Goal: Task Accomplishment & Management: Manage account settings

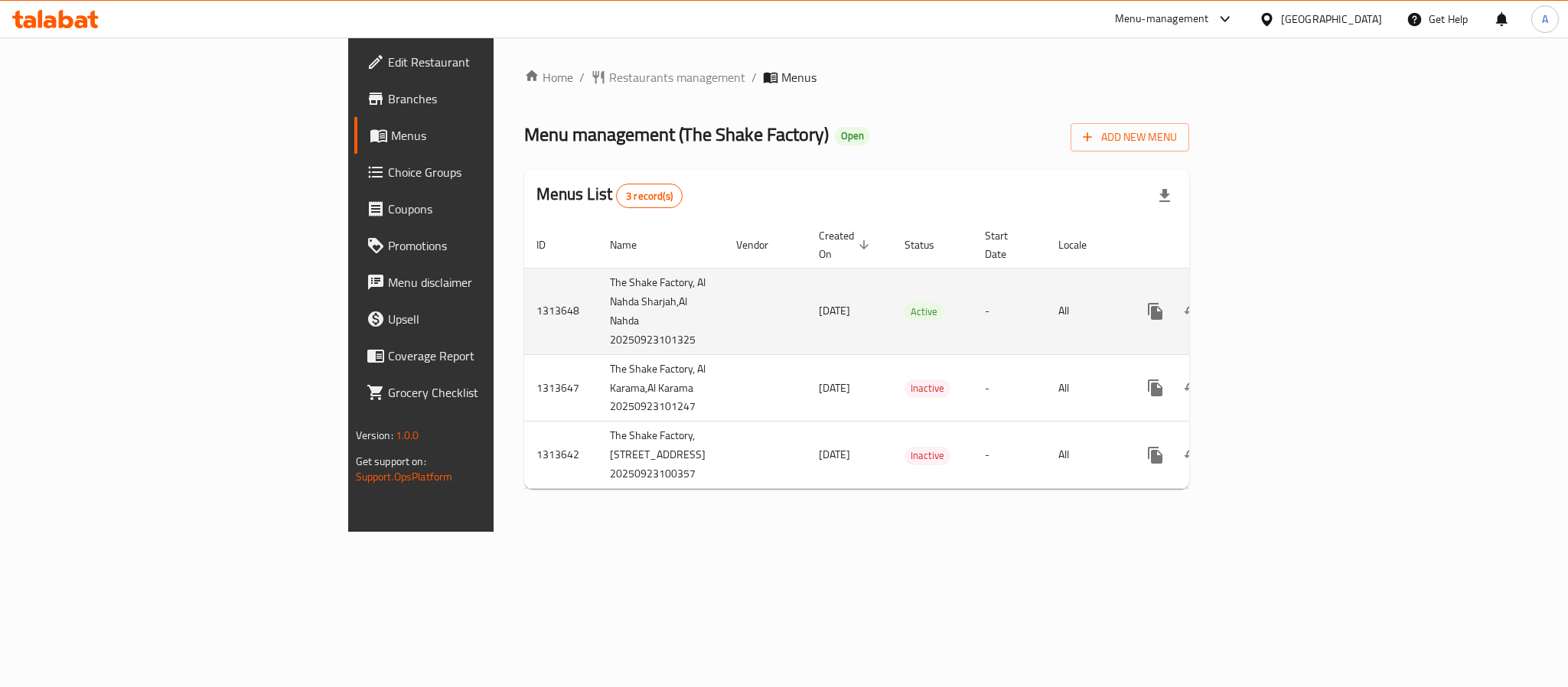
click at [807, 308] on td "[DATE]" at bounding box center [850, 311] width 86 height 87
click at [1275, 302] on icon "enhanced table" at bounding box center [1265, 311] width 19 height 19
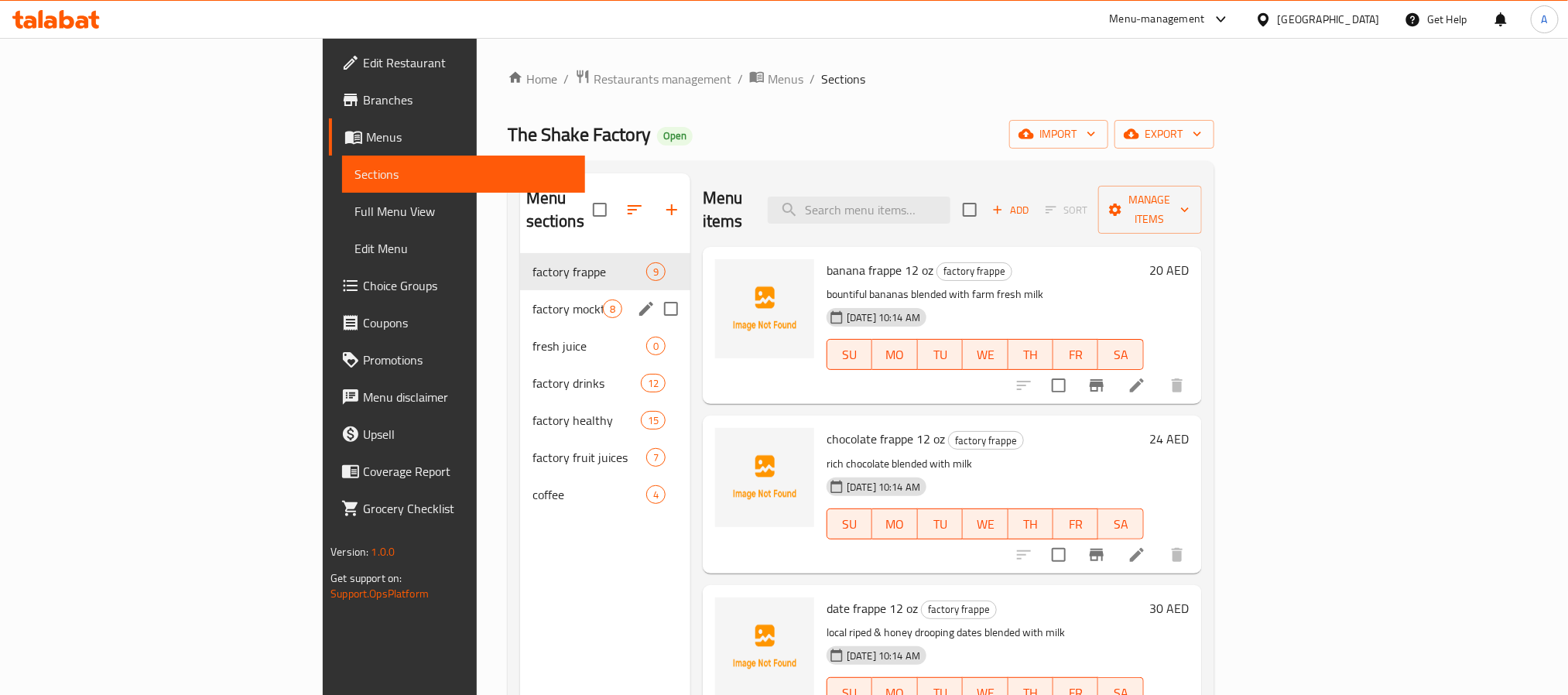
click at [520, 290] on div "factory mocktails 8" at bounding box center [605, 309] width 170 height 37
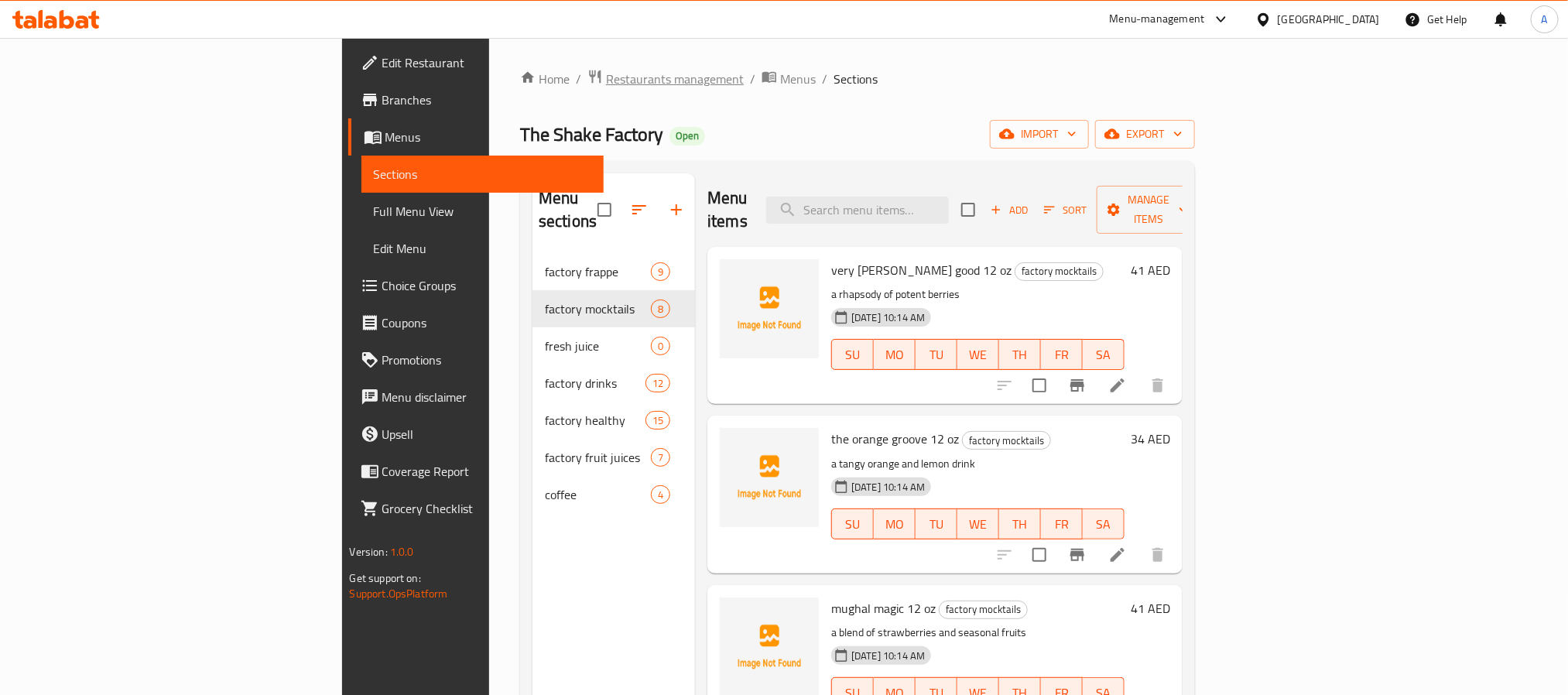
click at [606, 79] on span "Restaurants management" at bounding box center [675, 79] width 138 height 19
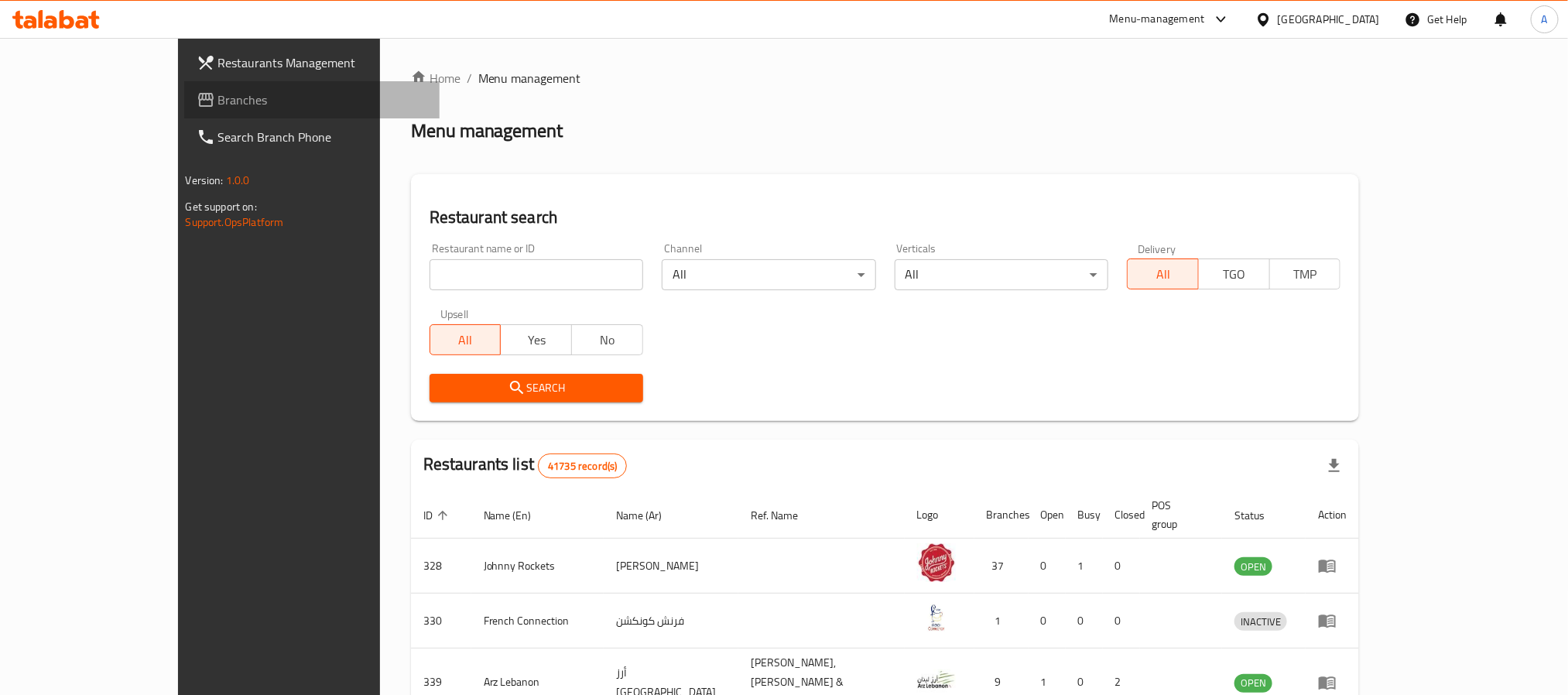
click at [218, 98] on span "Branches" at bounding box center [323, 99] width 209 height 19
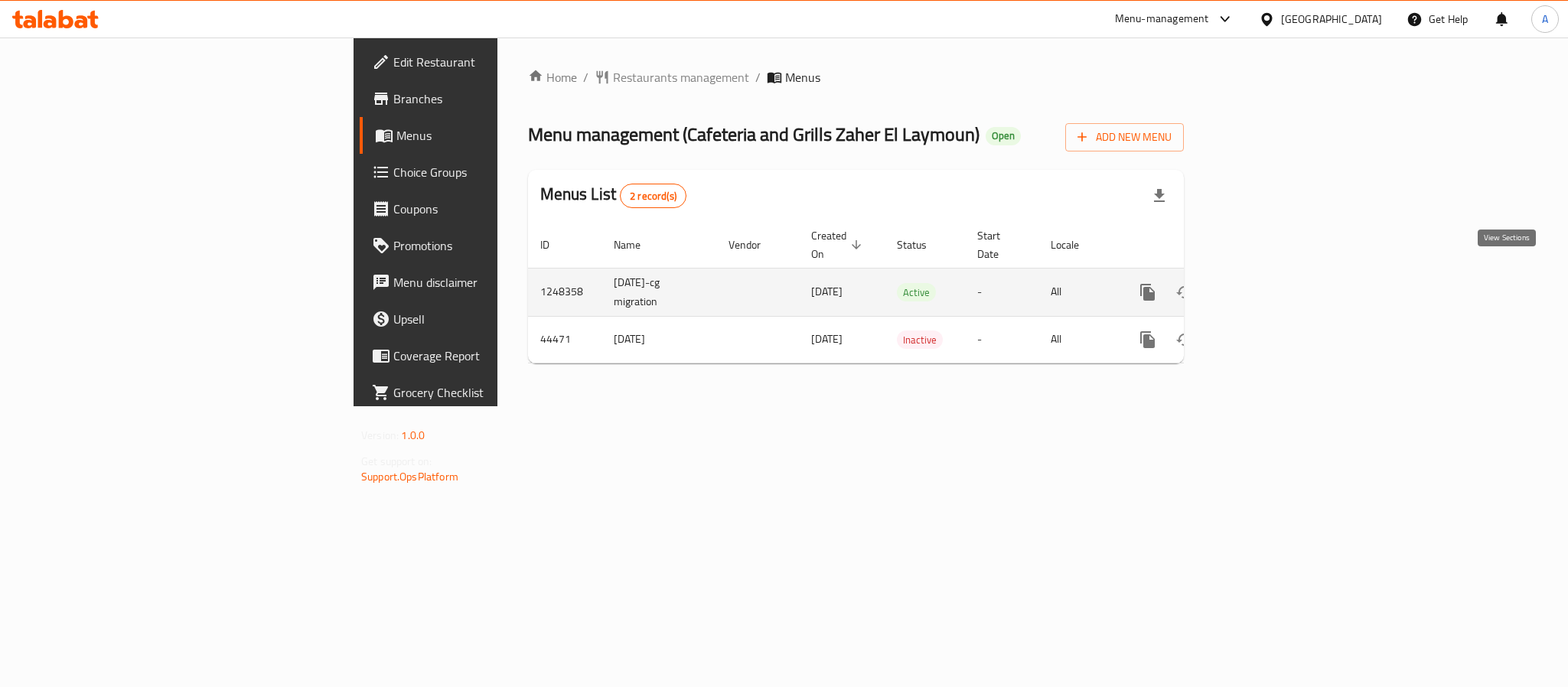
click at [1267, 283] on icon "enhanced table" at bounding box center [1258, 292] width 19 height 19
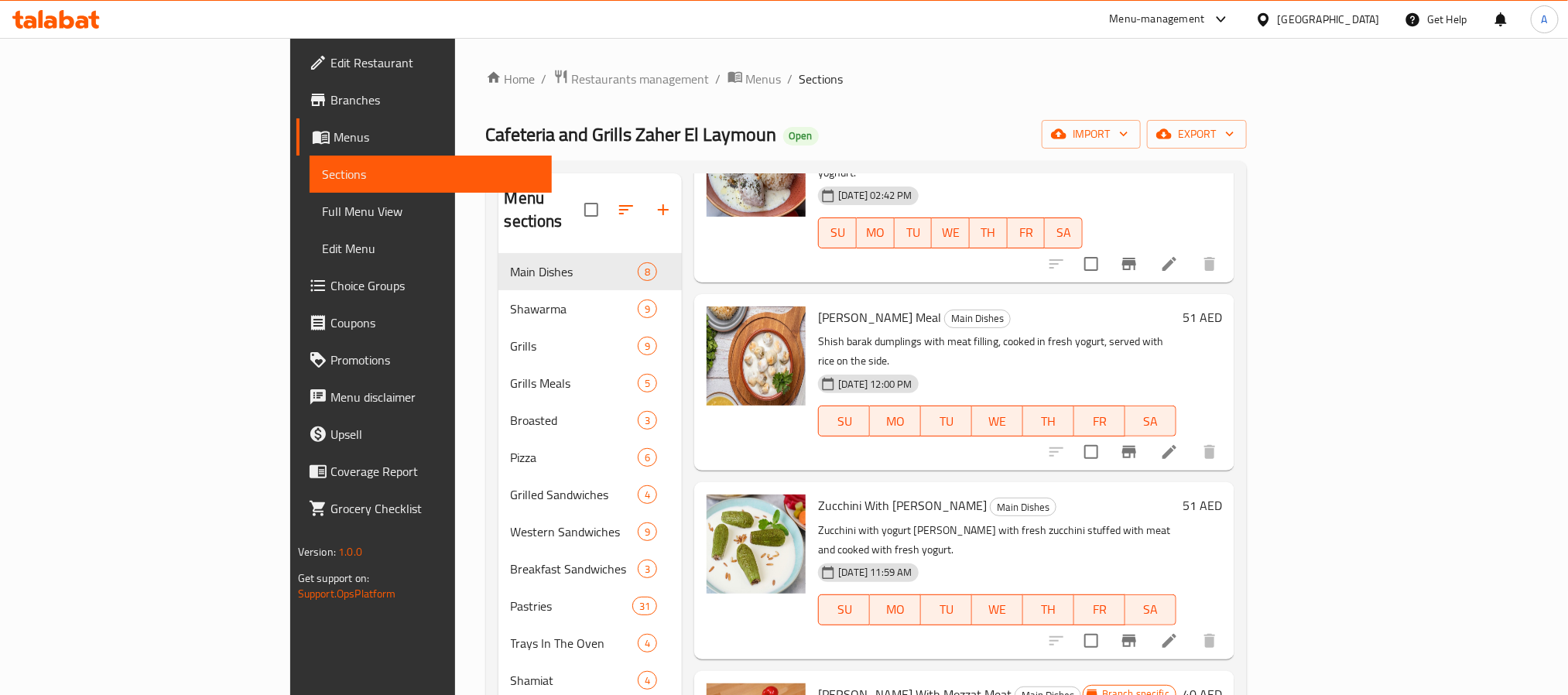
scroll to position [7, 0]
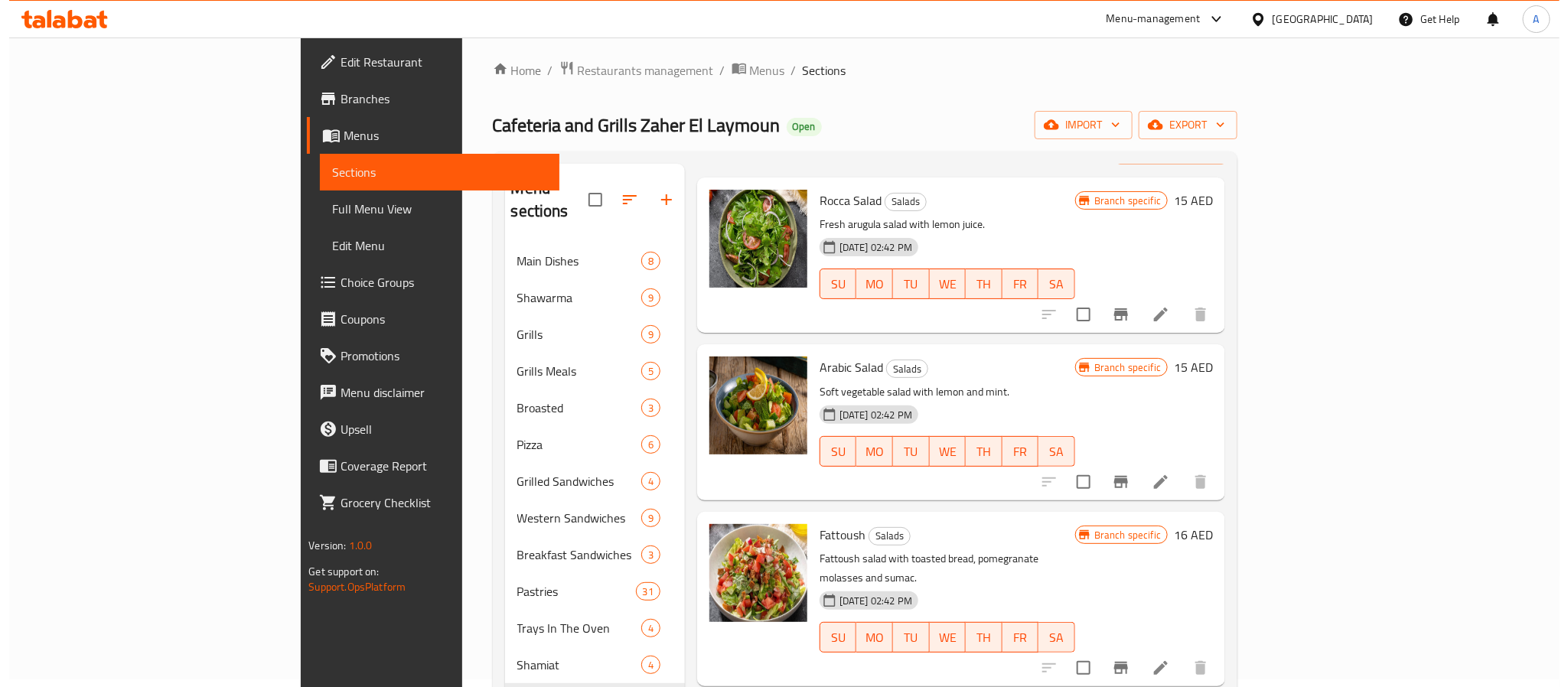
scroll to position [19, 0]
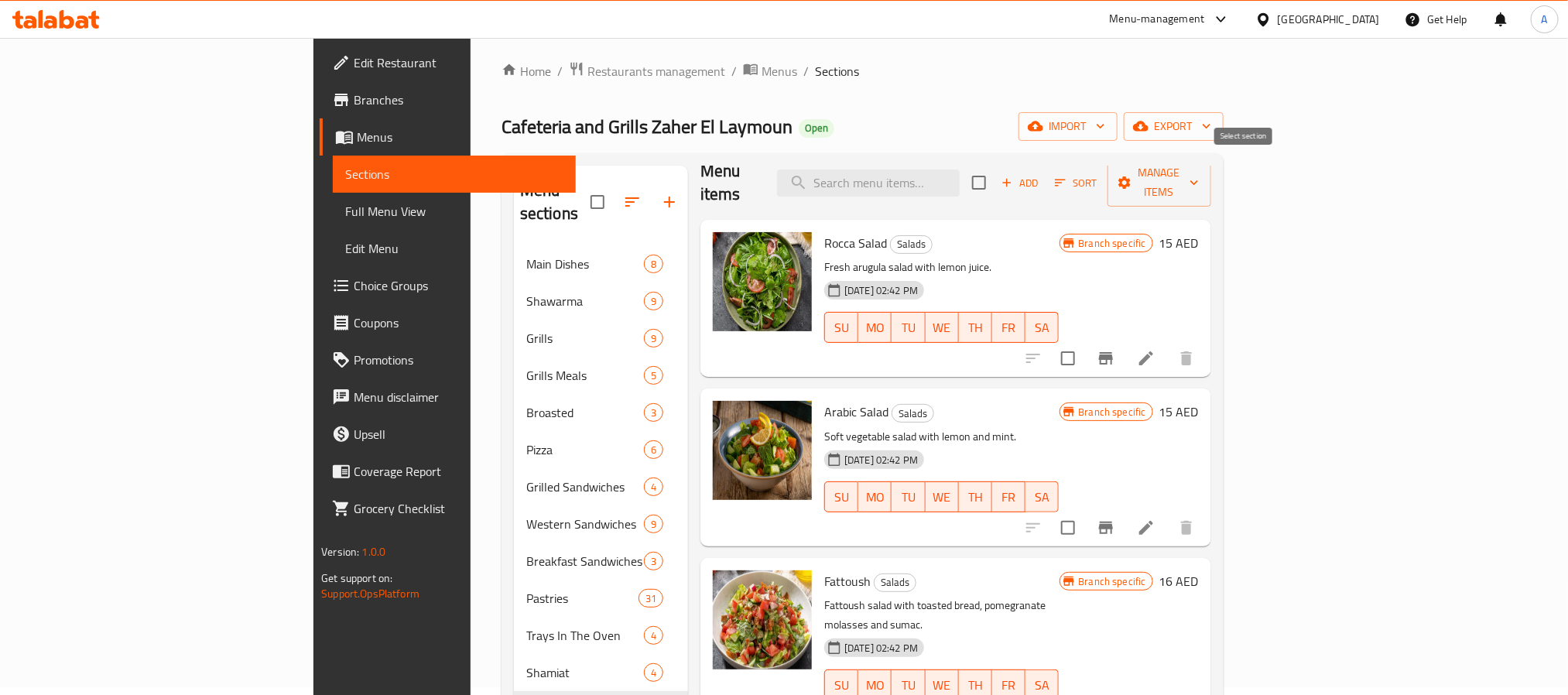
click at [996, 170] on input "checkbox" at bounding box center [979, 183] width 33 height 33
checkbox input "true"
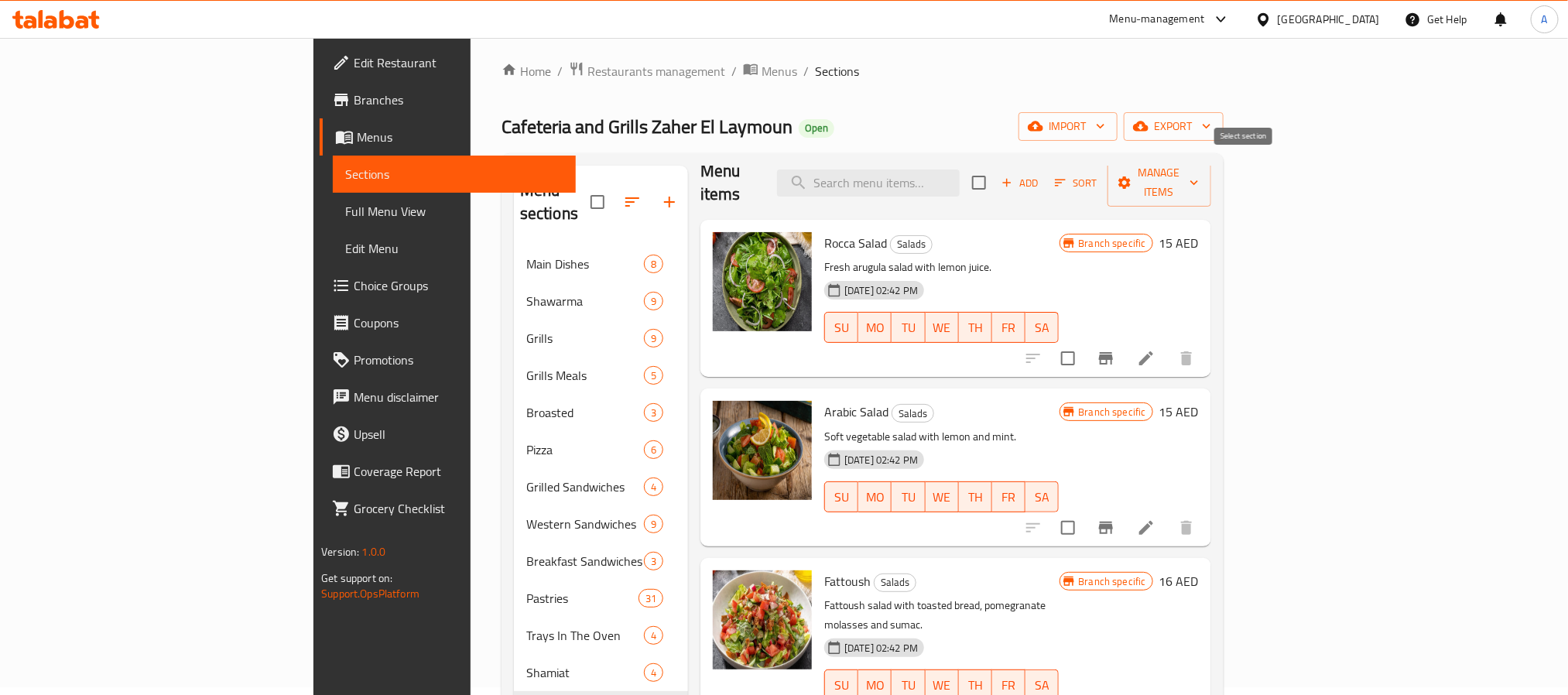
checkbox input "true"
click at [1212, 133] on span "export" at bounding box center [1173, 126] width 75 height 20
click at [1199, 171] on span "Manage items" at bounding box center [1159, 182] width 79 height 39
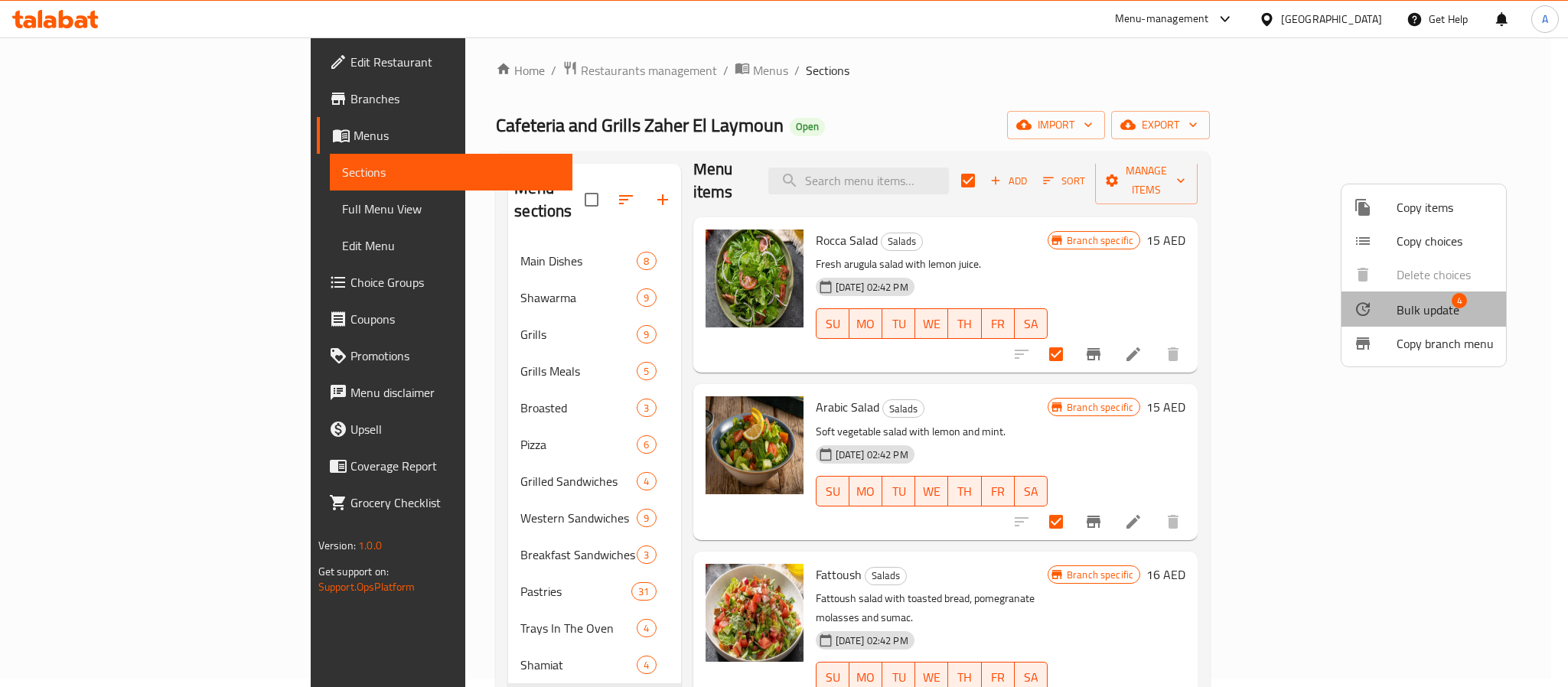
click at [1427, 315] on span "Bulk update" at bounding box center [1428, 310] width 62 height 19
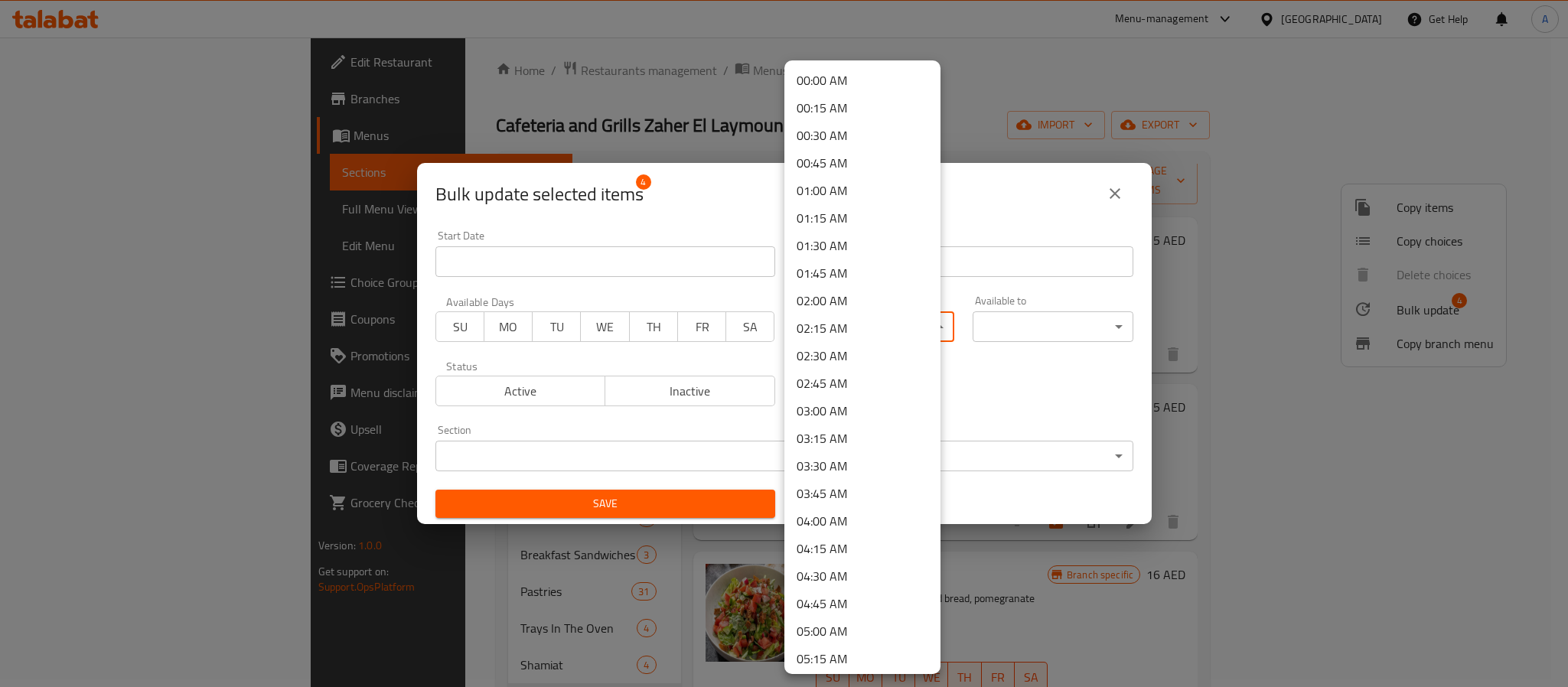
click at [864, 315] on body "​ Menu-management United Arab Emirates Get Help A Edit Restaurant Branches Menu…" at bounding box center [784, 354] width 1568 height 650
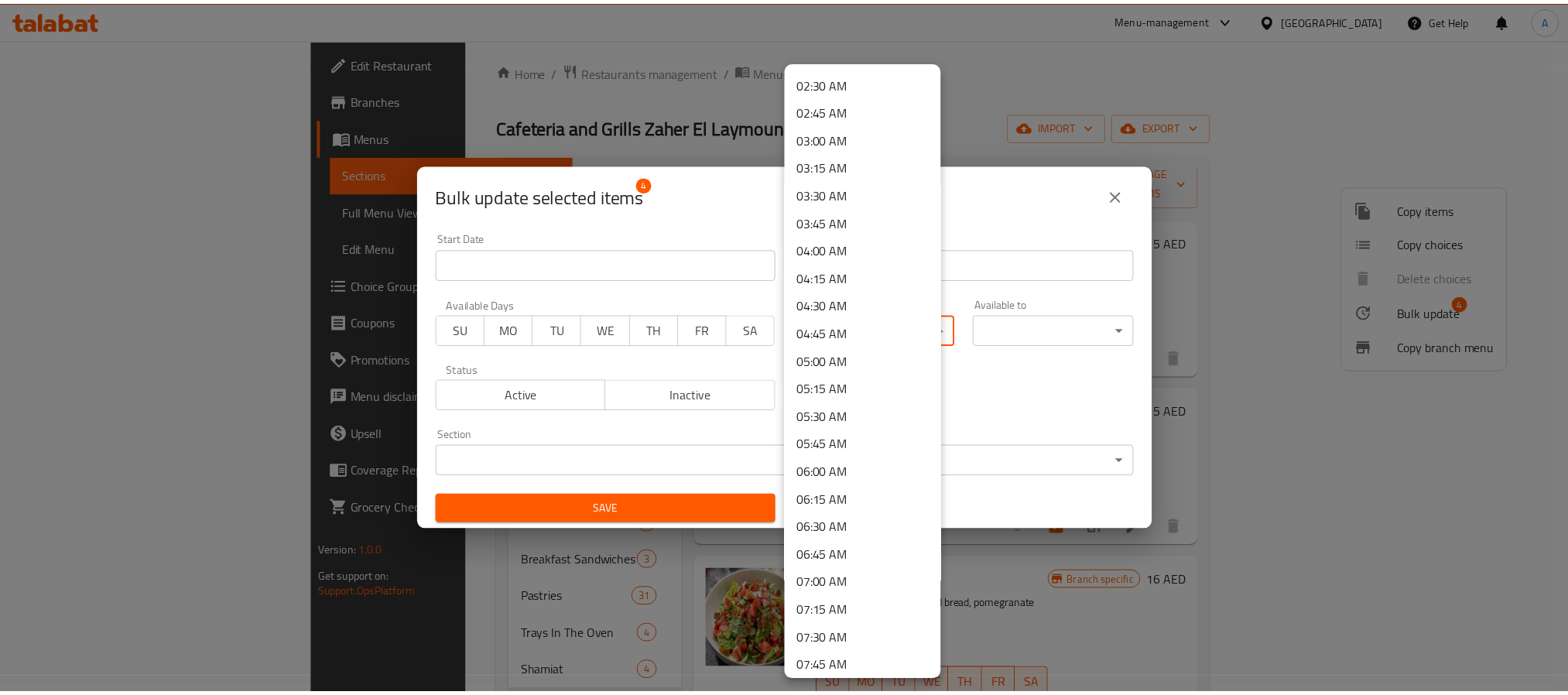
scroll to position [342, 0]
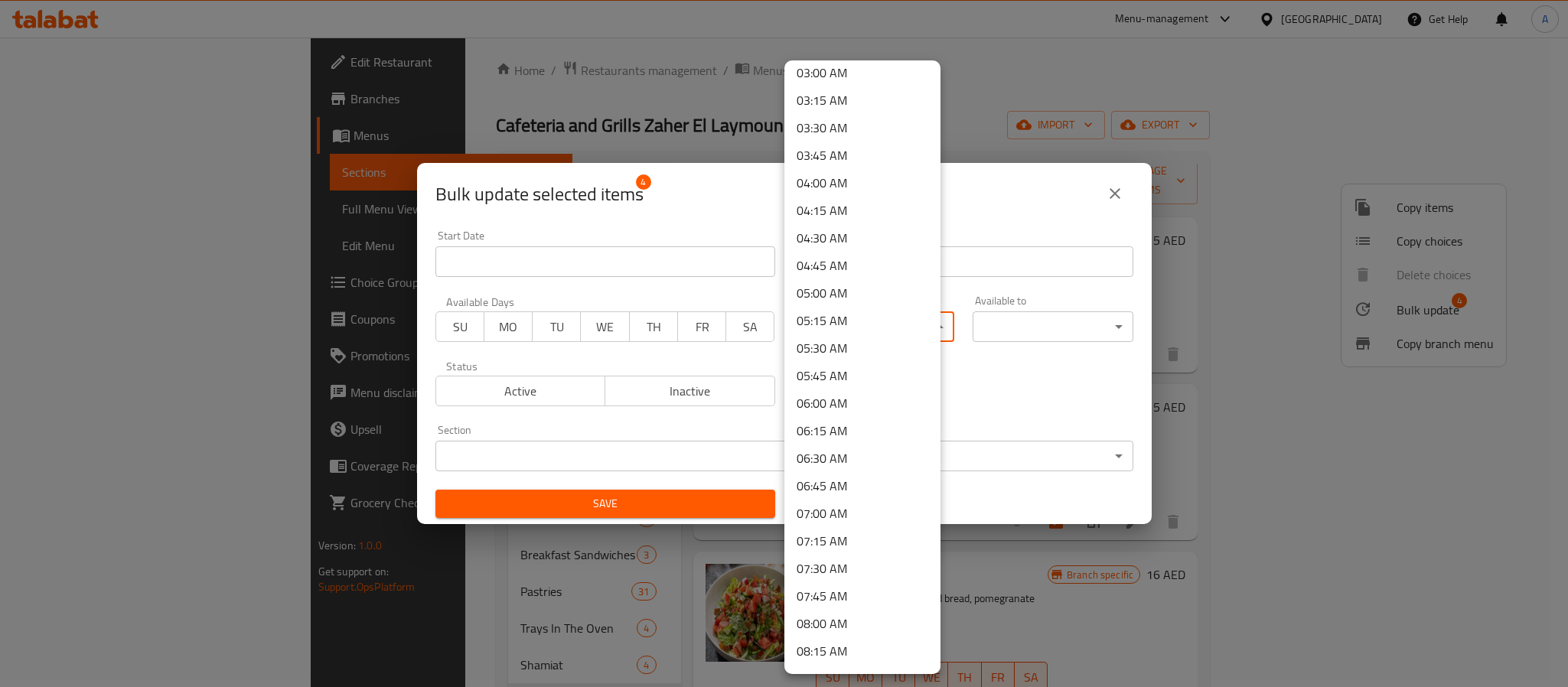
click at [827, 620] on li "08:00 AM" at bounding box center [862, 623] width 156 height 28
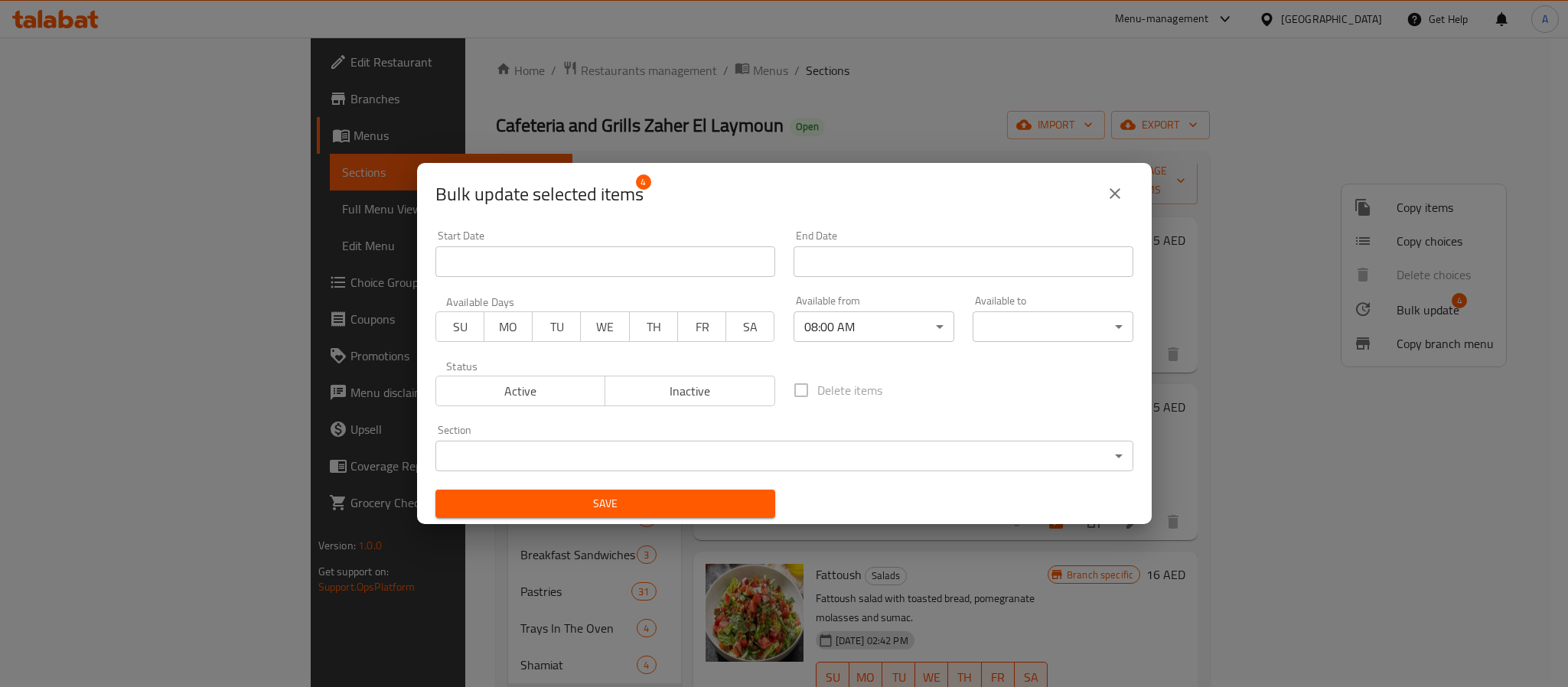
click at [1032, 310] on div "Available to ​ ​" at bounding box center [1053, 319] width 161 height 47
click at [1031, 320] on body "​ Menu-management United Arab Emirates Get Help A Edit Restaurant Branches Menu…" at bounding box center [784, 354] width 1568 height 650
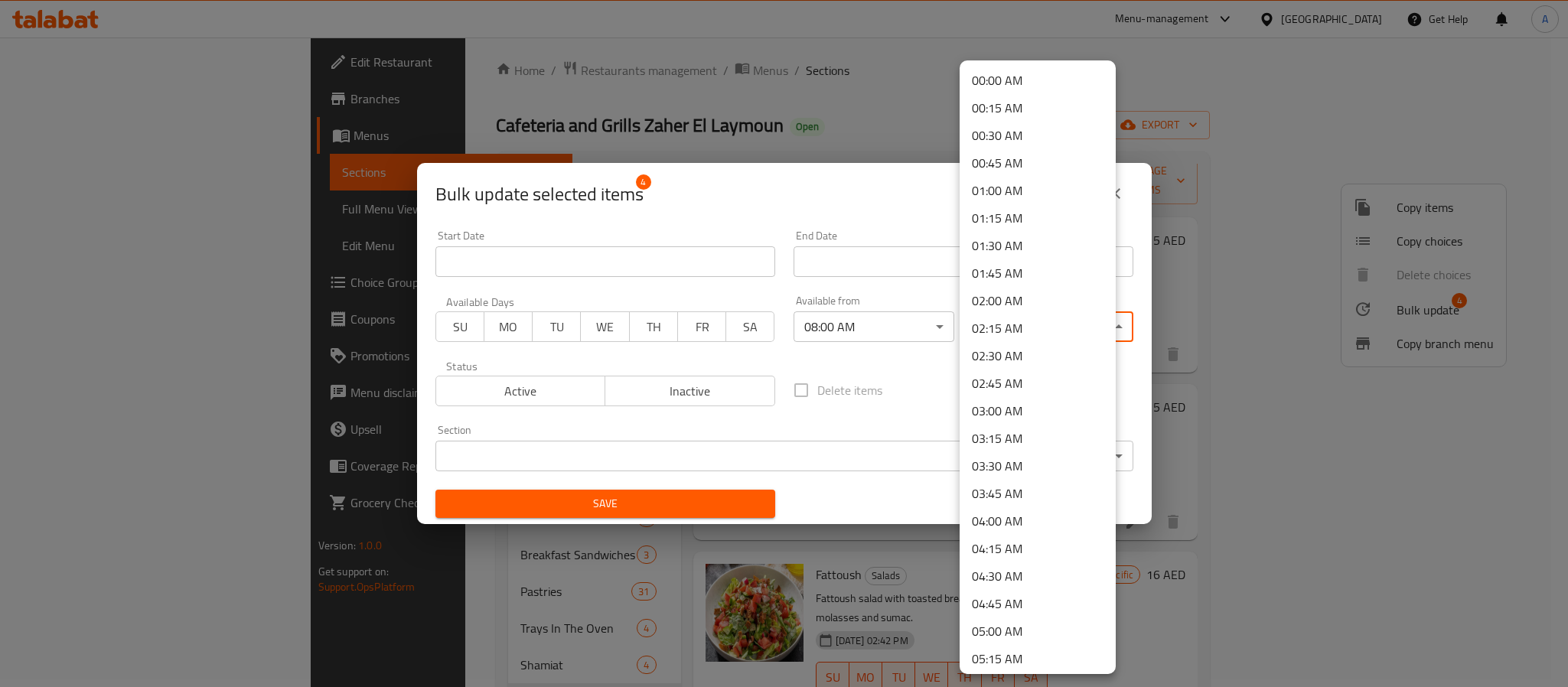
click at [1045, 133] on li "00:30 AM" at bounding box center [1037, 135] width 156 height 28
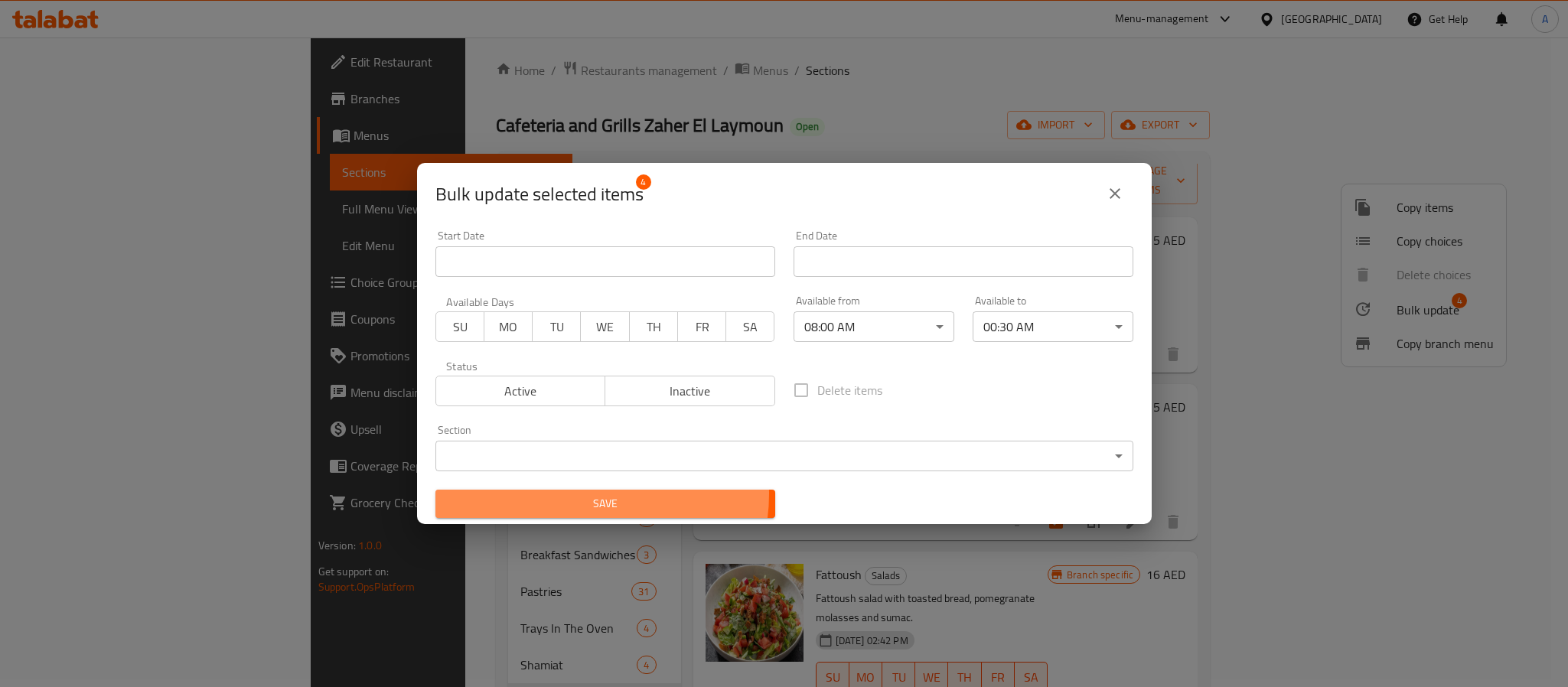
click at [588, 494] on span "Save" at bounding box center [605, 504] width 315 height 19
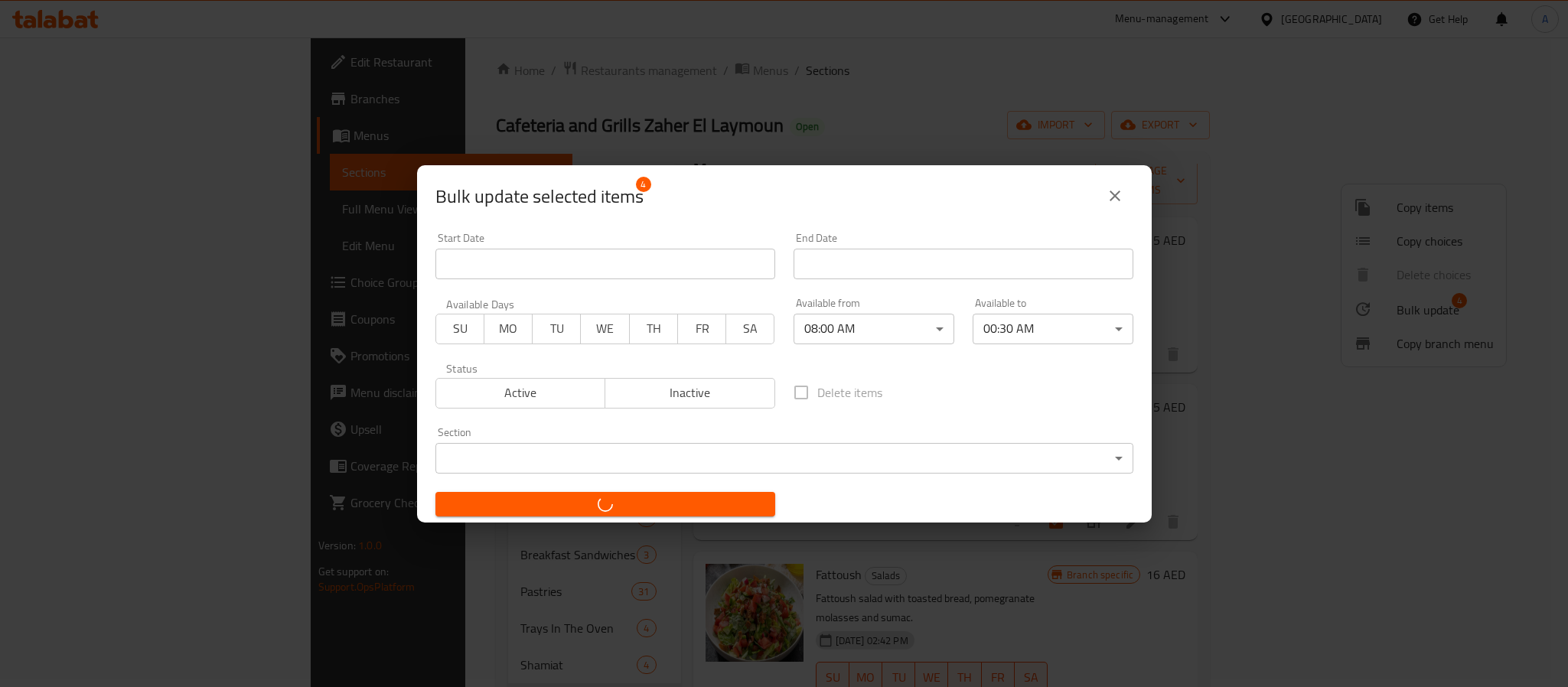
checkbox input "false"
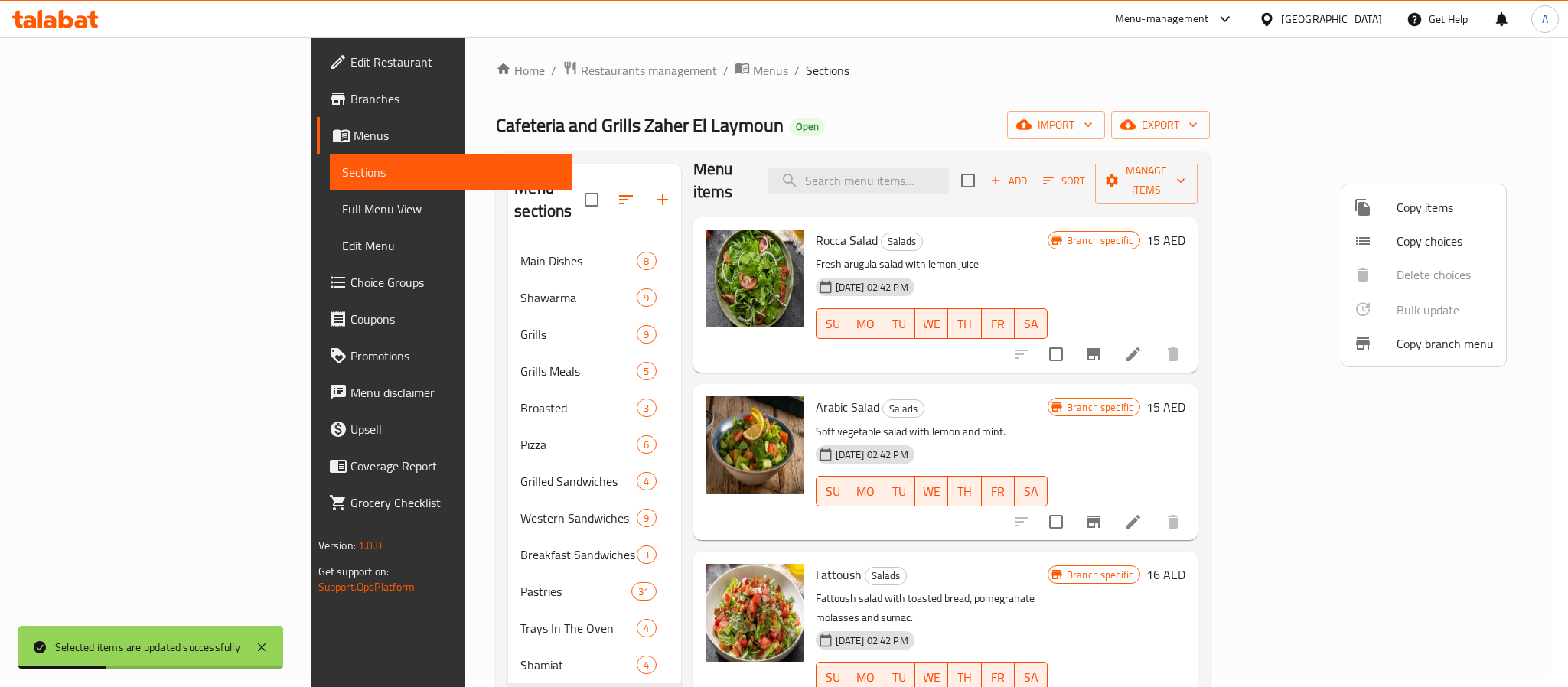
click at [1549, 156] on div at bounding box center [784, 343] width 1568 height 687
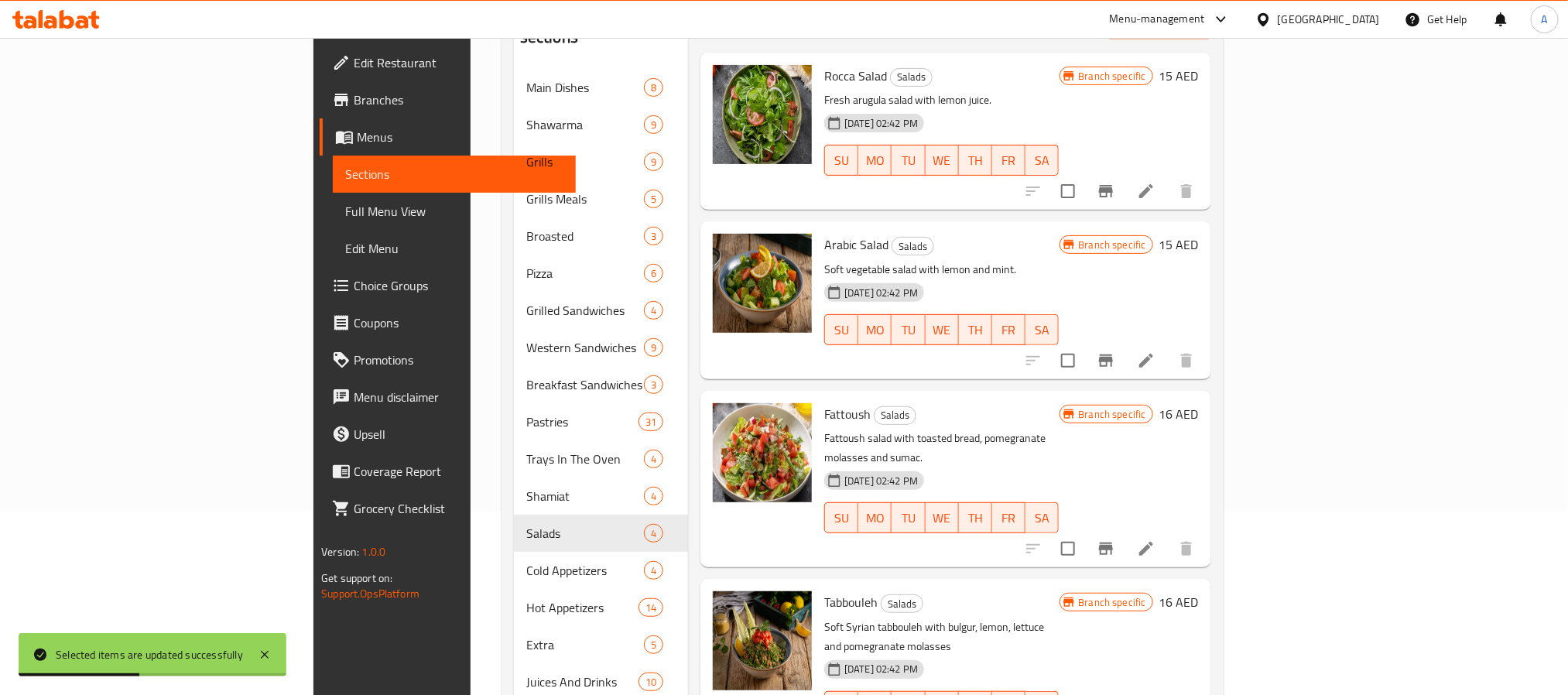
scroll to position [217, 0]
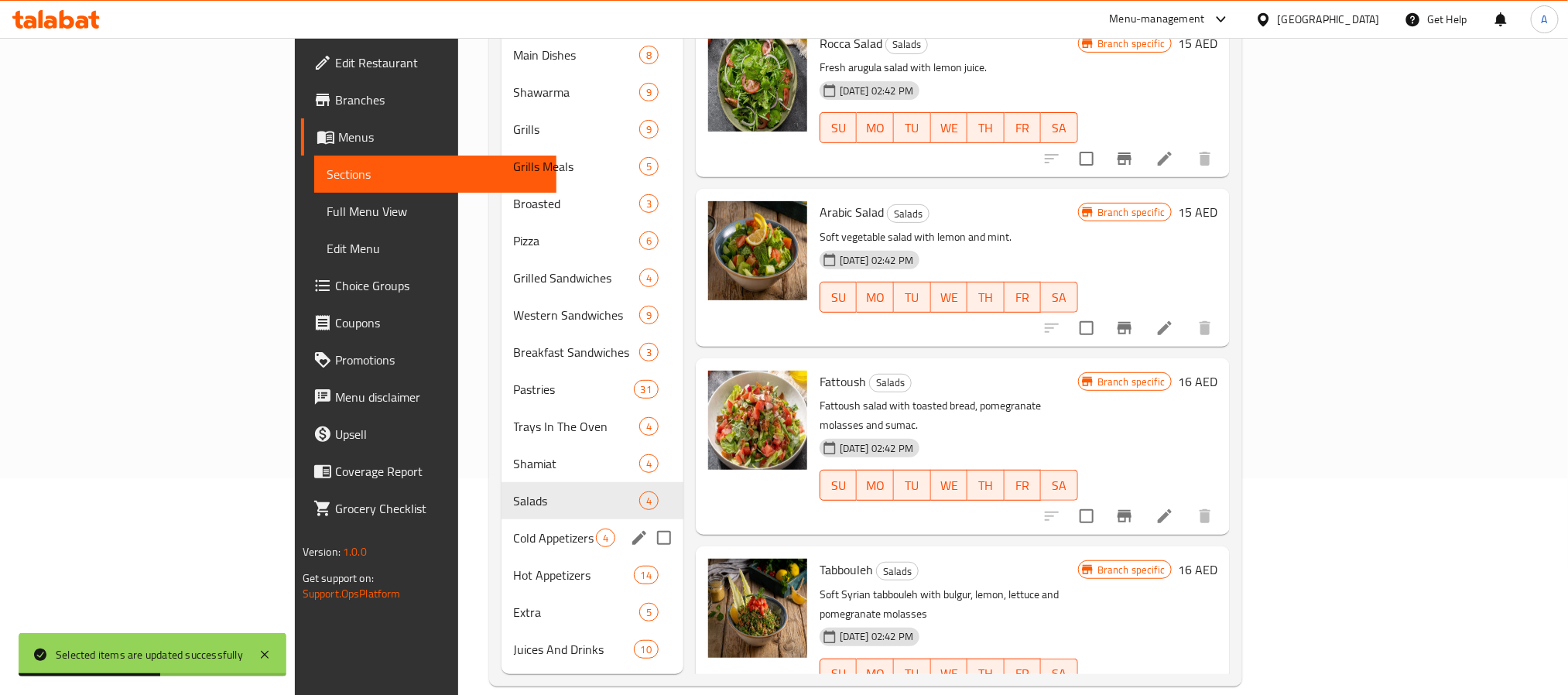
click at [502, 519] on div "Cold Appetizers 4" at bounding box center [593, 537] width 182 height 37
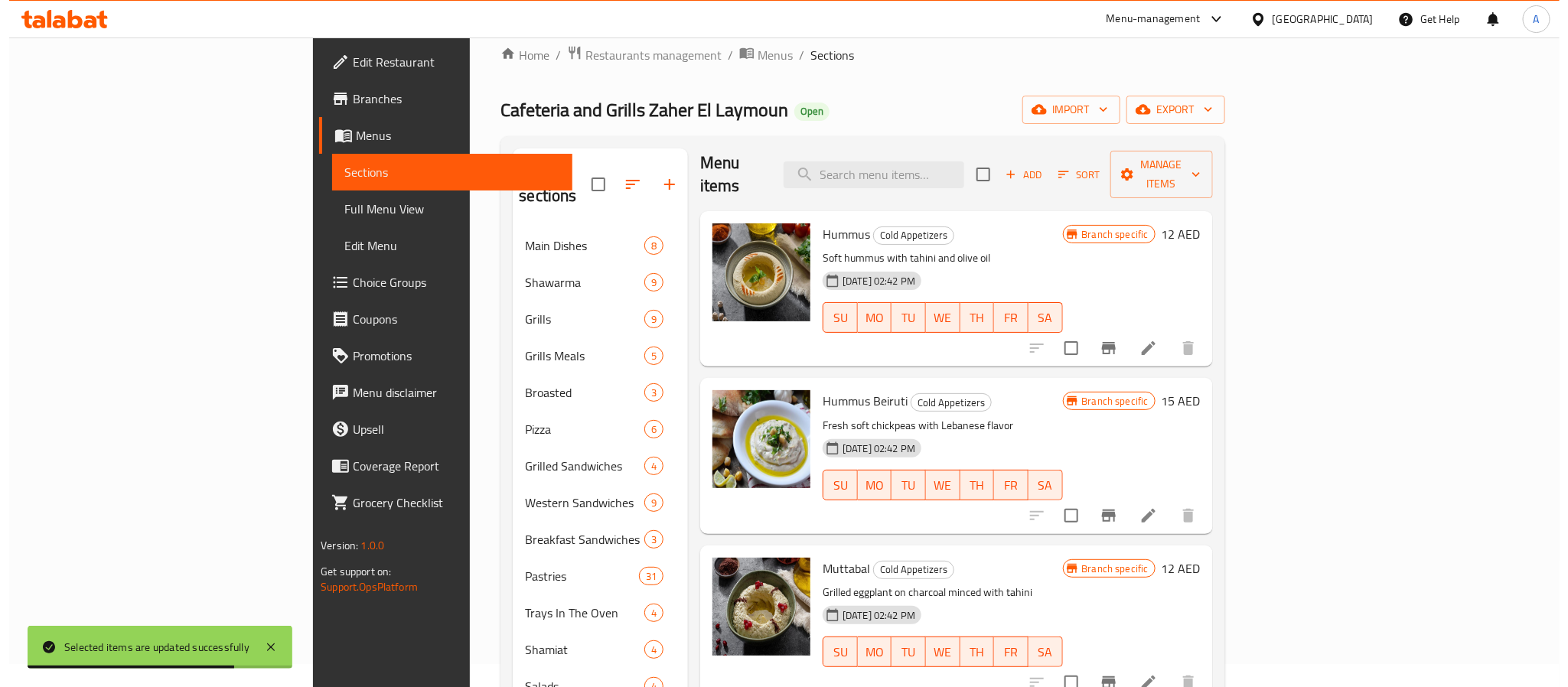
scroll to position [9, 0]
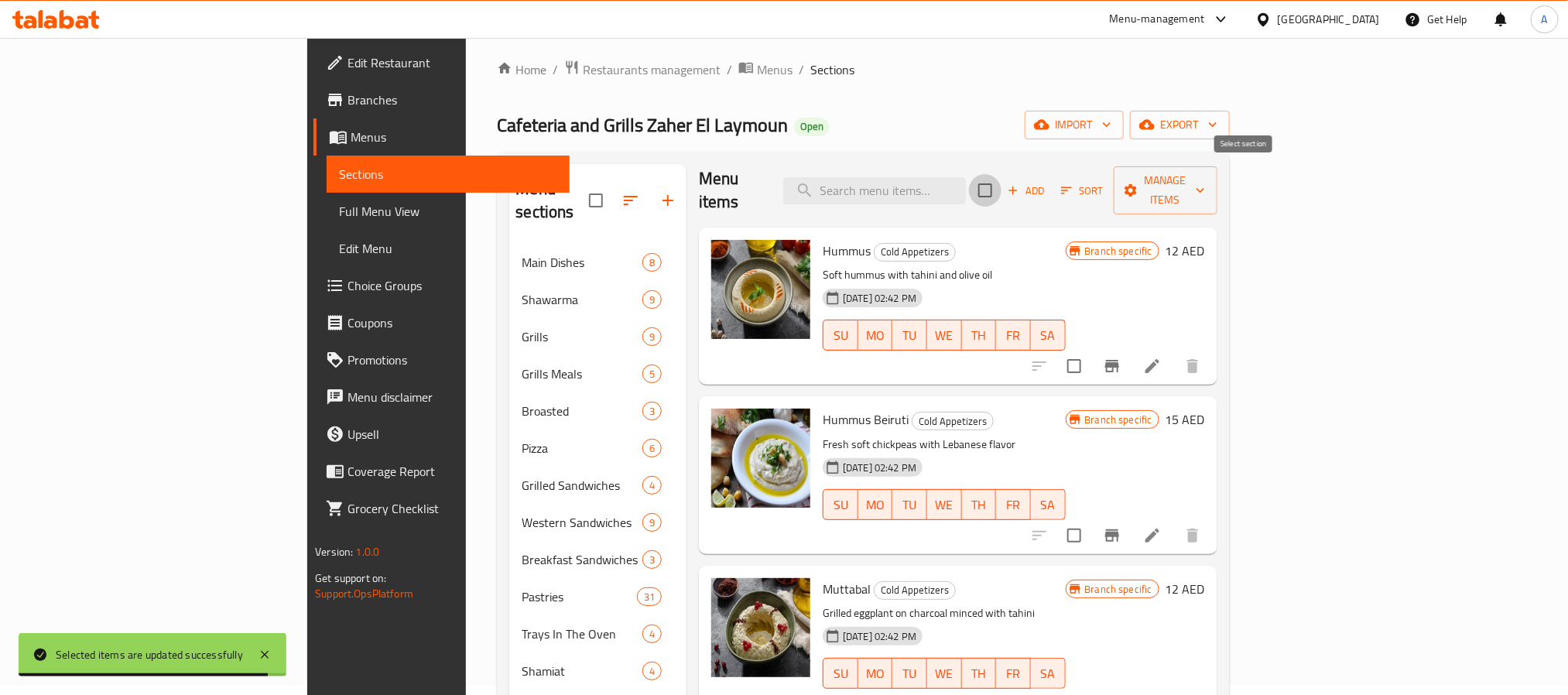
click at [1002, 182] on input "checkbox" at bounding box center [986, 190] width 33 height 33
checkbox input "true"
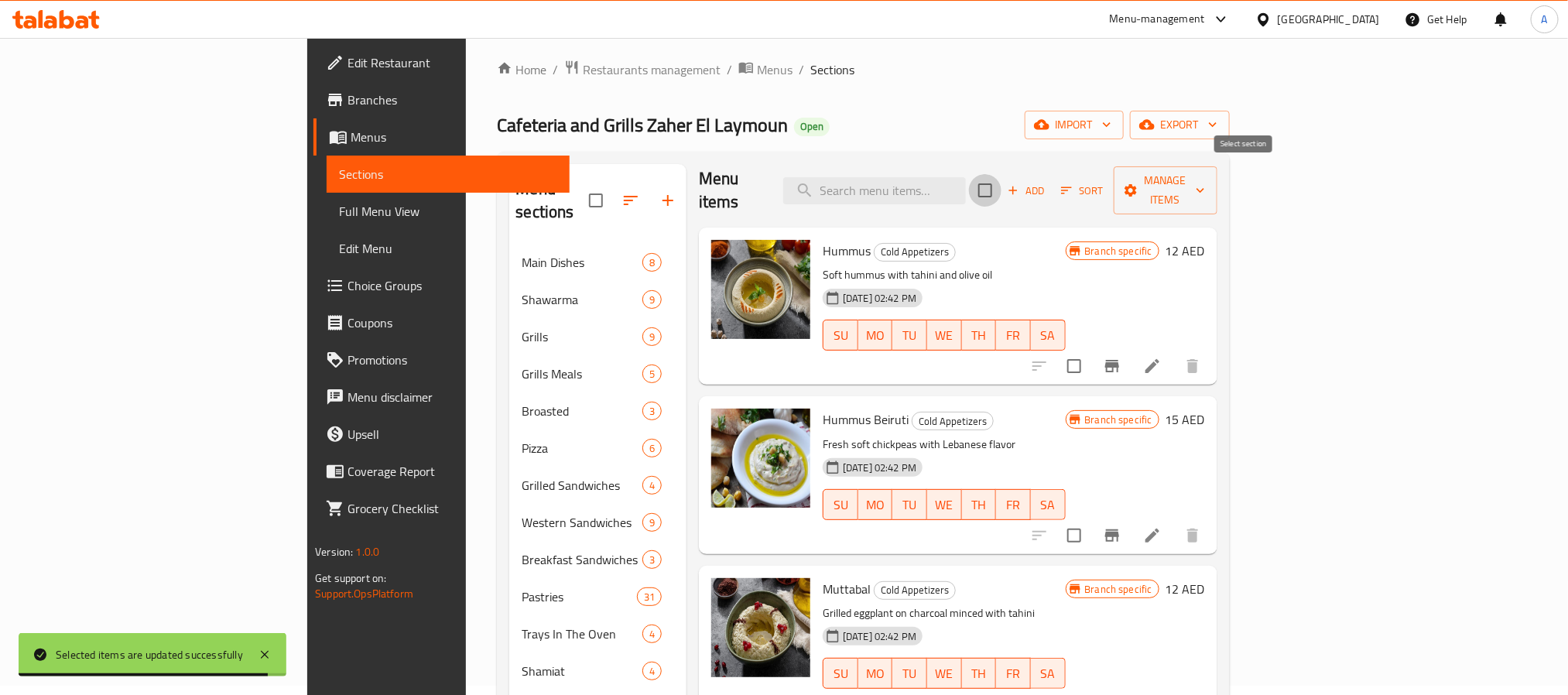
checkbox input "true"
click at [1217, 167] on button "Manage items" at bounding box center [1166, 190] width 103 height 48
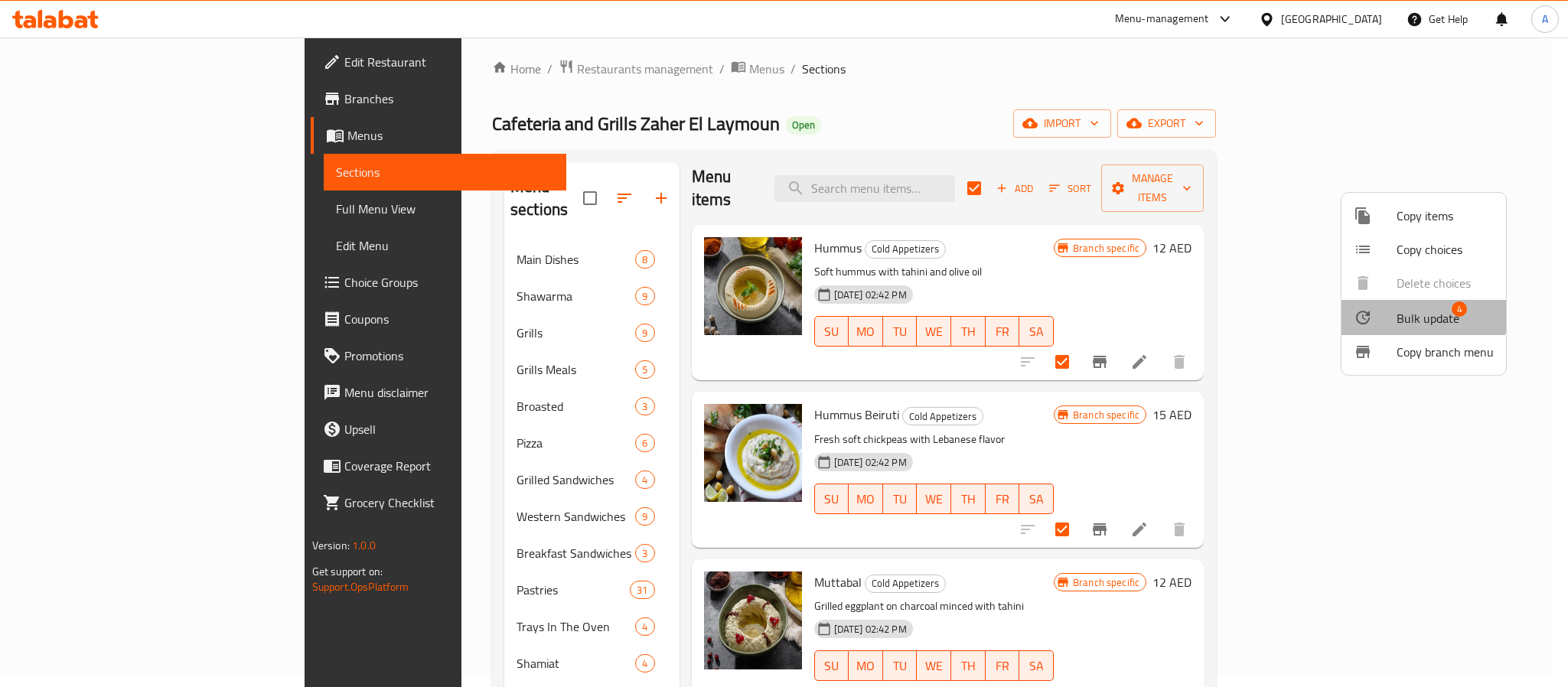
click at [1410, 309] on span "Bulk update" at bounding box center [1428, 318] width 62 height 19
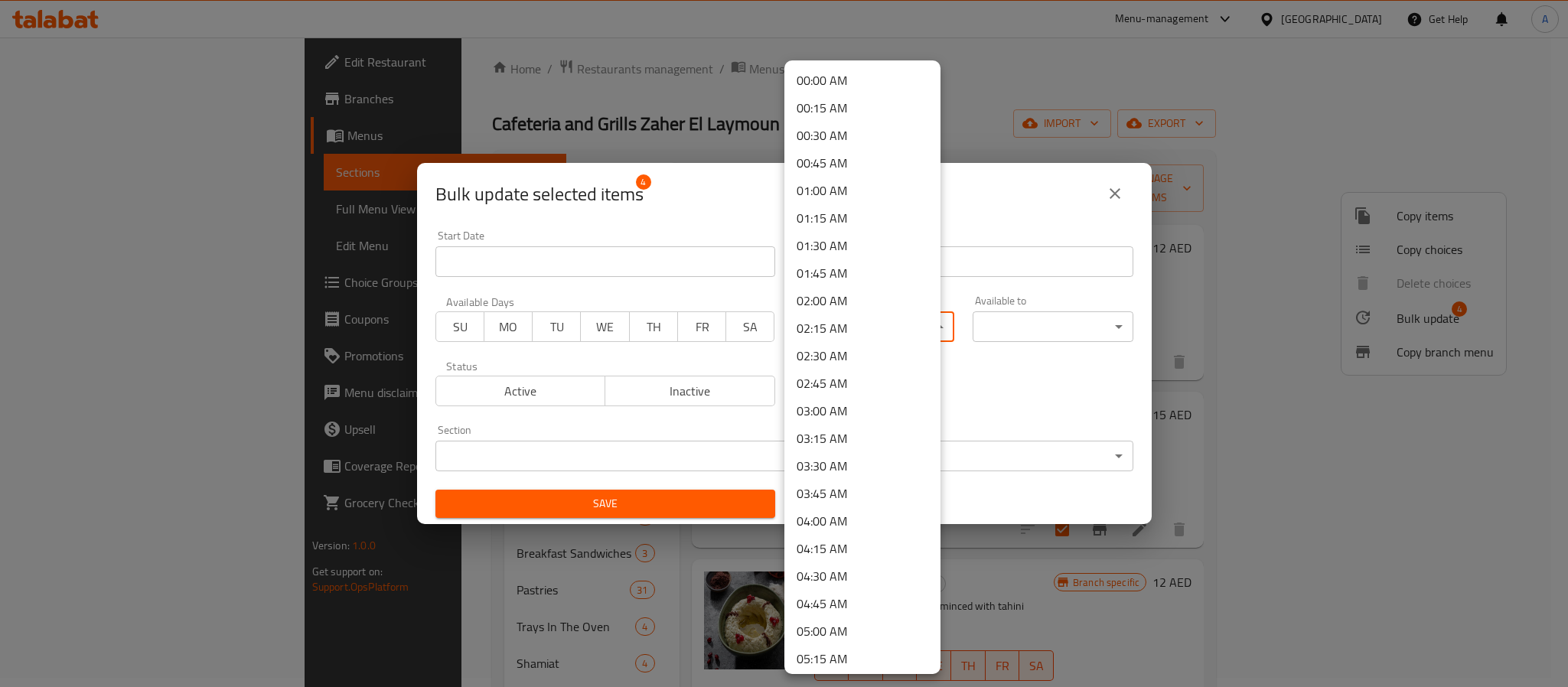
click at [872, 336] on body "​ Menu-management United Arab Emirates Get Help A Edit Restaurant Branches Menu…" at bounding box center [784, 353] width 1568 height 650
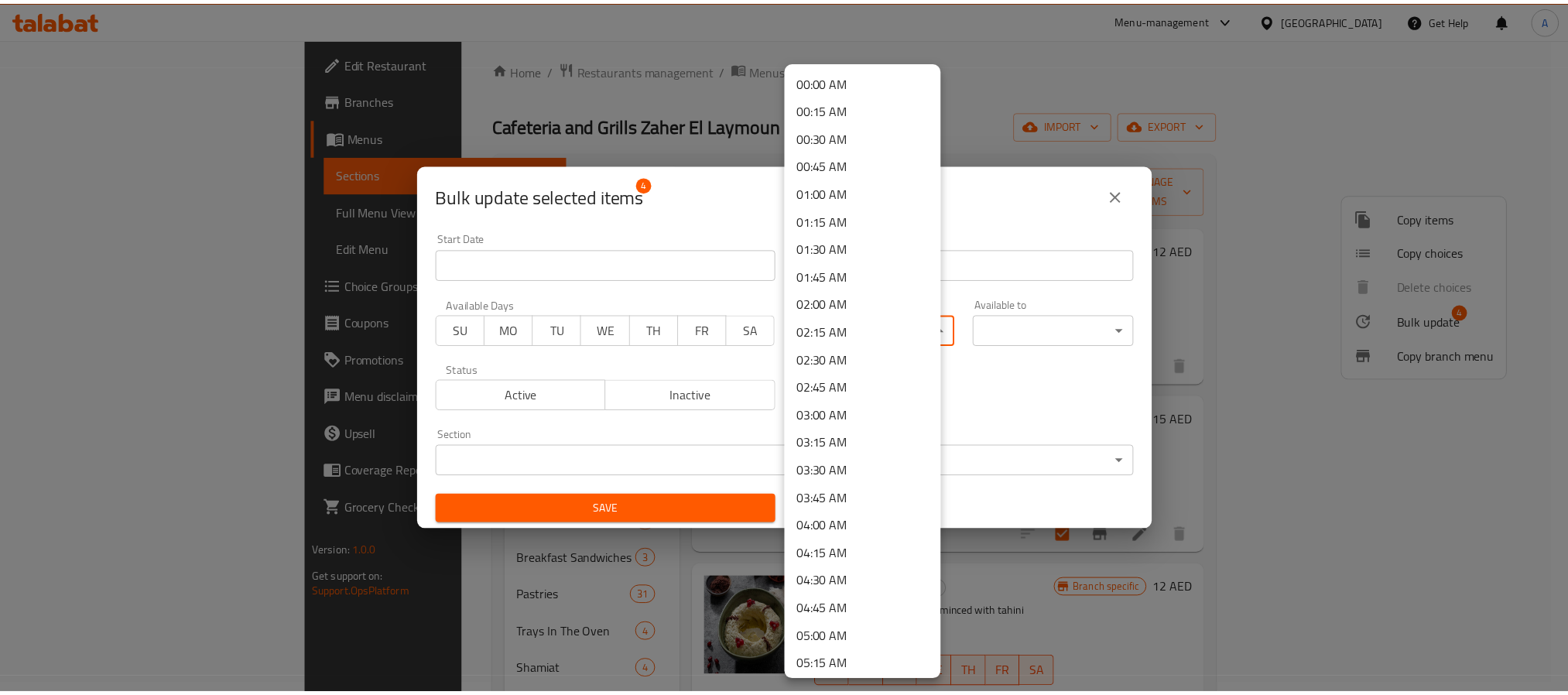
scroll to position [543, 0]
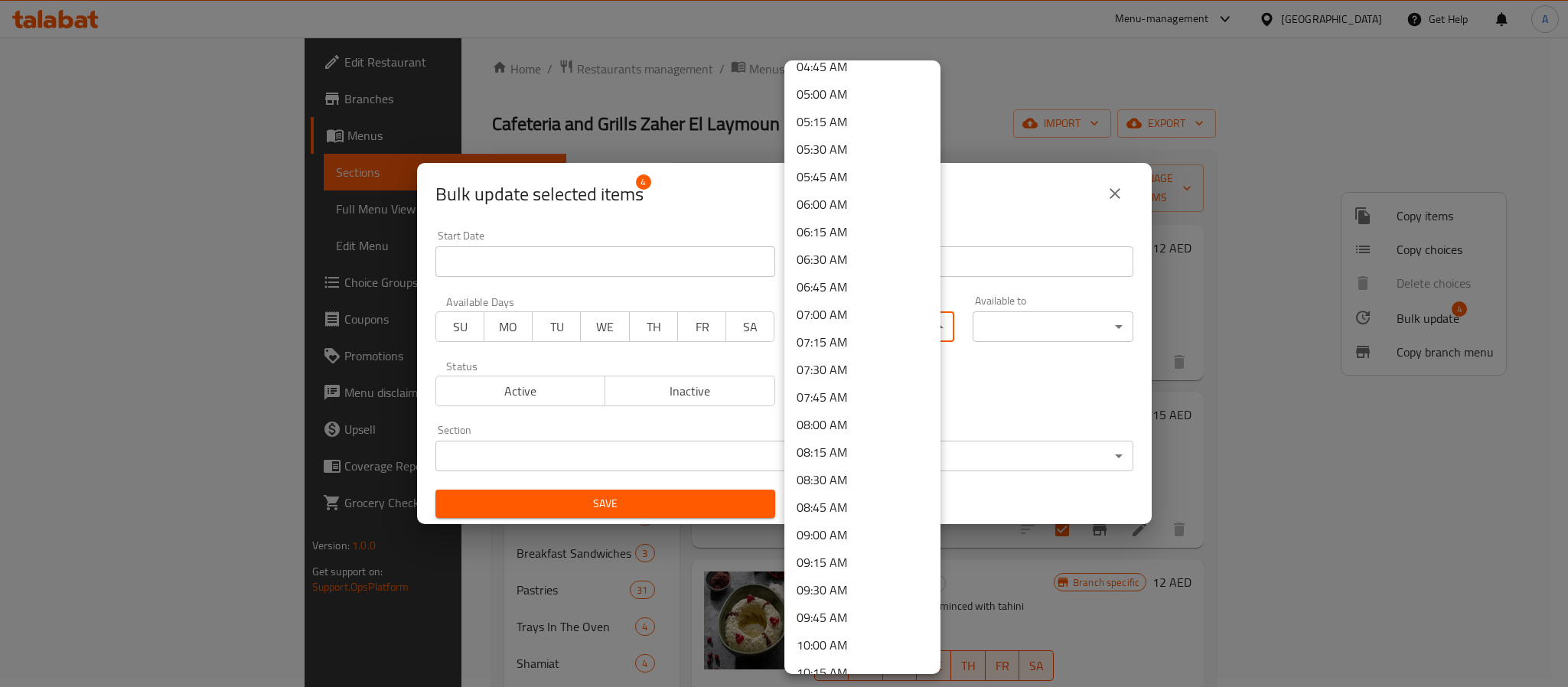
click at [838, 421] on li "08:00 AM" at bounding box center [862, 424] width 156 height 28
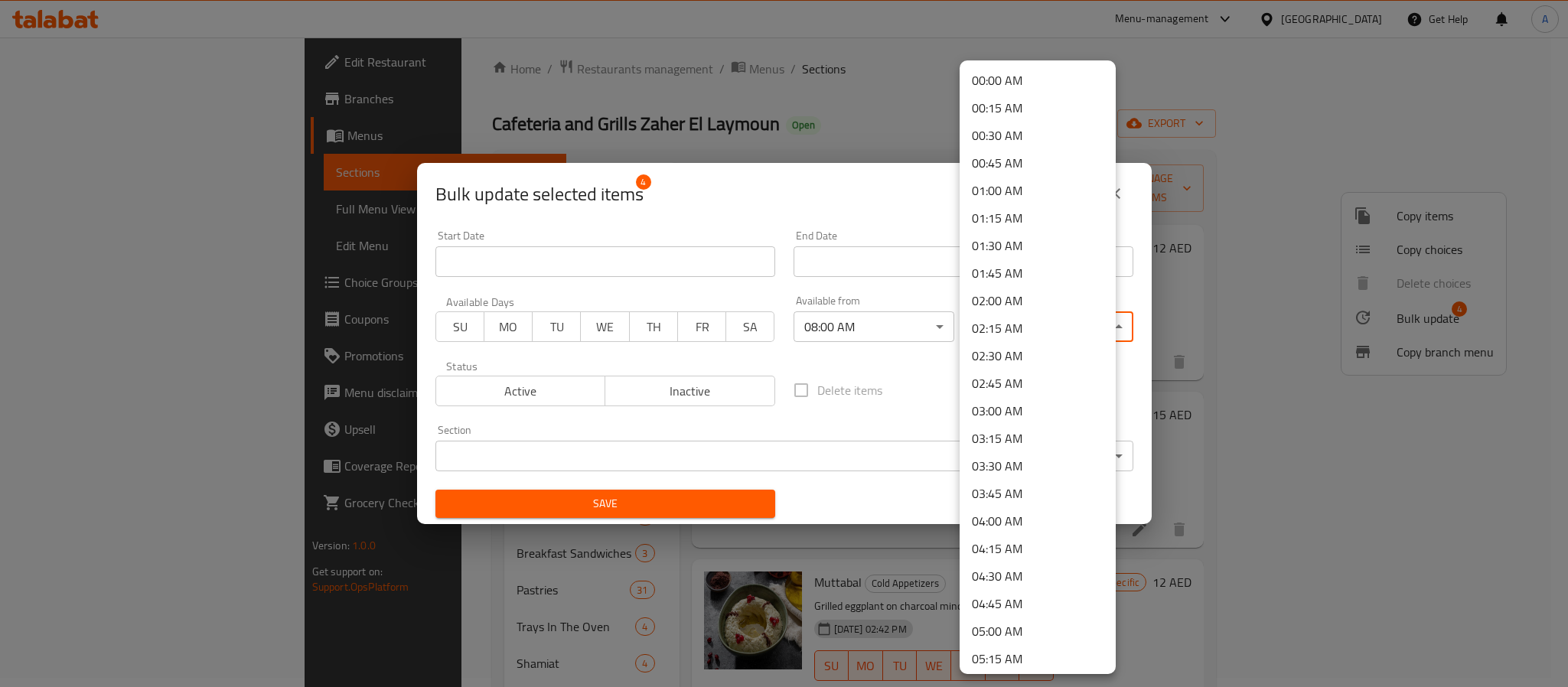
click at [1057, 320] on body "​ Menu-management United Arab Emirates Get Help A Edit Restaurant Branches Menu…" at bounding box center [784, 353] width 1568 height 650
click at [1010, 138] on li "00:30 AM" at bounding box center [1037, 135] width 156 height 28
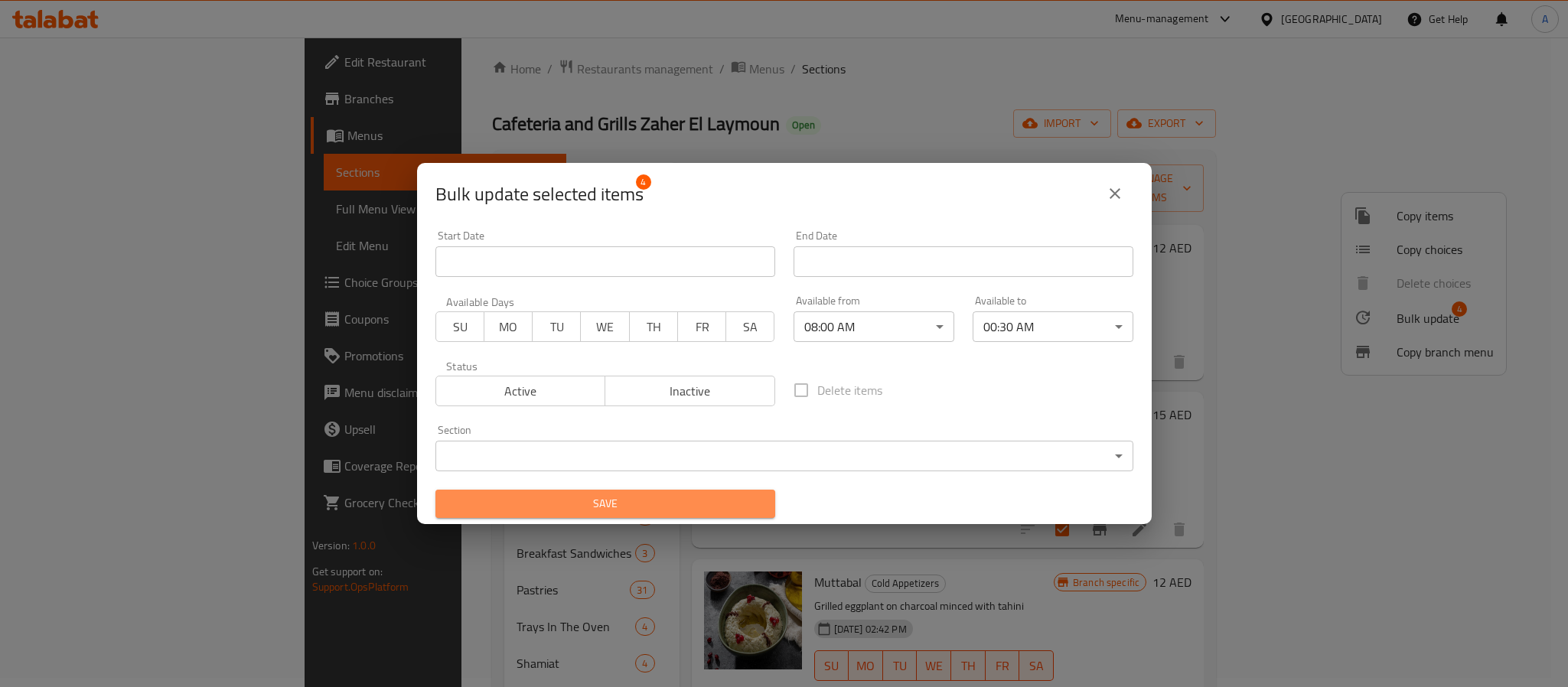
click at [694, 500] on span "Save" at bounding box center [605, 504] width 315 height 19
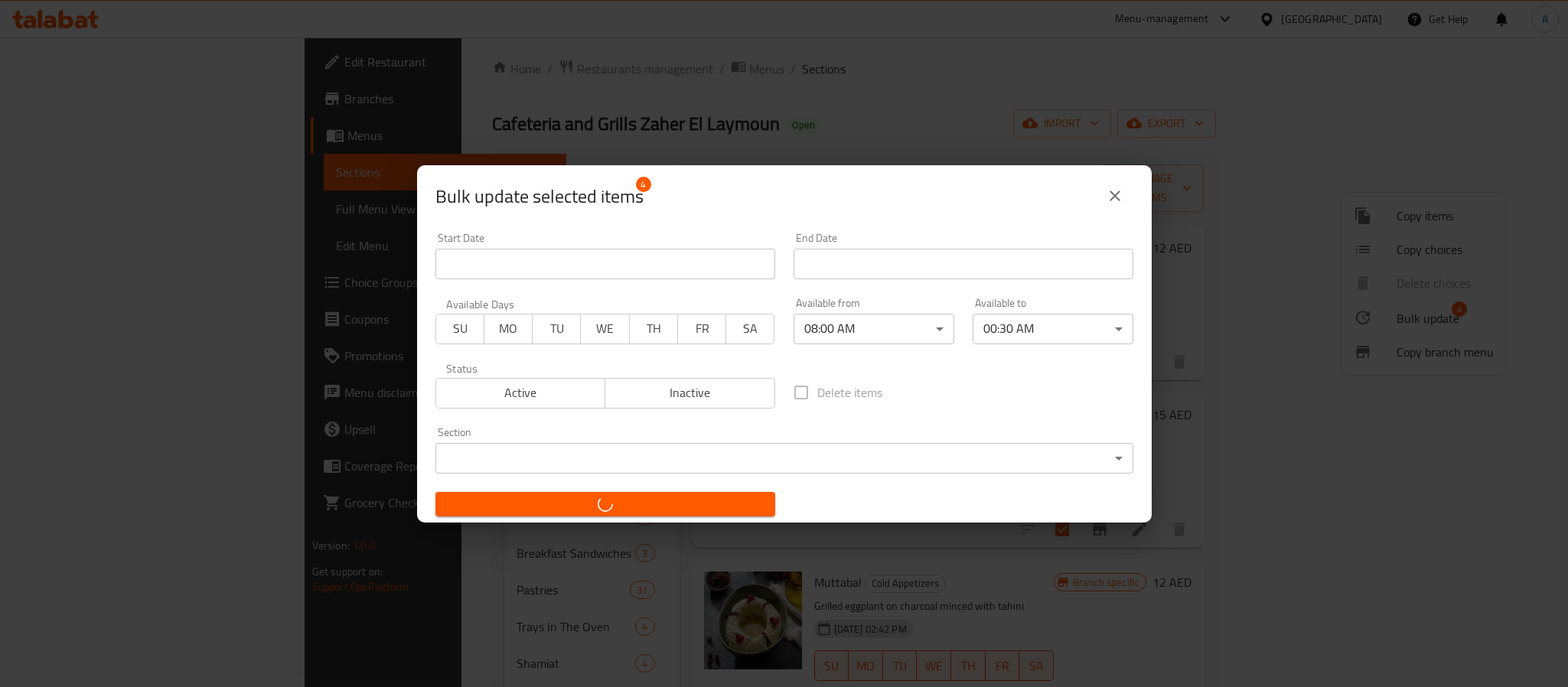
checkbox input "false"
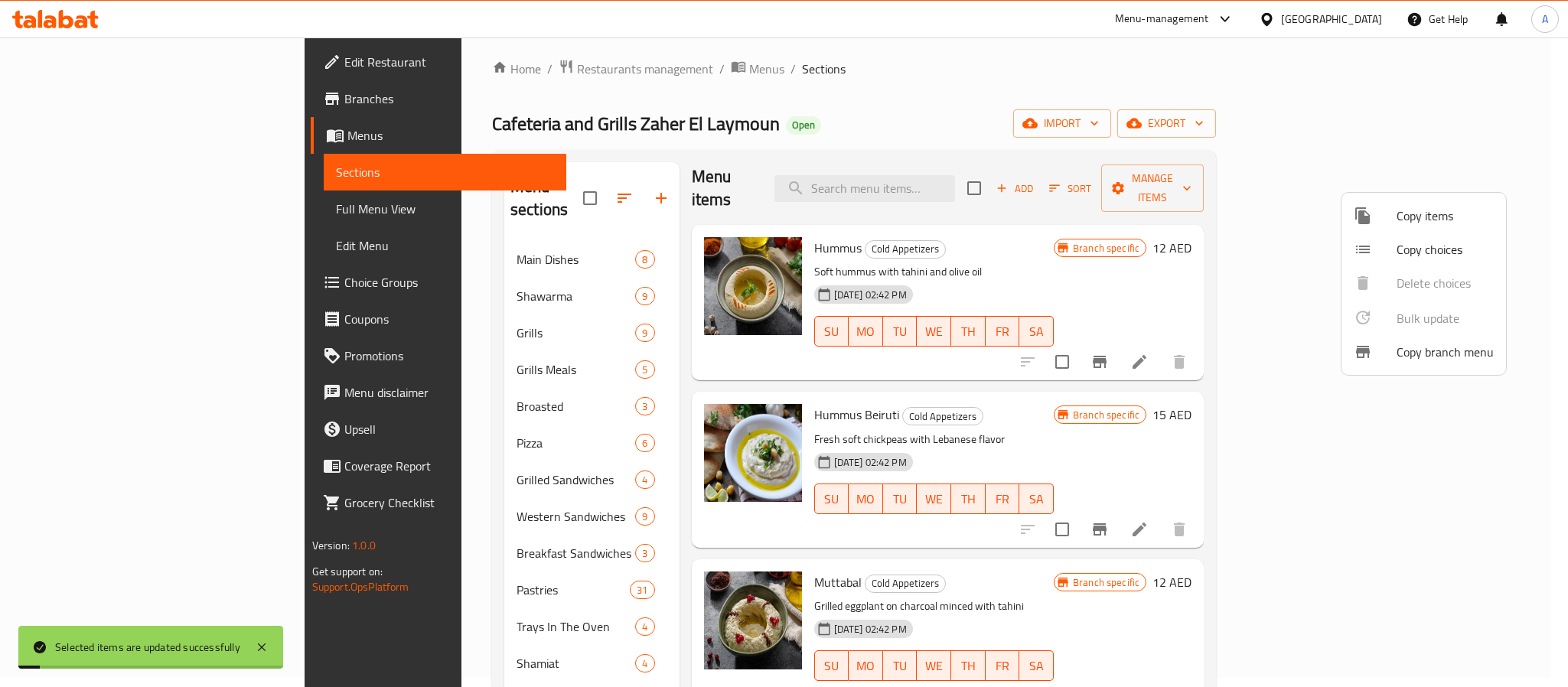
click at [1529, 86] on div at bounding box center [784, 343] width 1568 height 687
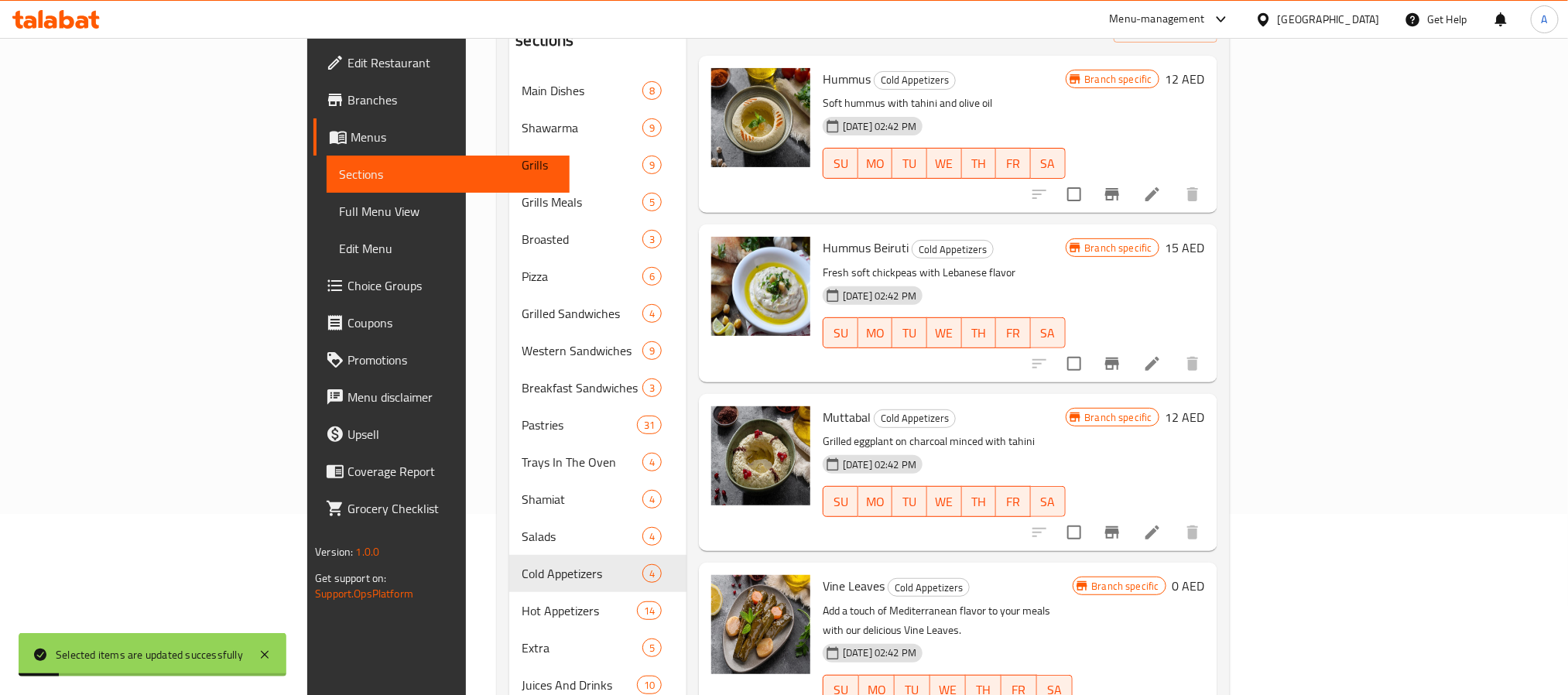
scroll to position [217, 0]
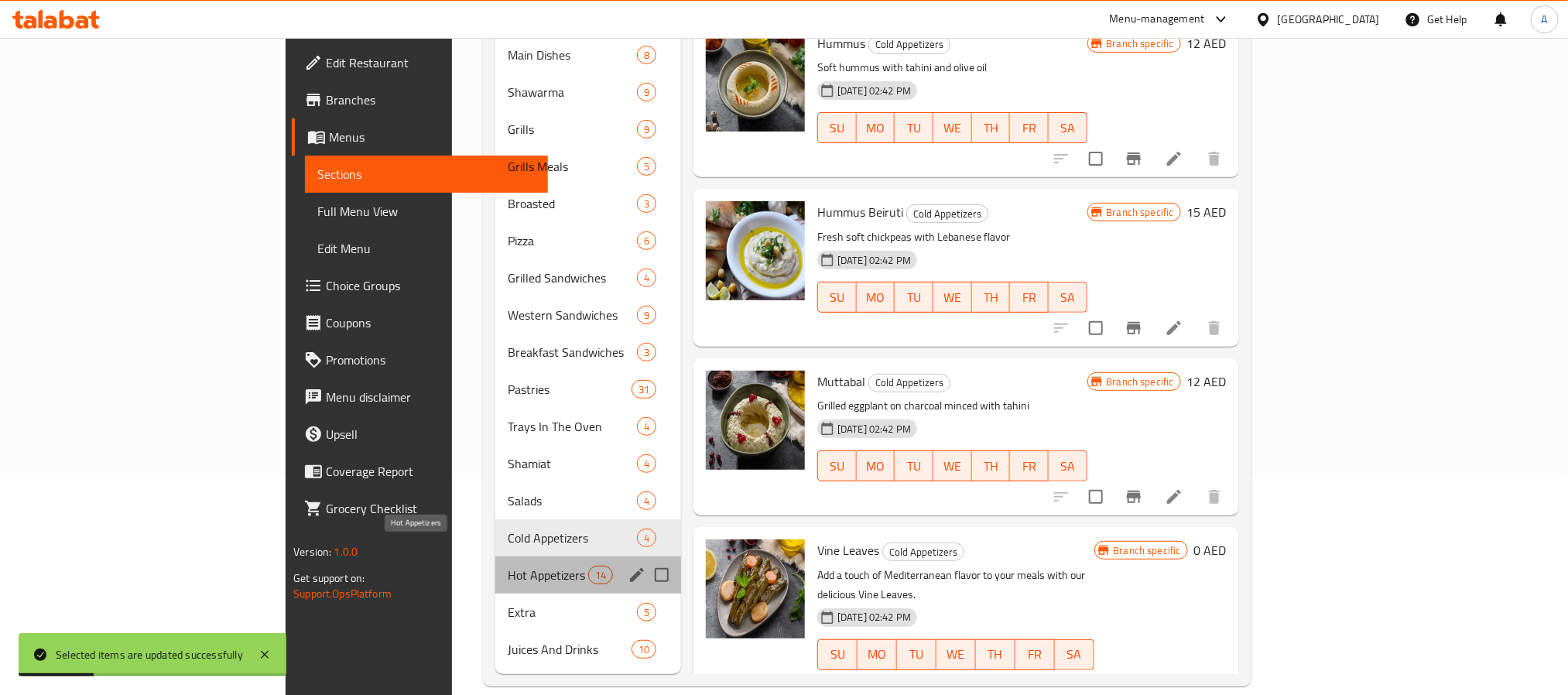
click at [508, 565] on span "Hot Appetizers" at bounding box center [548, 574] width 80 height 19
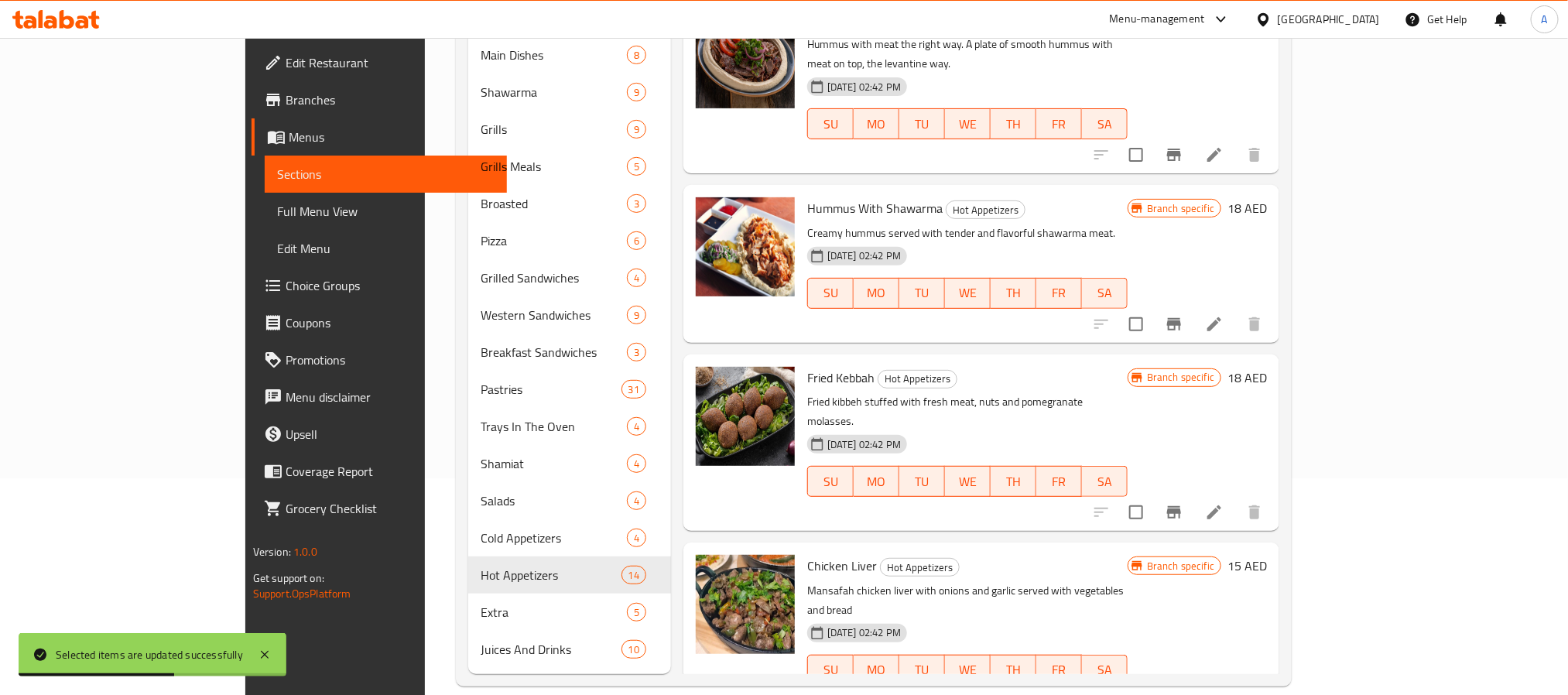
drag, startPoint x: 1566, startPoint y: 264, endPoint x: 1567, endPoint y: 185, distance: 79.0
click at [1323, 185] on div "Home / Restaurants management / Menus / Sections Cafeteria and Grills Zaher El …" at bounding box center [874, 269] width 898 height 896
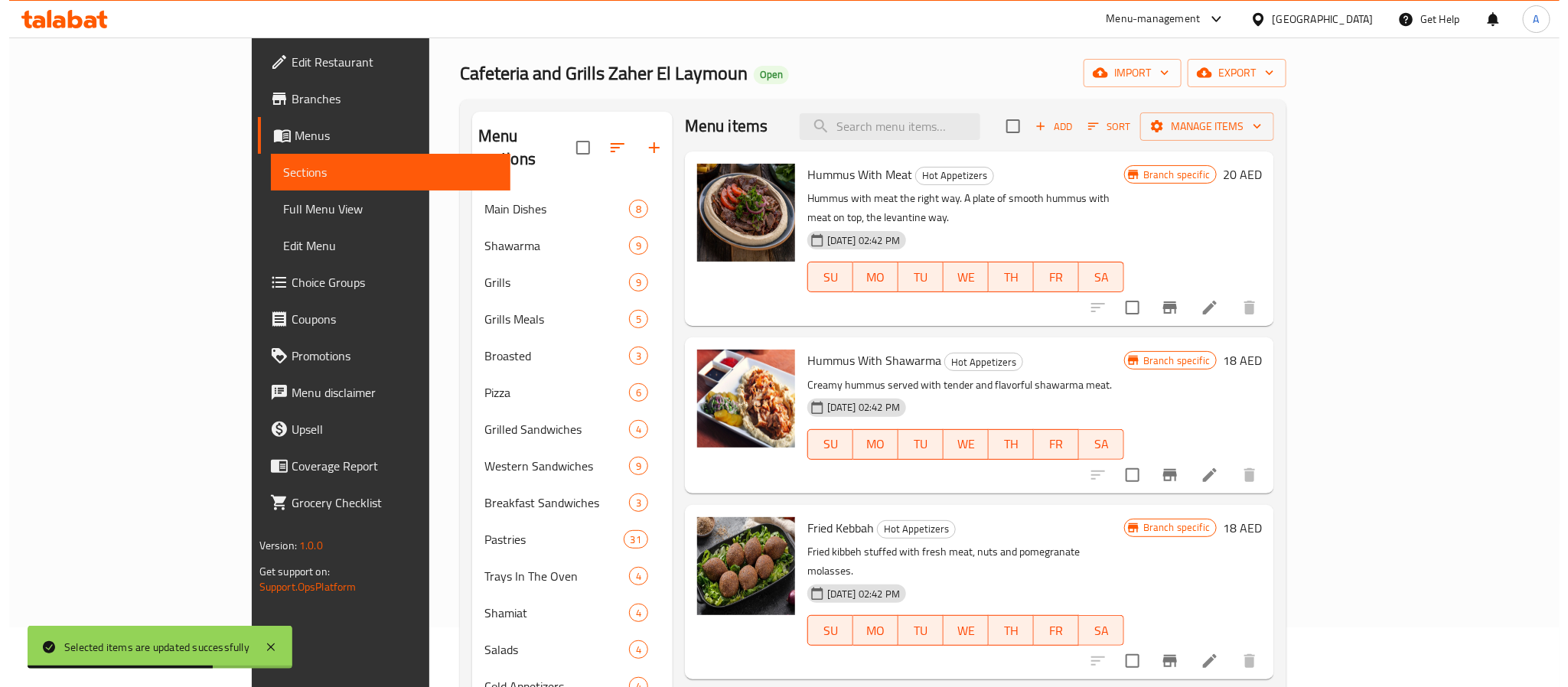
scroll to position [49, 0]
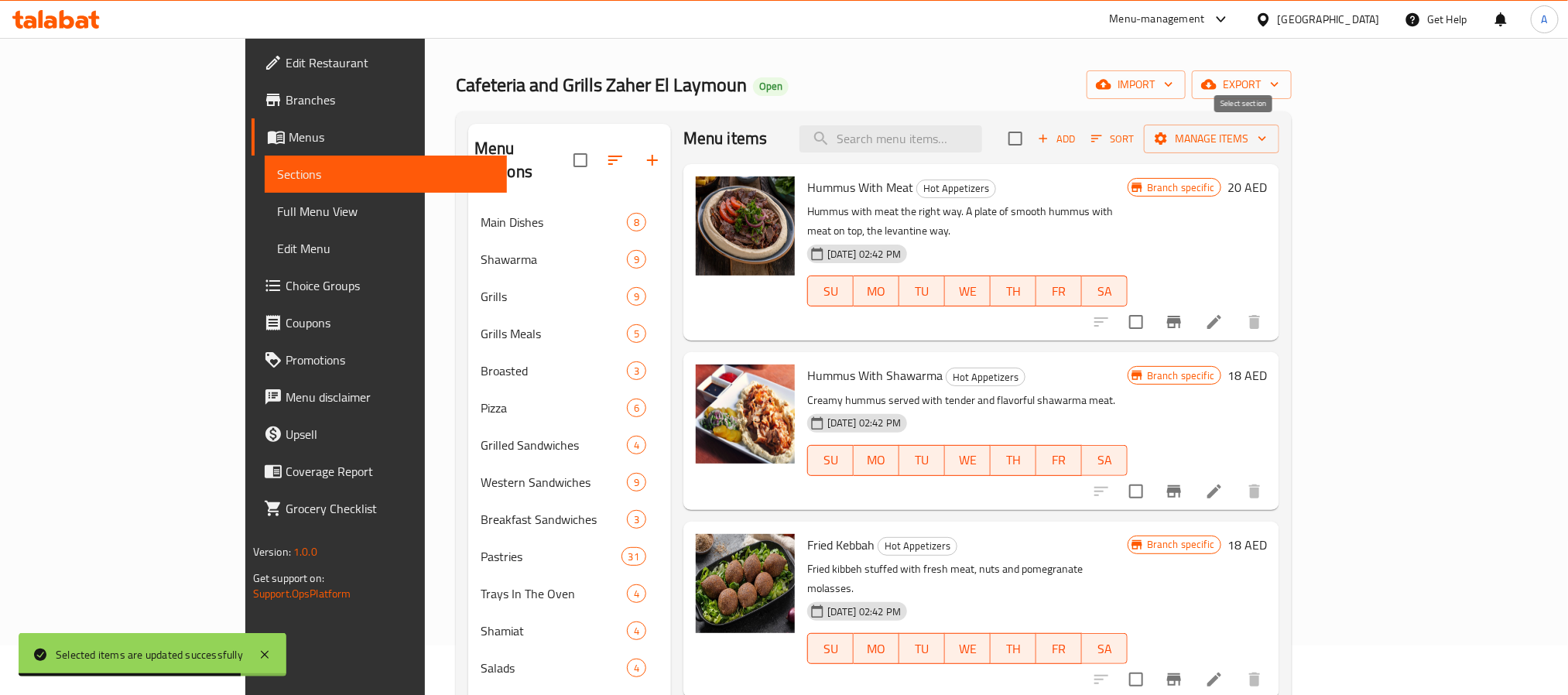
click at [1032, 140] on input "checkbox" at bounding box center [1016, 139] width 33 height 33
checkbox input "true"
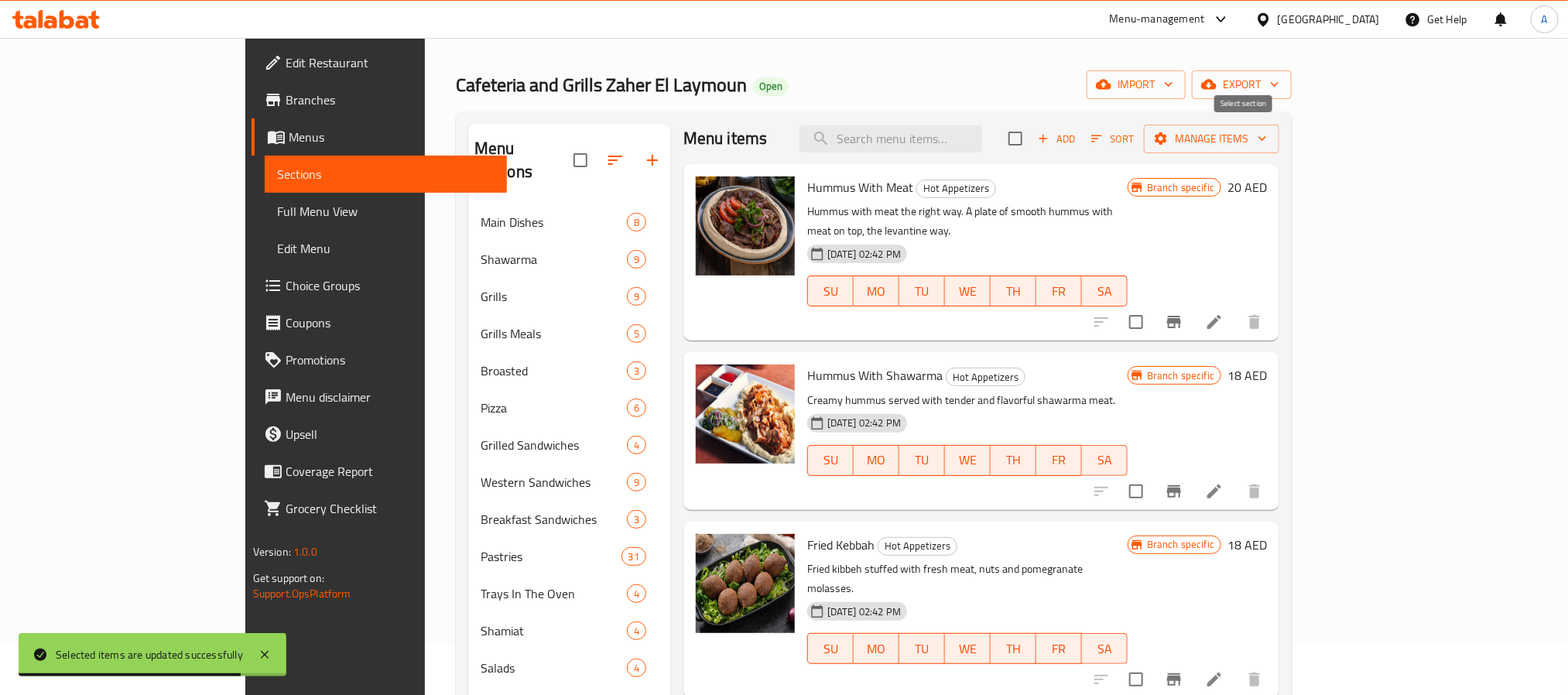
checkbox input "true"
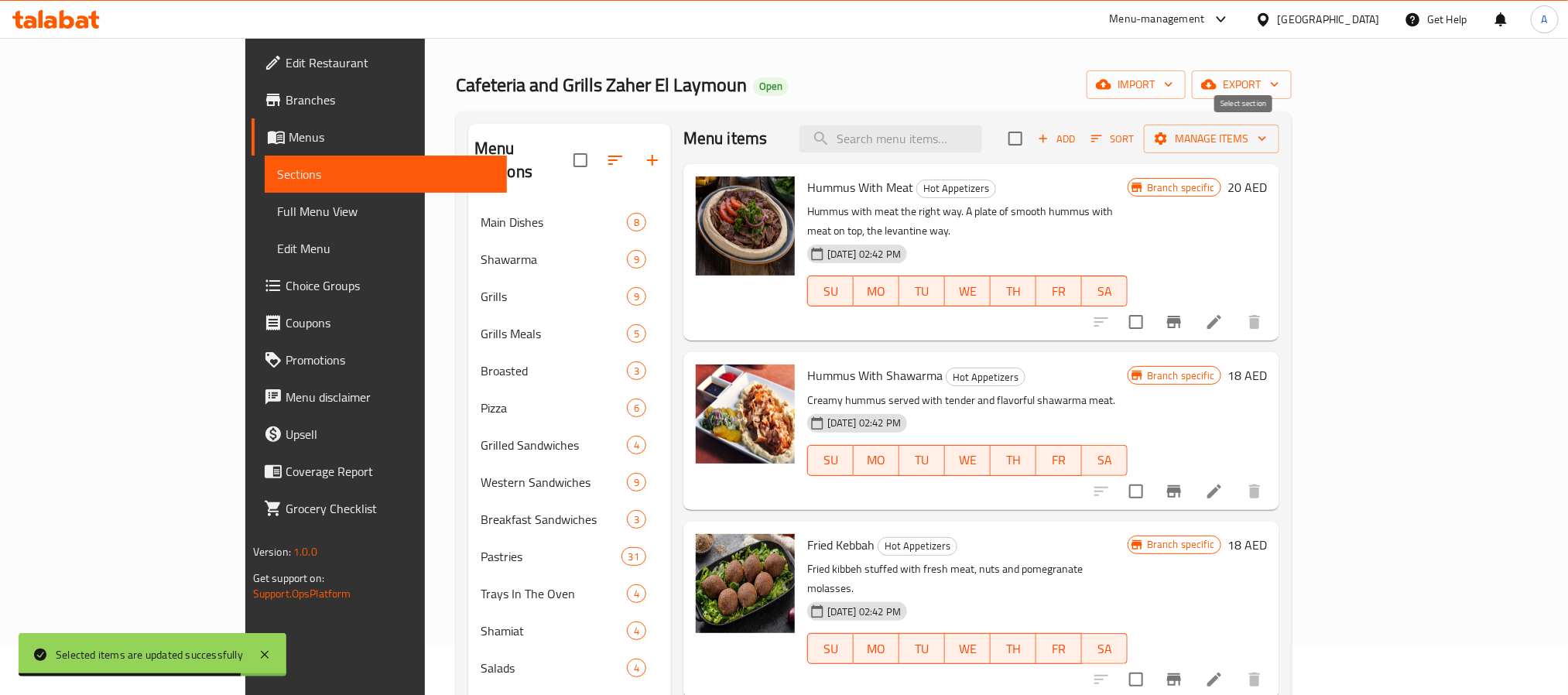
checkbox input "true"
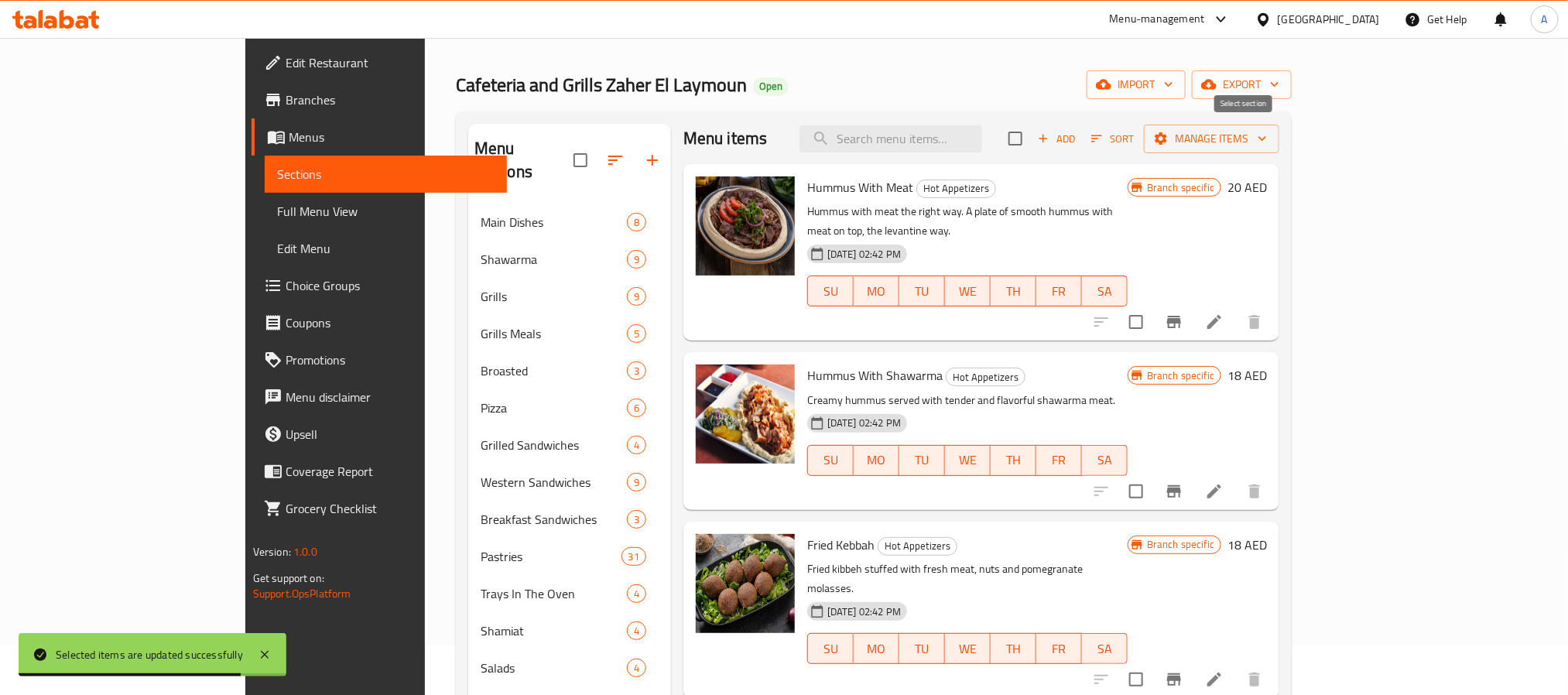
checkbox input "true"
click at [1268, 138] on span "Manage items" at bounding box center [1212, 139] width 111 height 20
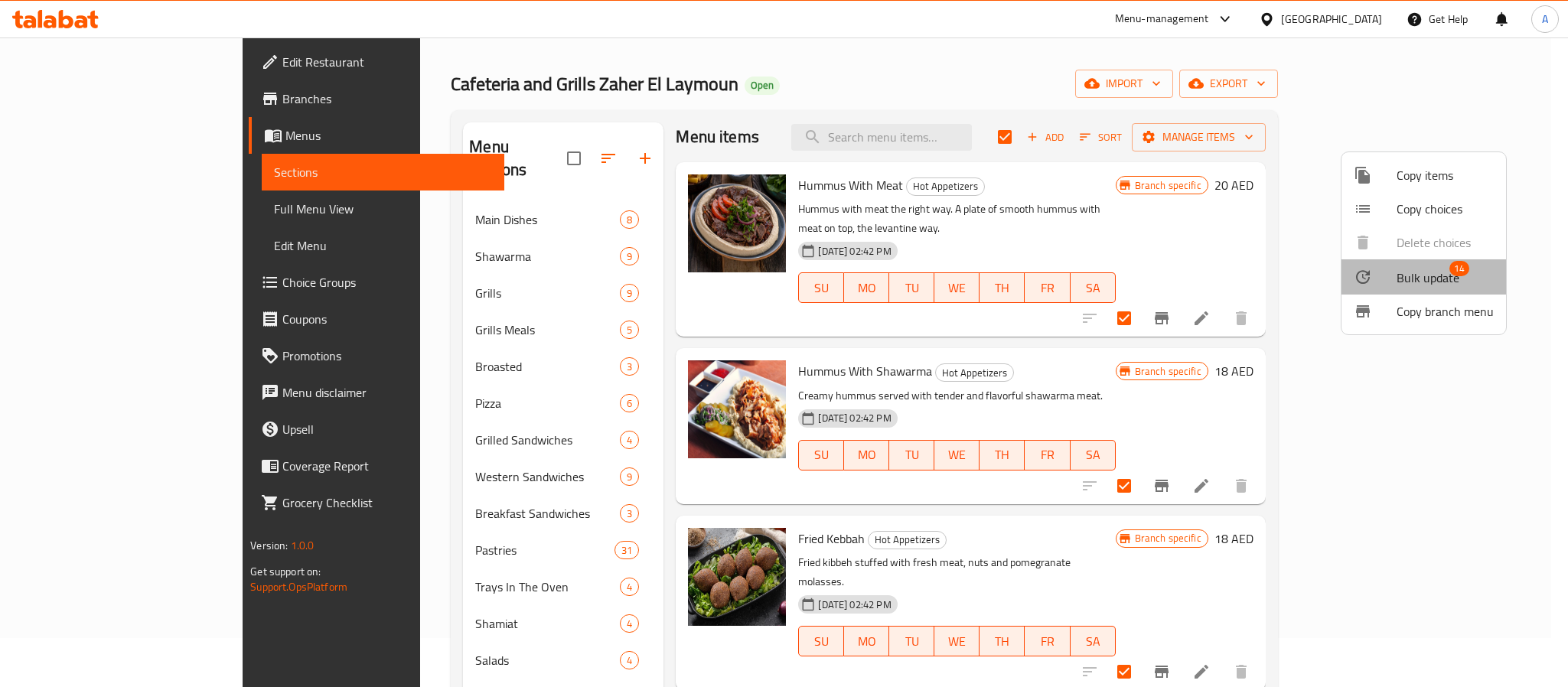
click at [1432, 268] on span "Bulk update" at bounding box center [1428, 277] width 62 height 19
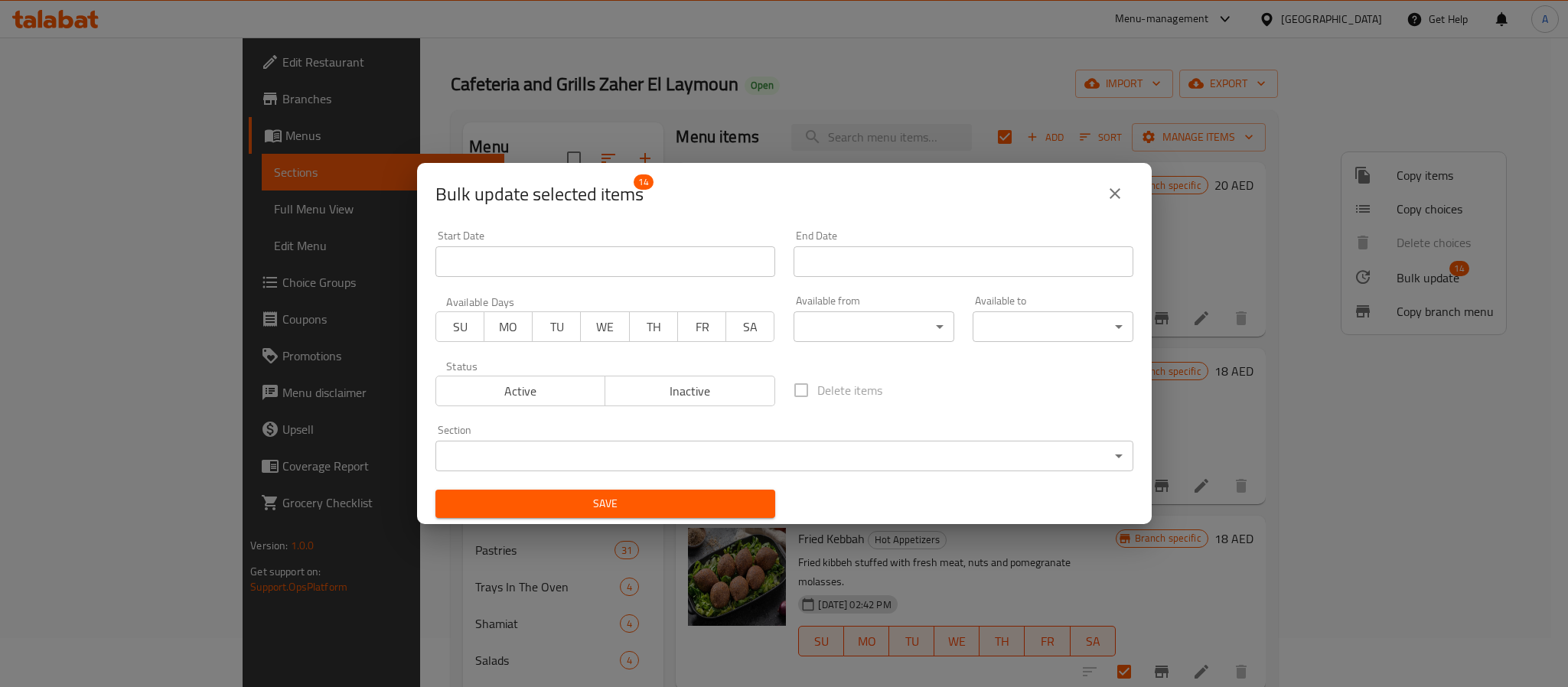
click at [831, 321] on body "​ Menu-management United Arab Emirates Get Help A Edit Restaurant Branches Menu…" at bounding box center [784, 313] width 1568 height 650
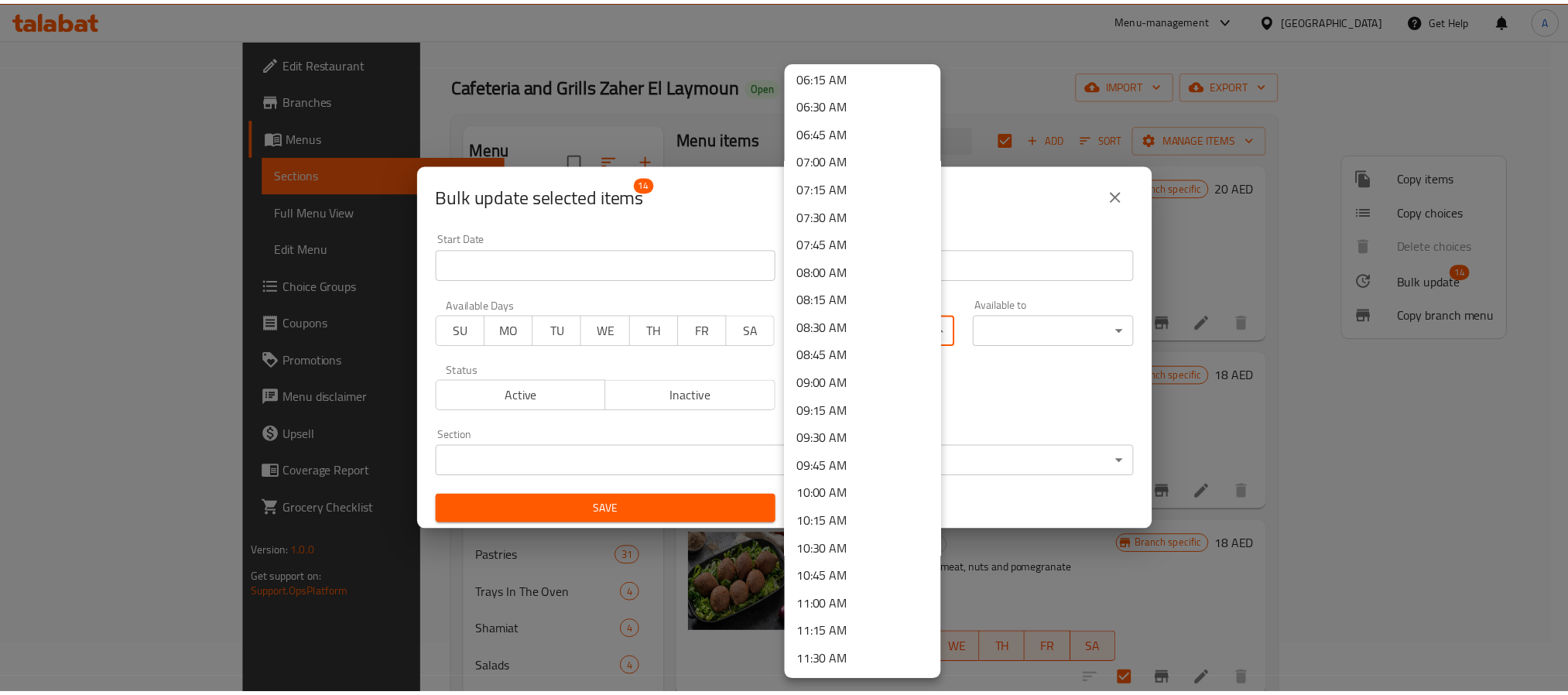
scroll to position [734, 0]
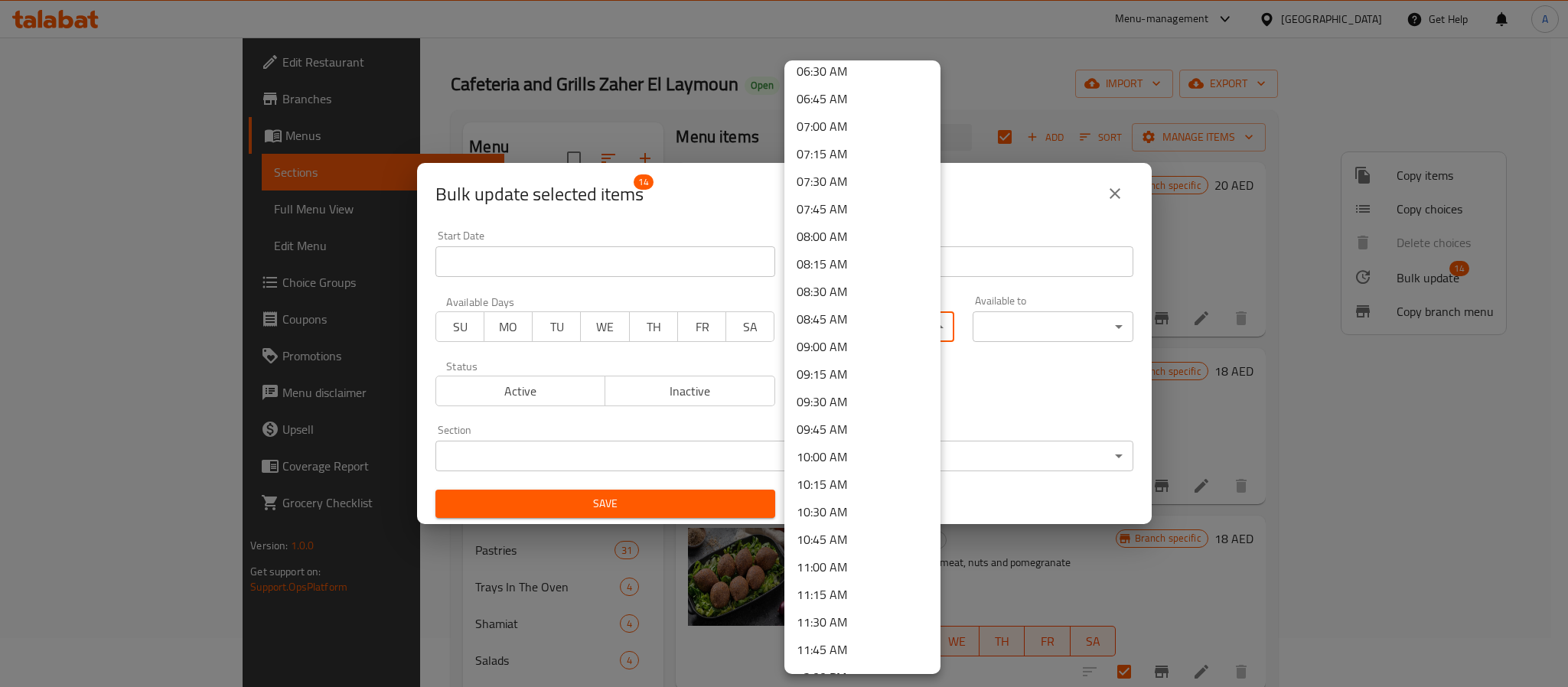
click at [846, 238] on li "08:00 AM" at bounding box center [862, 236] width 156 height 28
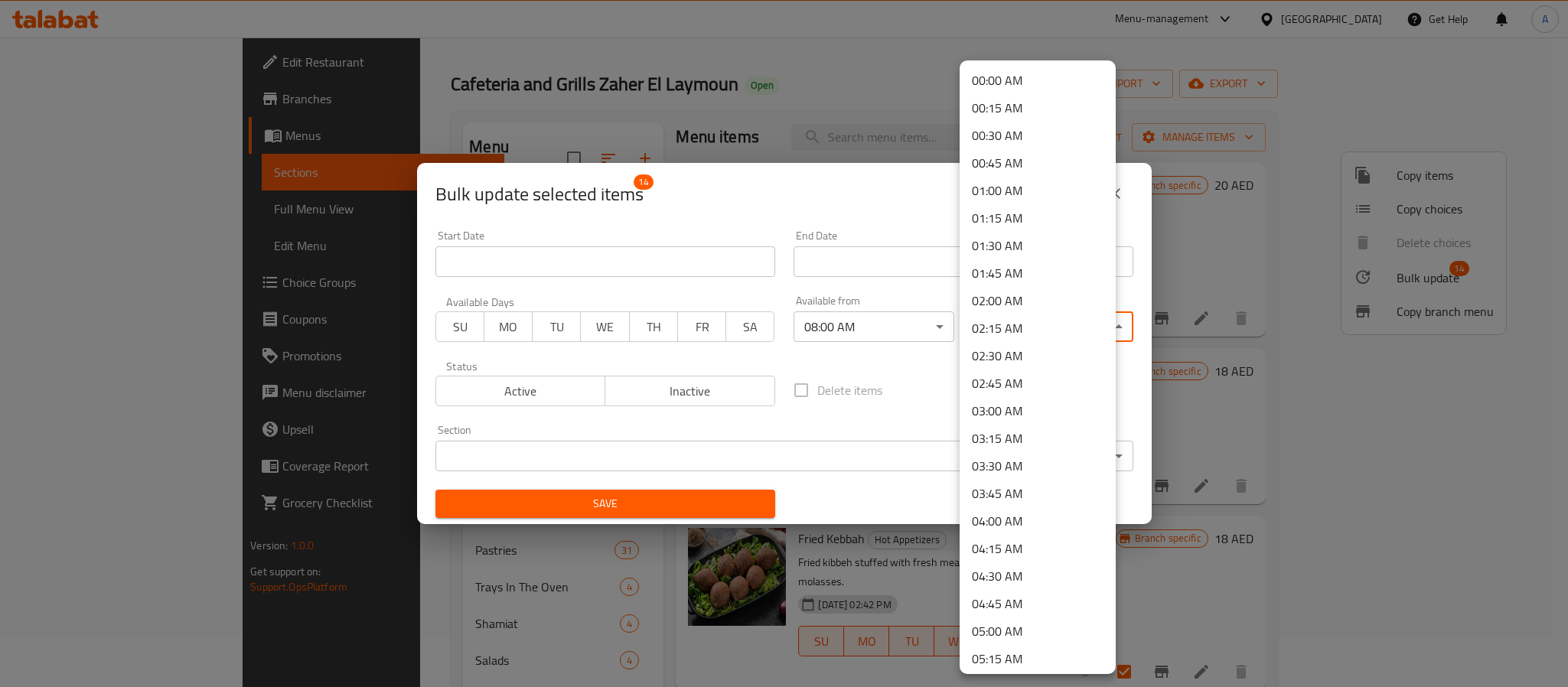
click at [1029, 321] on body "​ Menu-management United Arab Emirates Get Help A Edit Restaurant Branches Menu…" at bounding box center [784, 313] width 1568 height 650
click at [1004, 143] on li "00:30 AM" at bounding box center [1037, 135] width 156 height 28
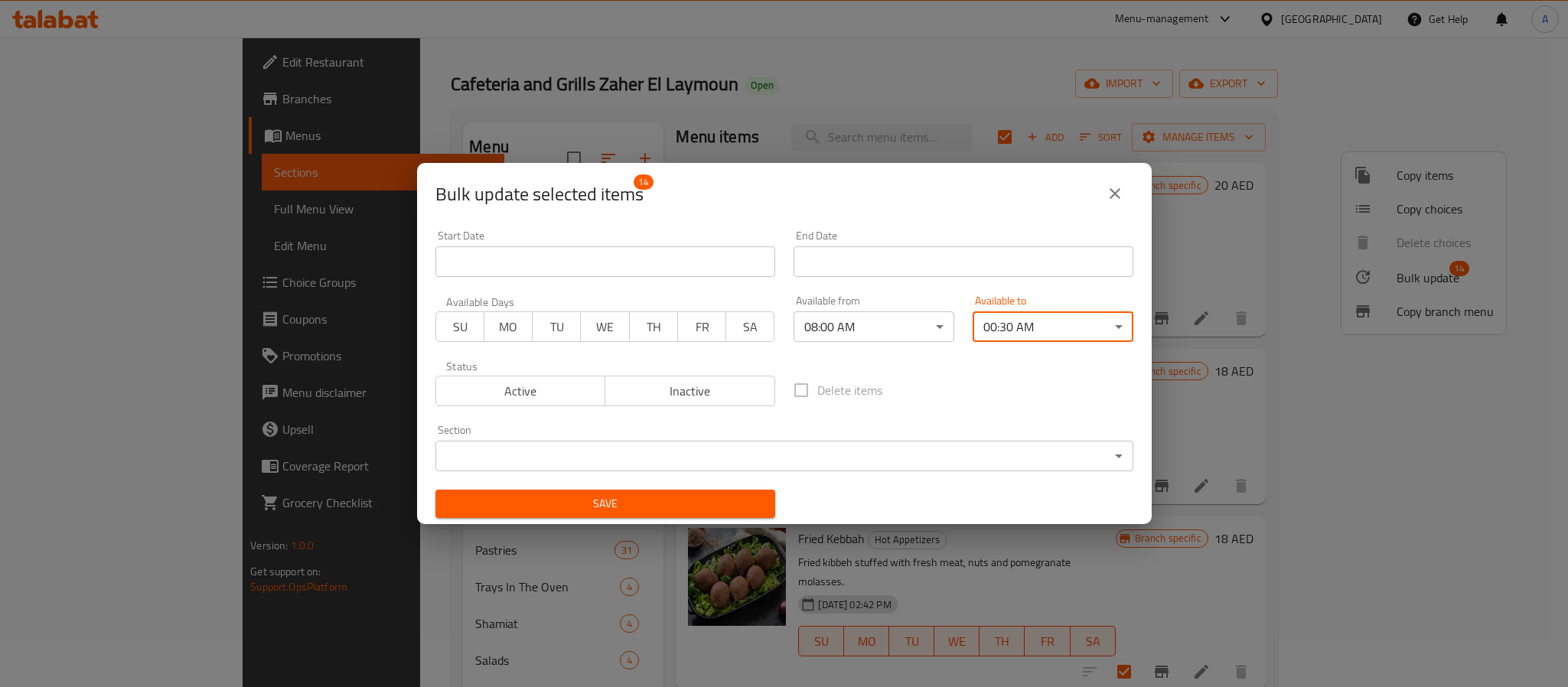
click at [687, 505] on span "Save" at bounding box center [605, 504] width 315 height 19
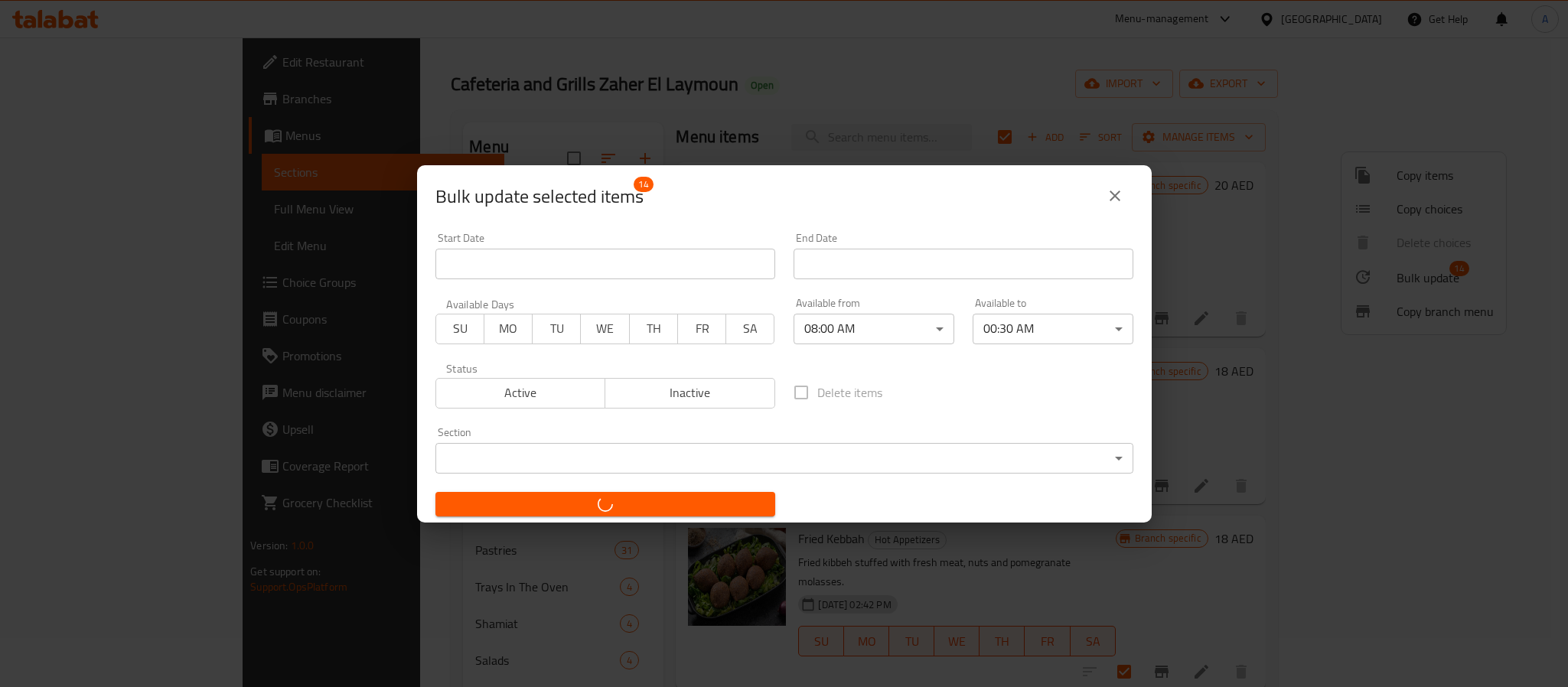
checkbox input "false"
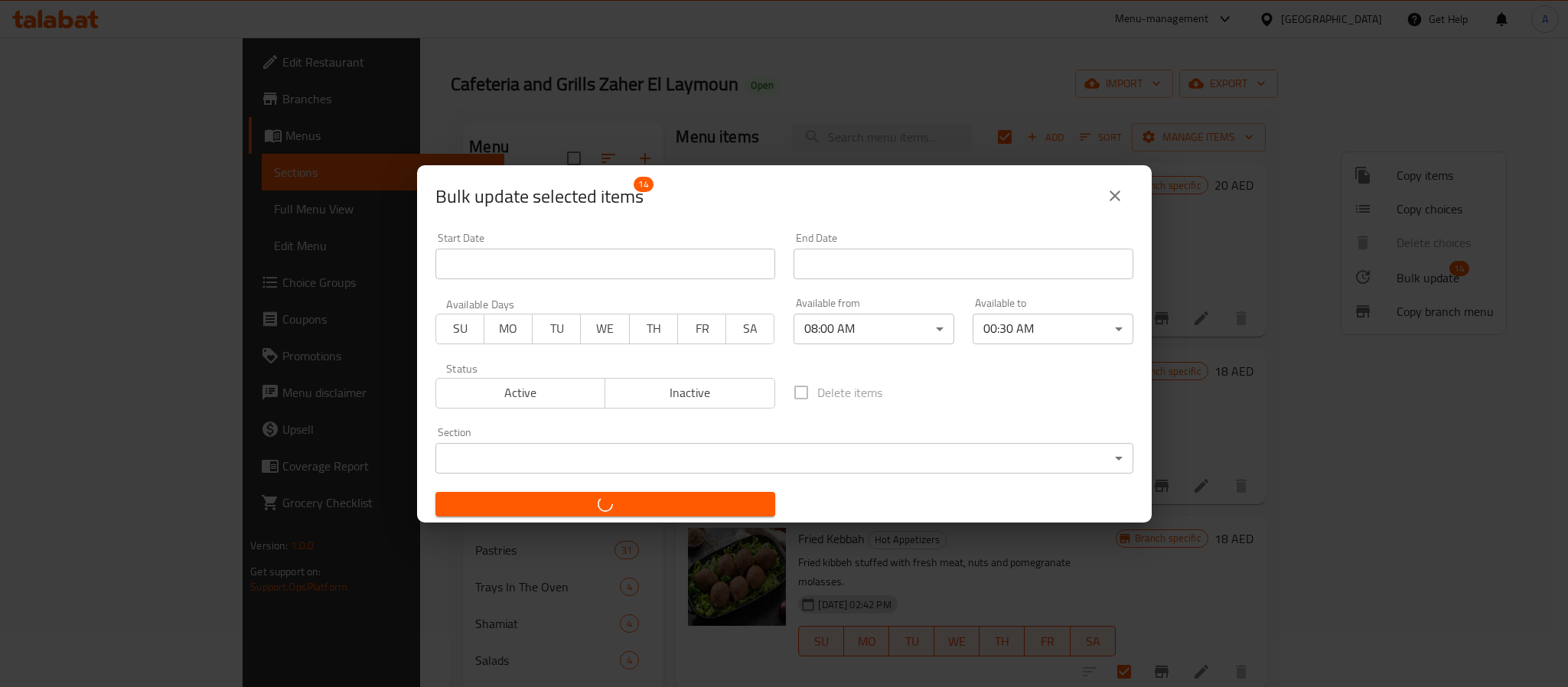
checkbox input "false"
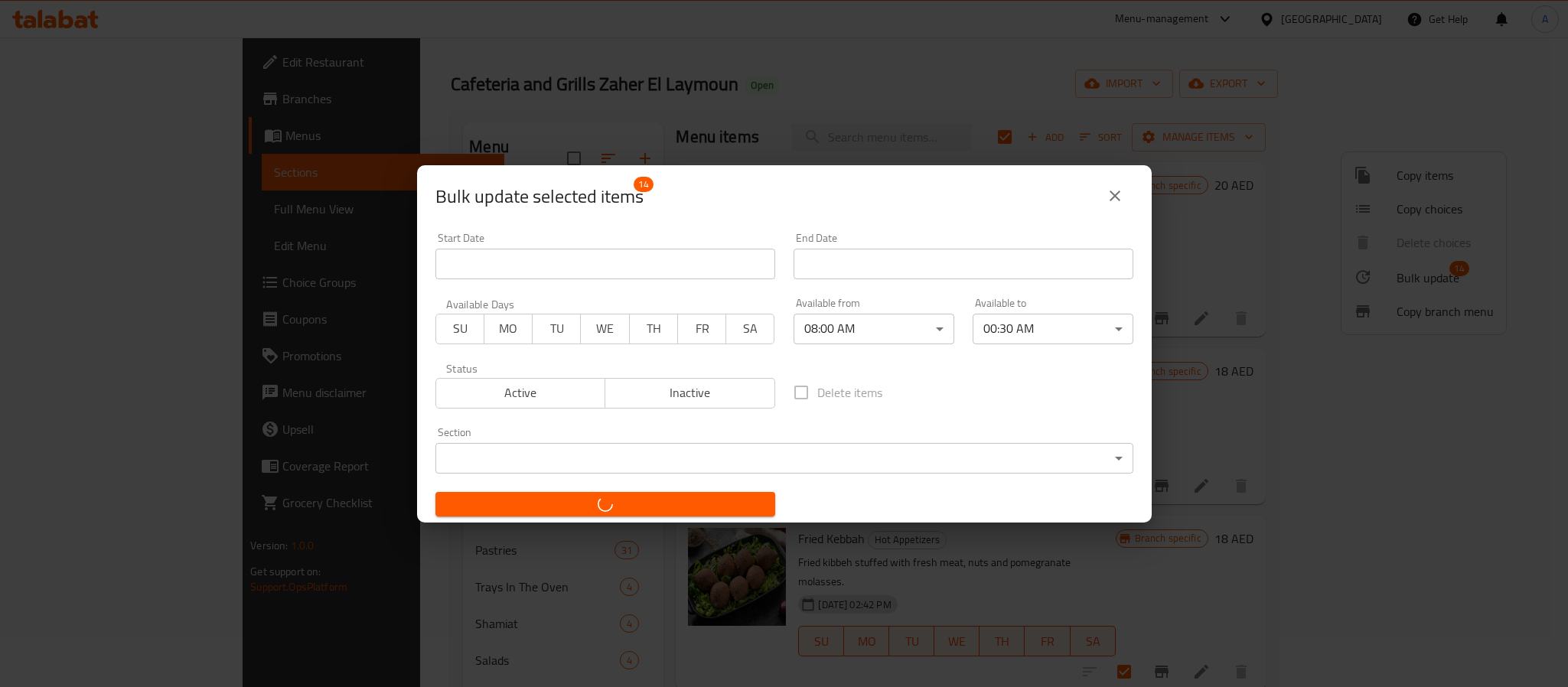
checkbox input "false"
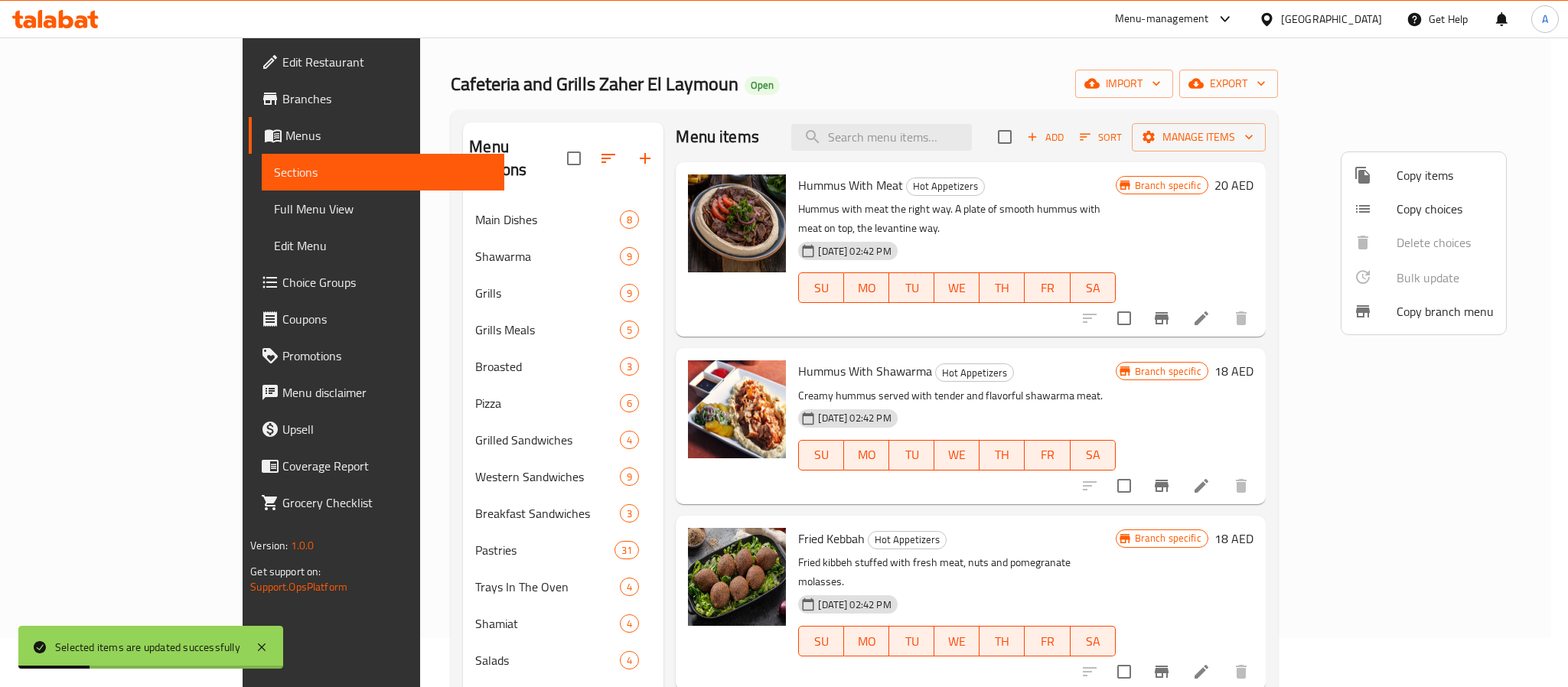
click at [1555, 62] on div at bounding box center [784, 343] width 1568 height 687
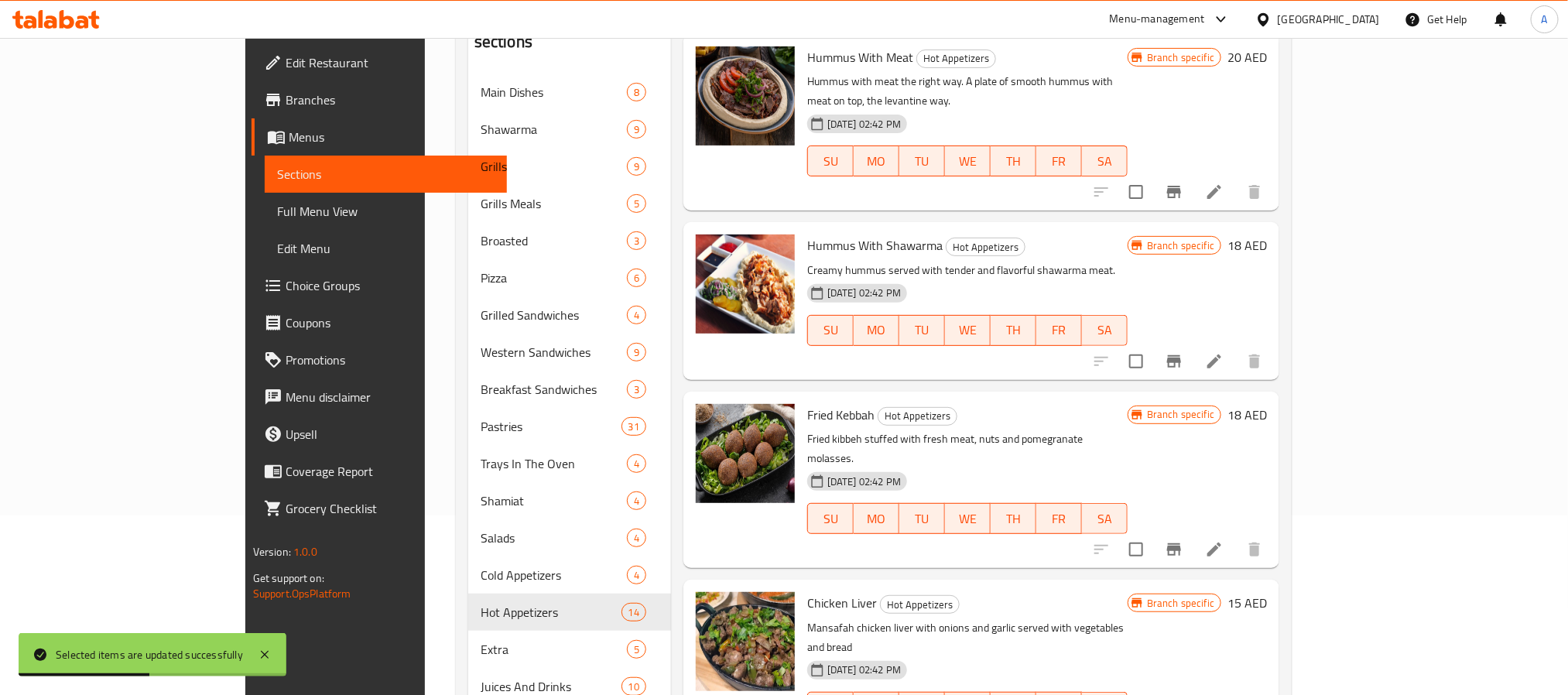
scroll to position [112, 0]
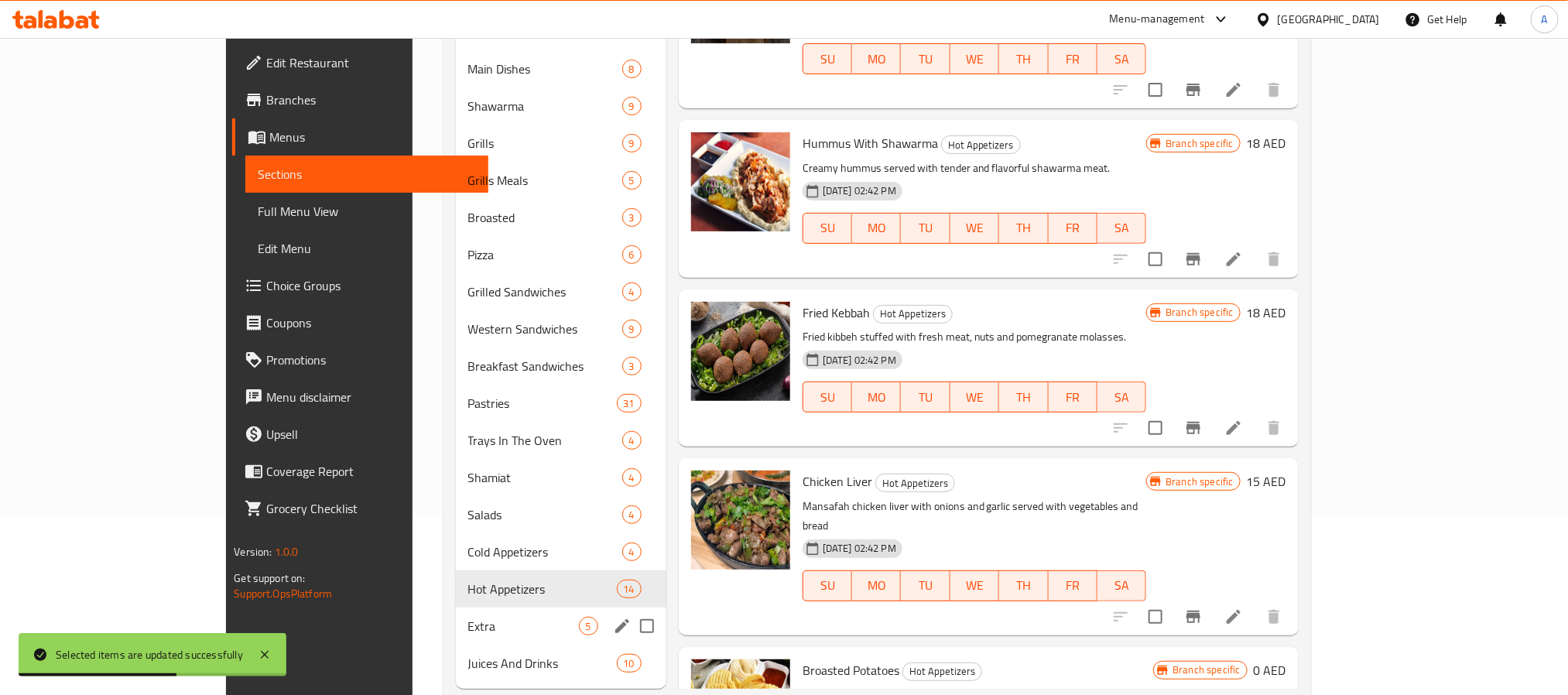
click at [472, 630] on span "Extra" at bounding box center [523, 625] width 111 height 19
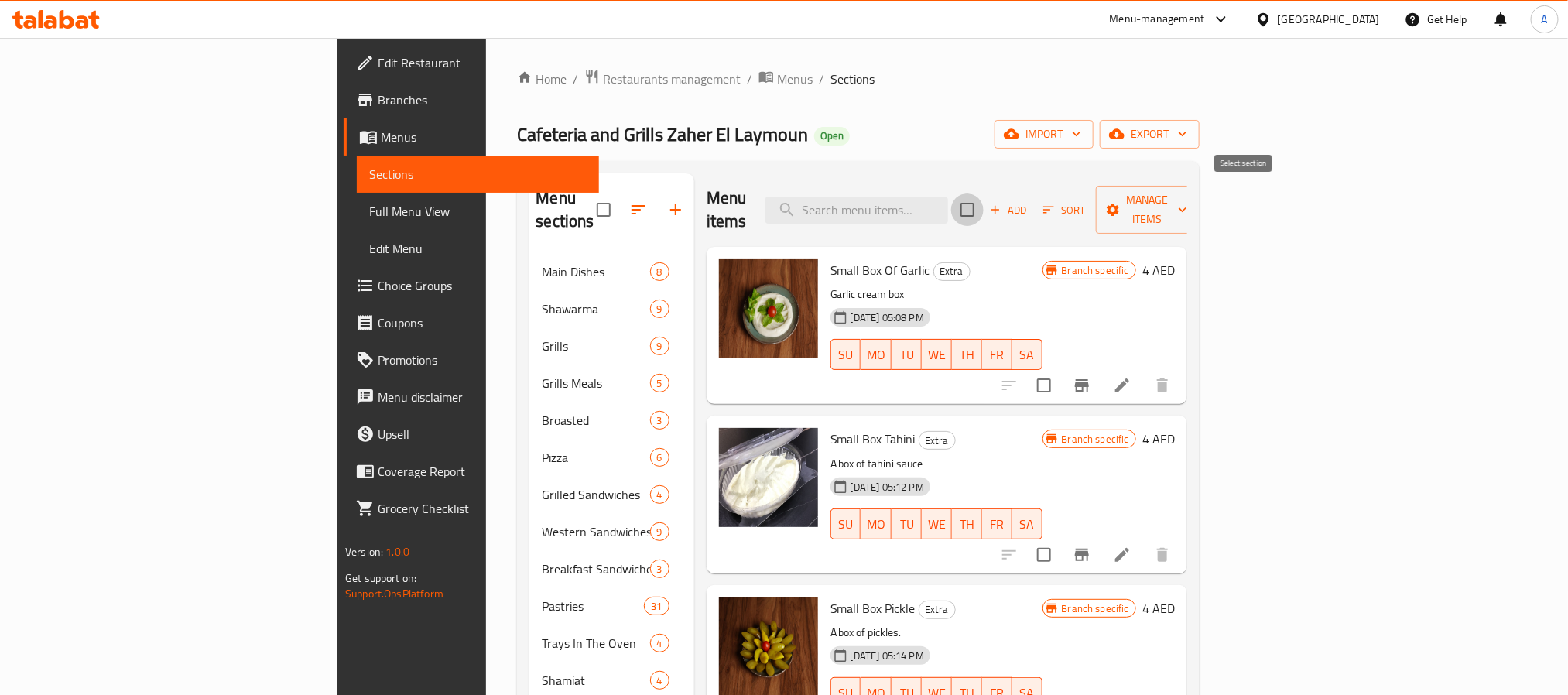
click at [983, 202] on input "checkbox" at bounding box center [968, 210] width 33 height 33
checkbox input "true"
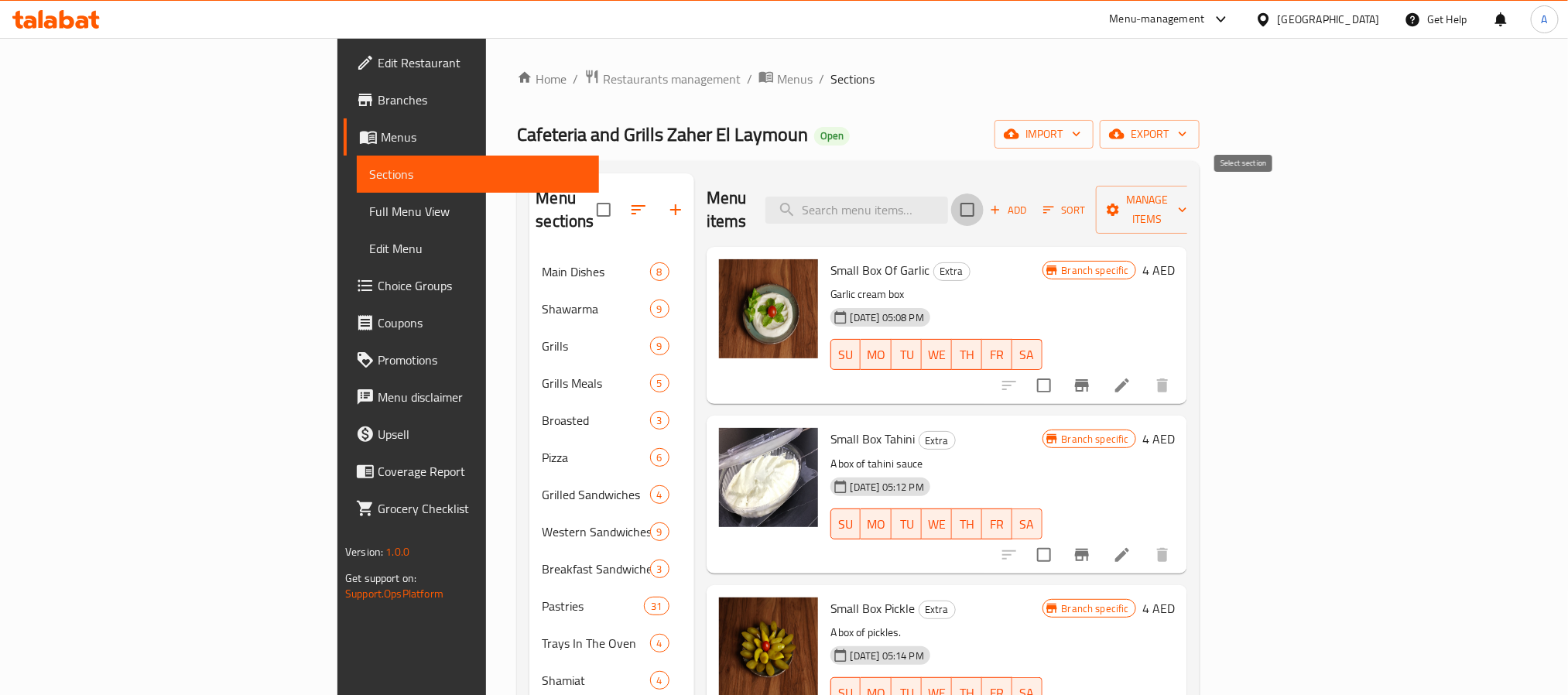
checkbox input "true"
click at [1187, 190] on span "Manage items" at bounding box center [1148, 209] width 79 height 39
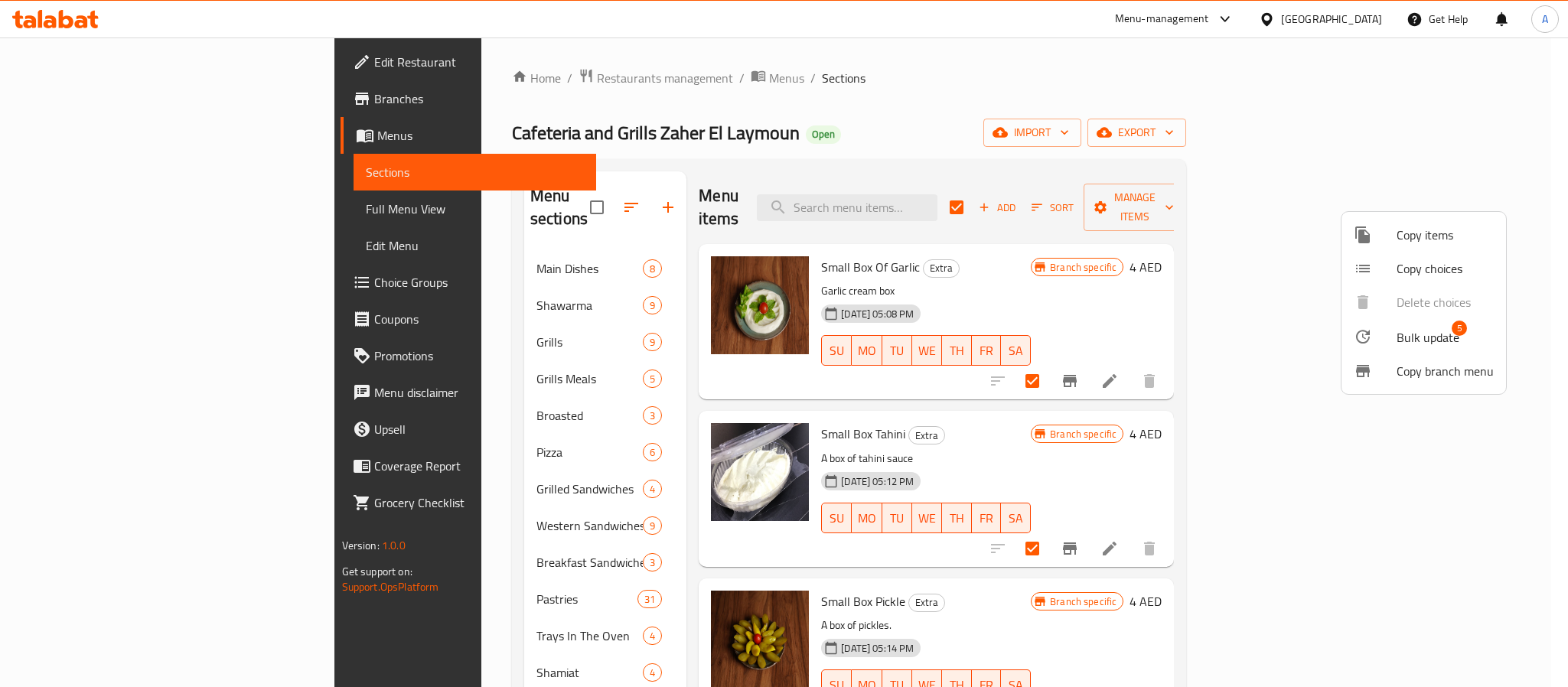
click at [1432, 338] on span "Bulk update" at bounding box center [1428, 337] width 62 height 19
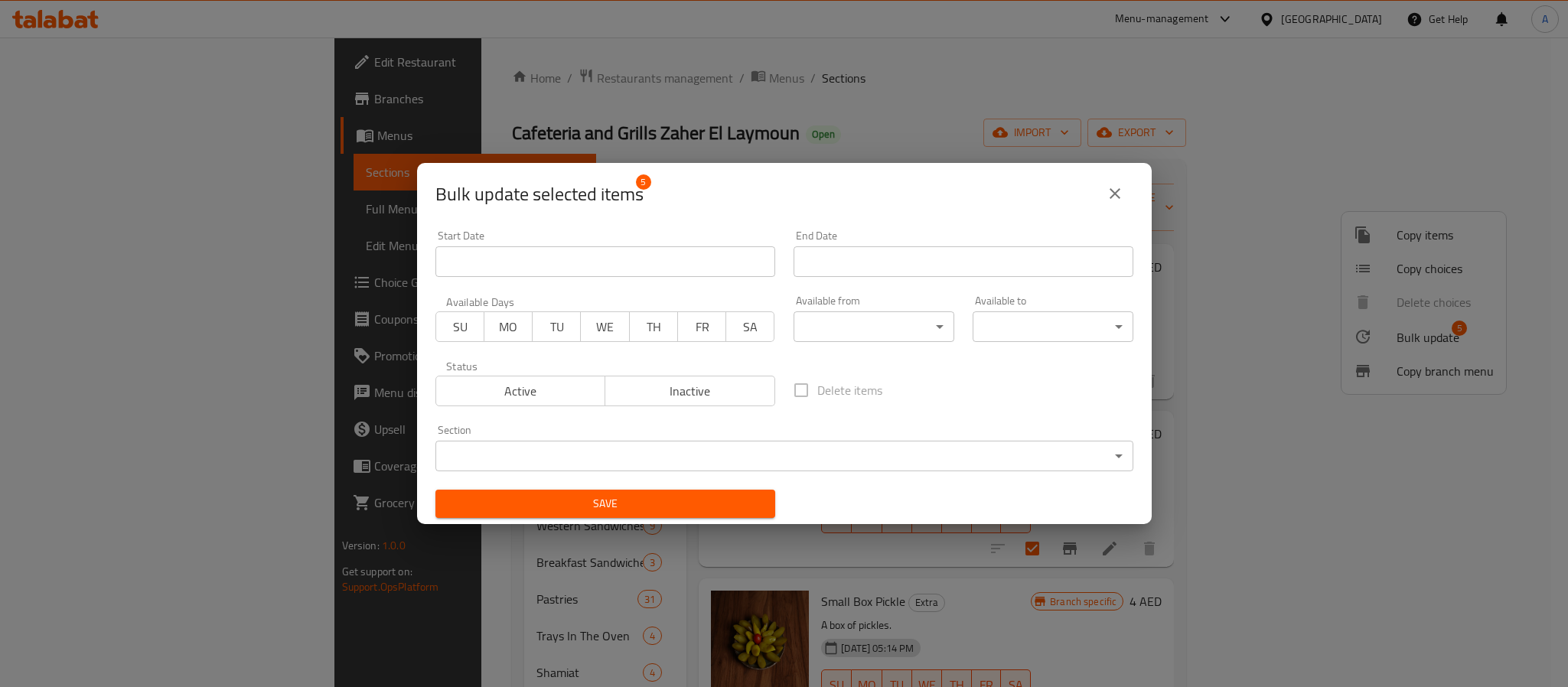
click at [854, 322] on body "​ Menu-management United Arab Emirates Get Help A Edit Restaurant Branches Menu…" at bounding box center [784, 362] width 1568 height 650
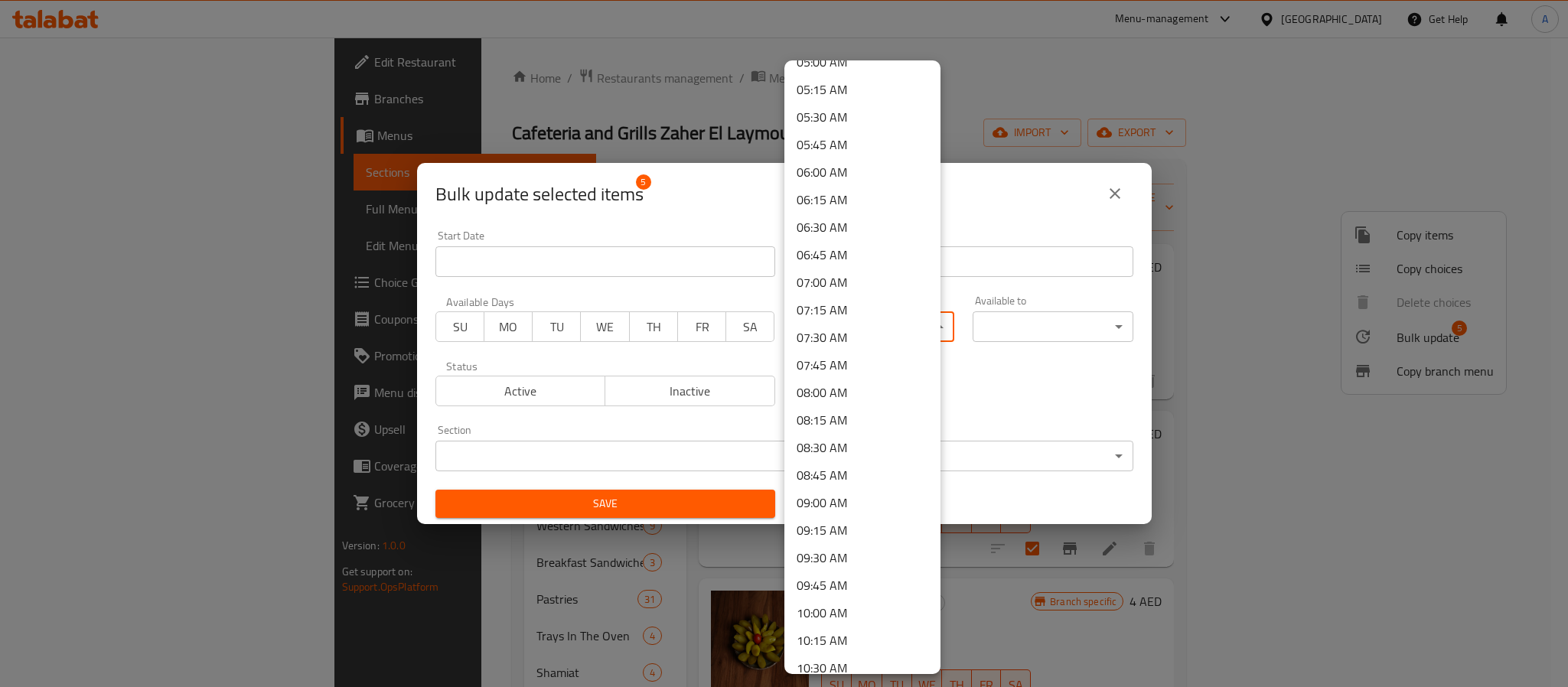
scroll to position [602, 0]
click at [831, 361] on li "08:00 AM" at bounding box center [862, 359] width 156 height 28
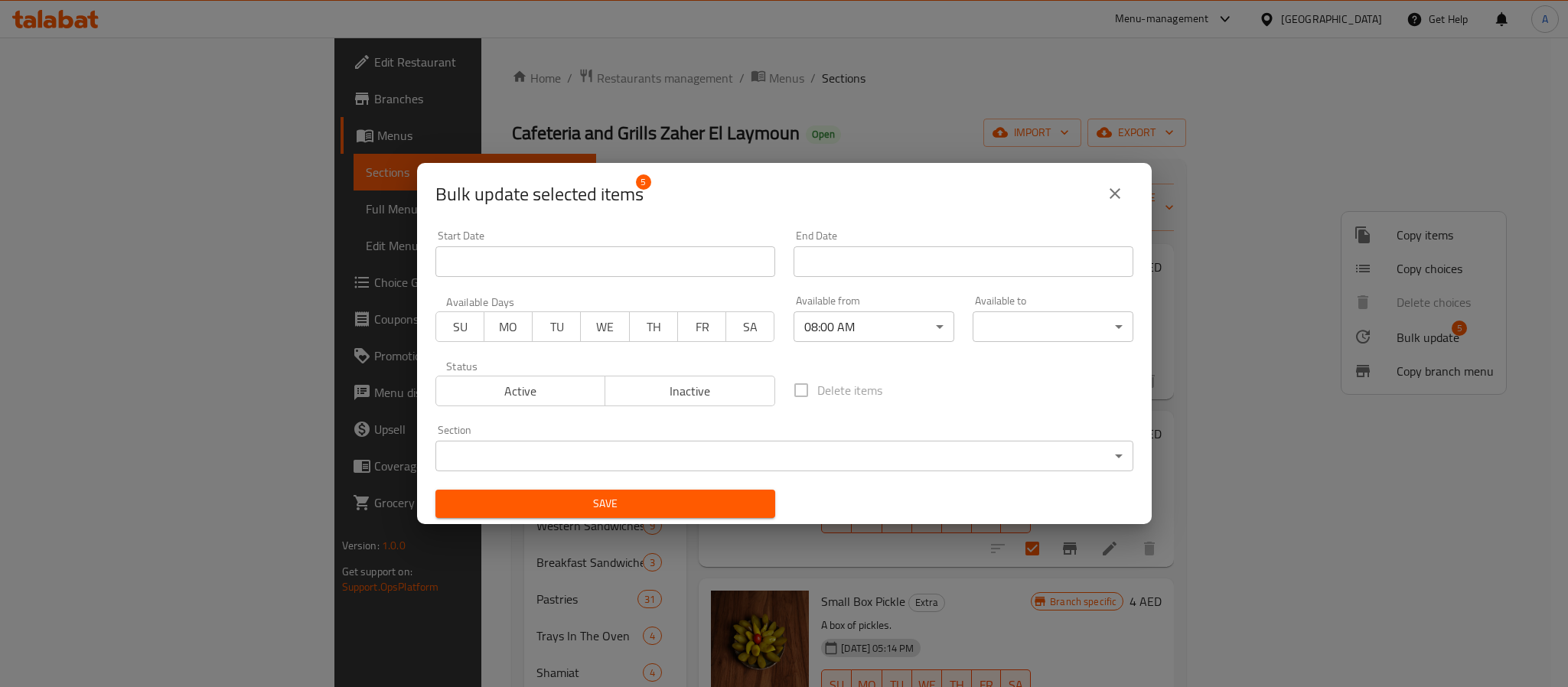
click at [1040, 322] on body "​ Menu-management United Arab Emirates Get Help A Edit Restaurant Branches Menu…" at bounding box center [784, 362] width 1568 height 650
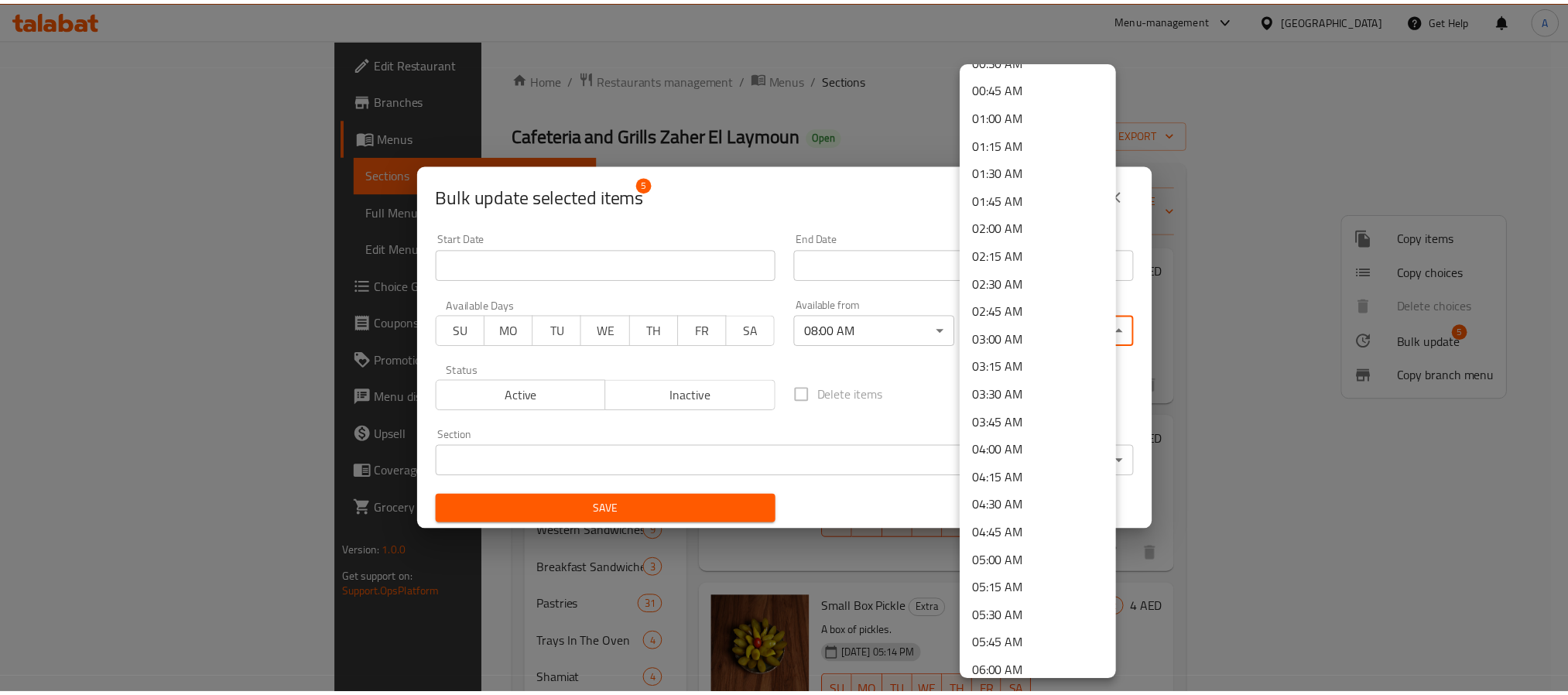
scroll to position [0, 0]
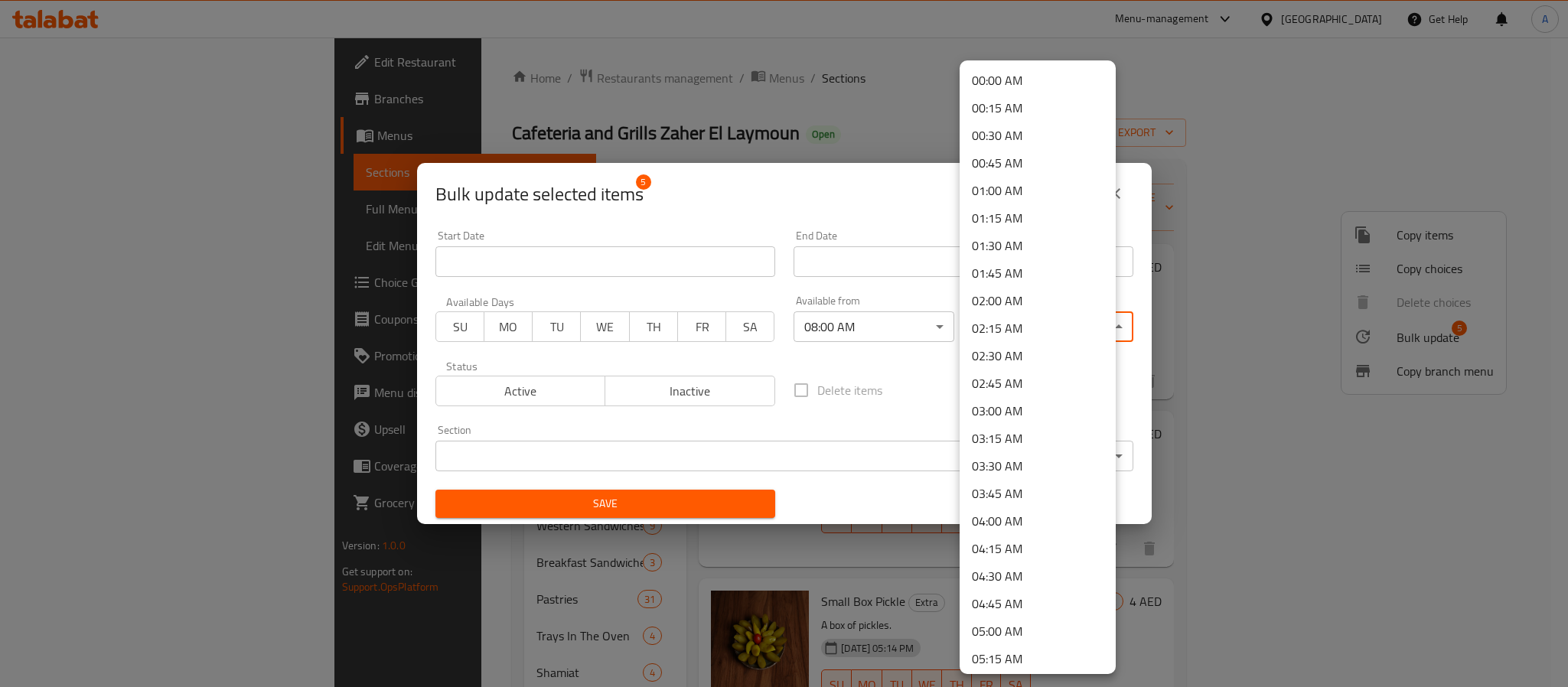
click at [1009, 131] on li "00:30 AM" at bounding box center [1037, 135] width 156 height 28
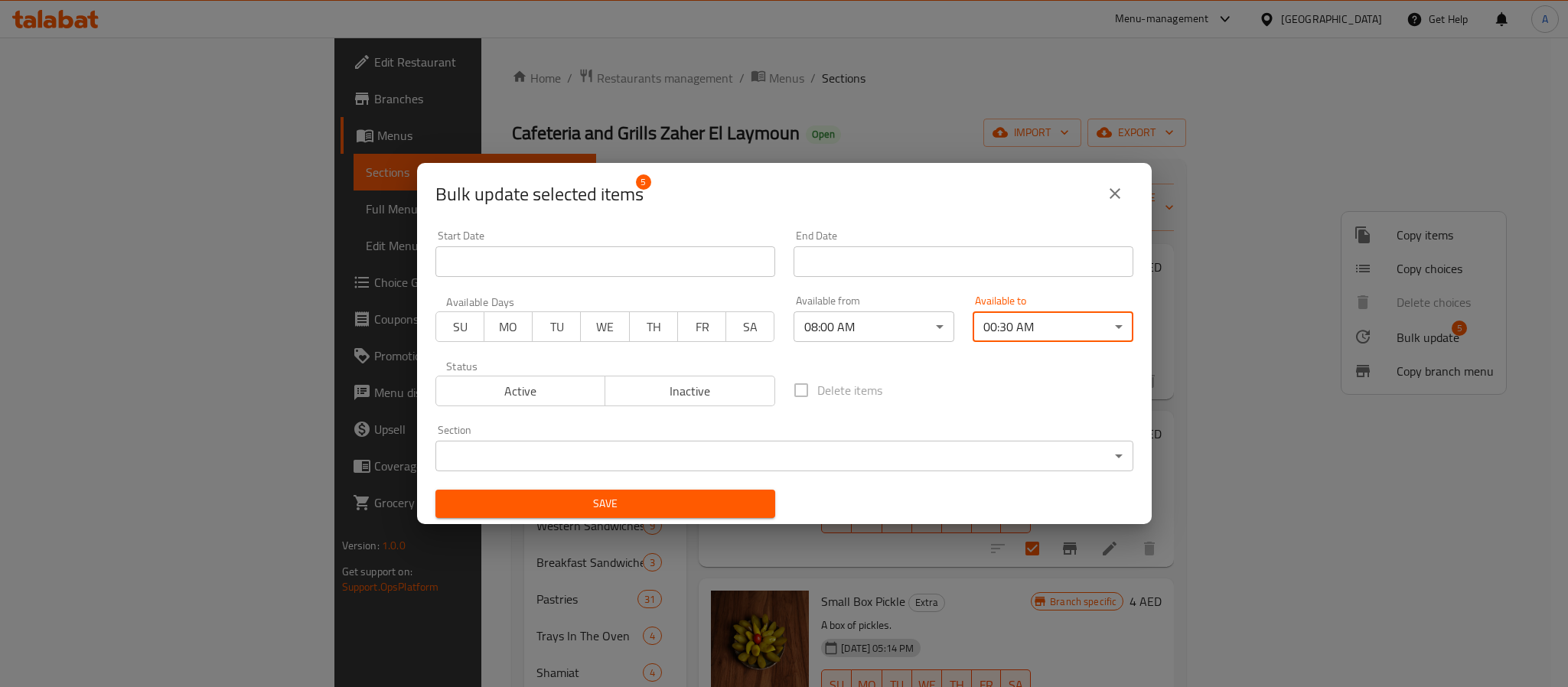
click at [691, 508] on span "Save" at bounding box center [605, 504] width 315 height 19
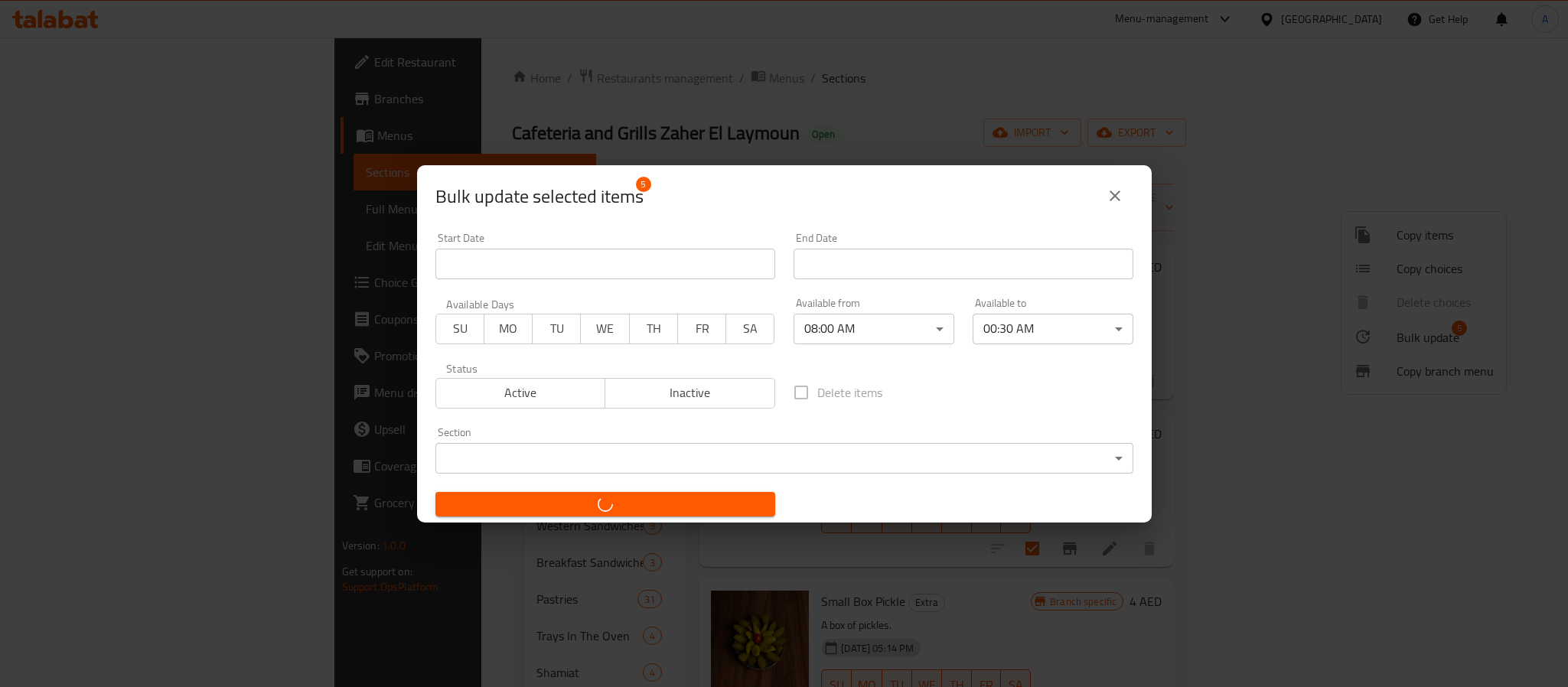
checkbox input "false"
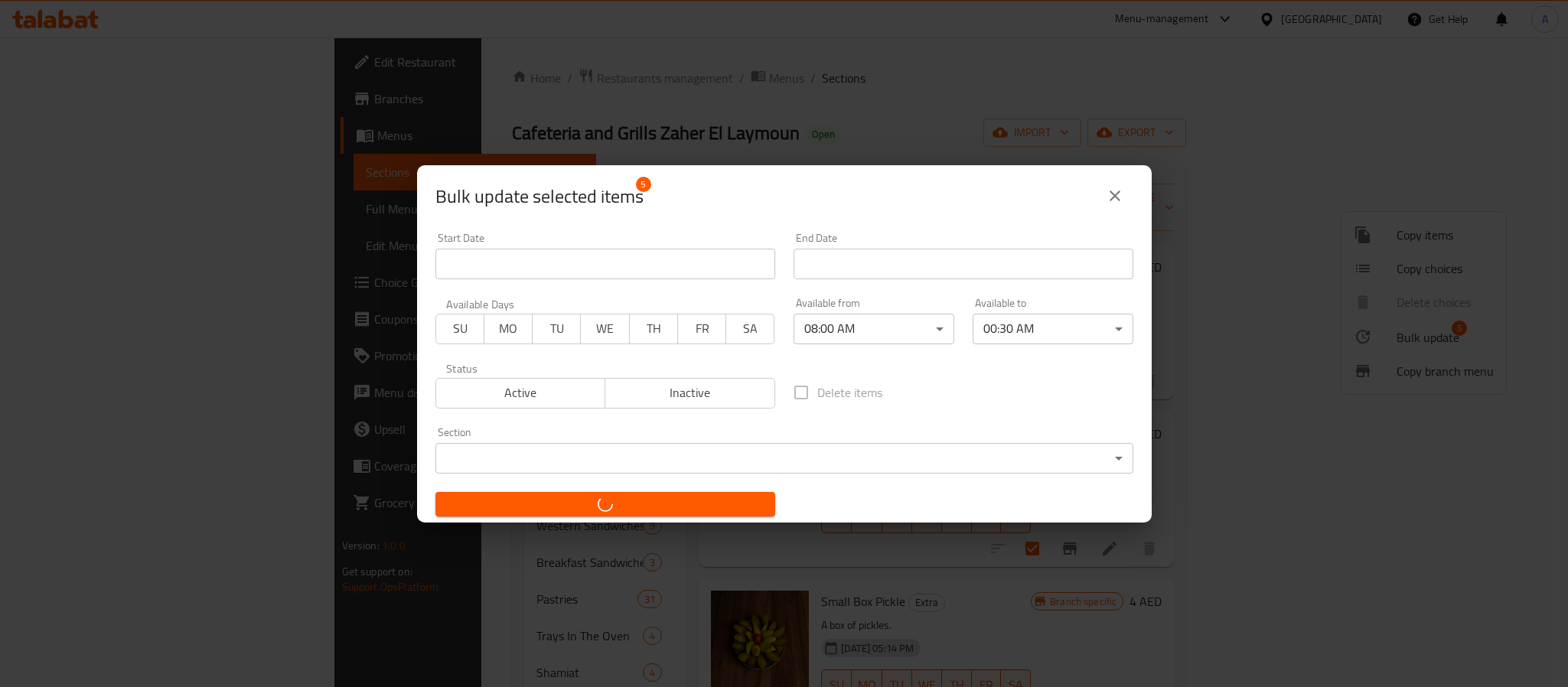
checkbox input "false"
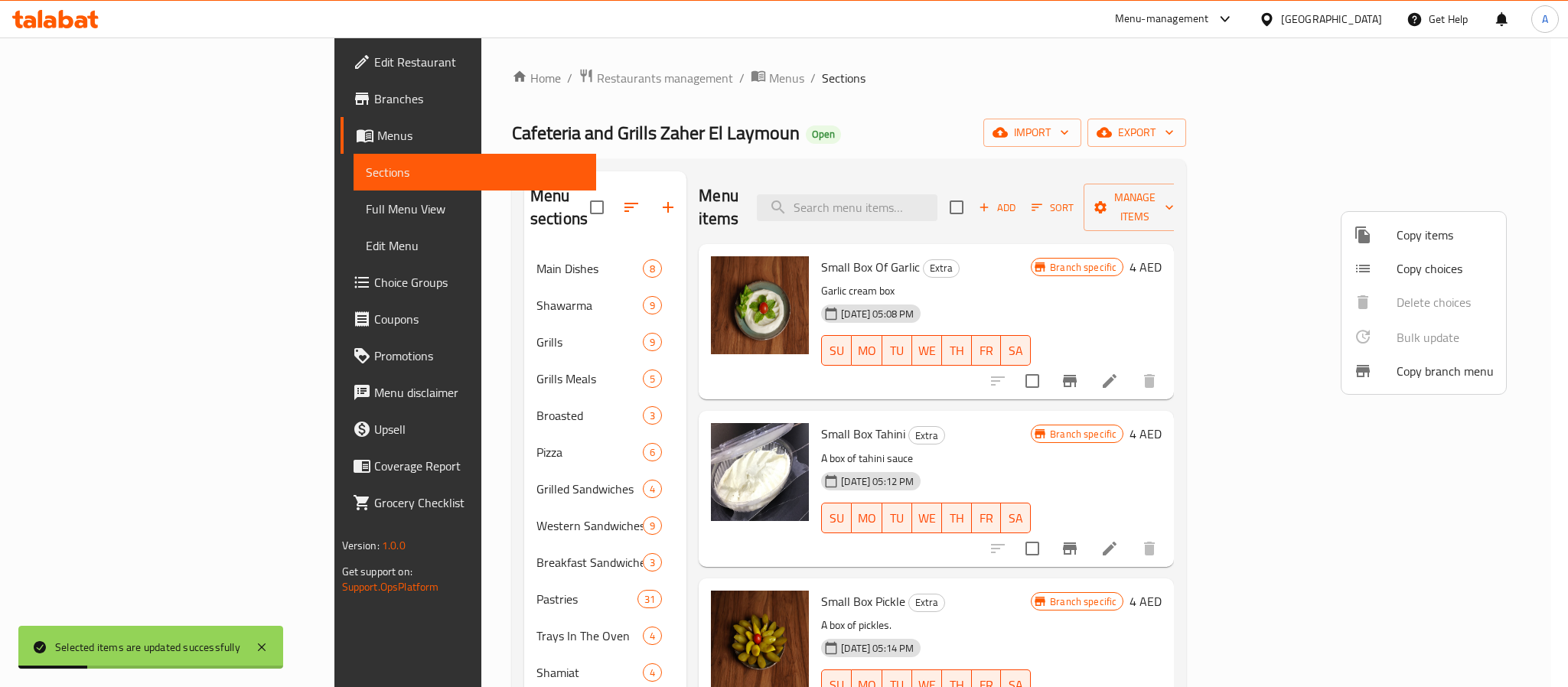
click at [1553, 81] on div at bounding box center [784, 343] width 1568 height 687
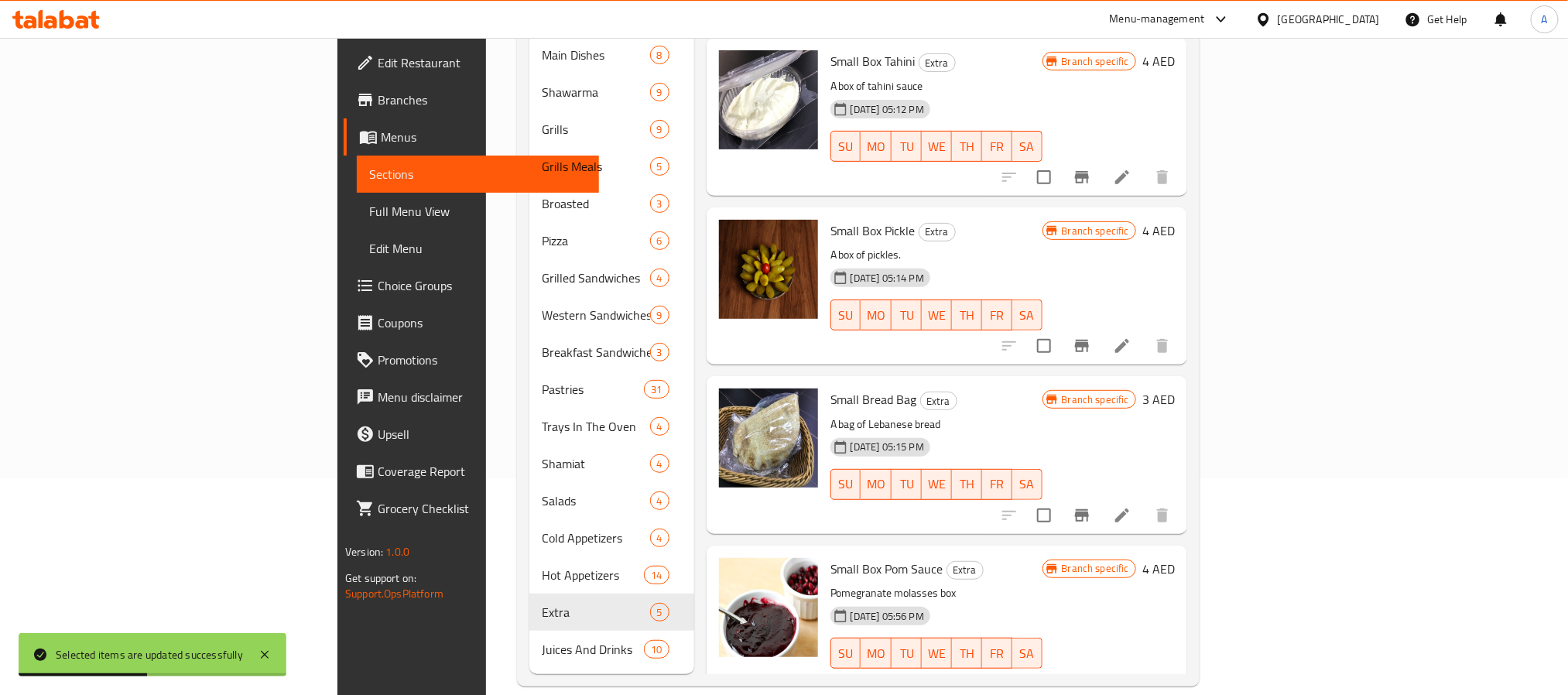
scroll to position [188, 0]
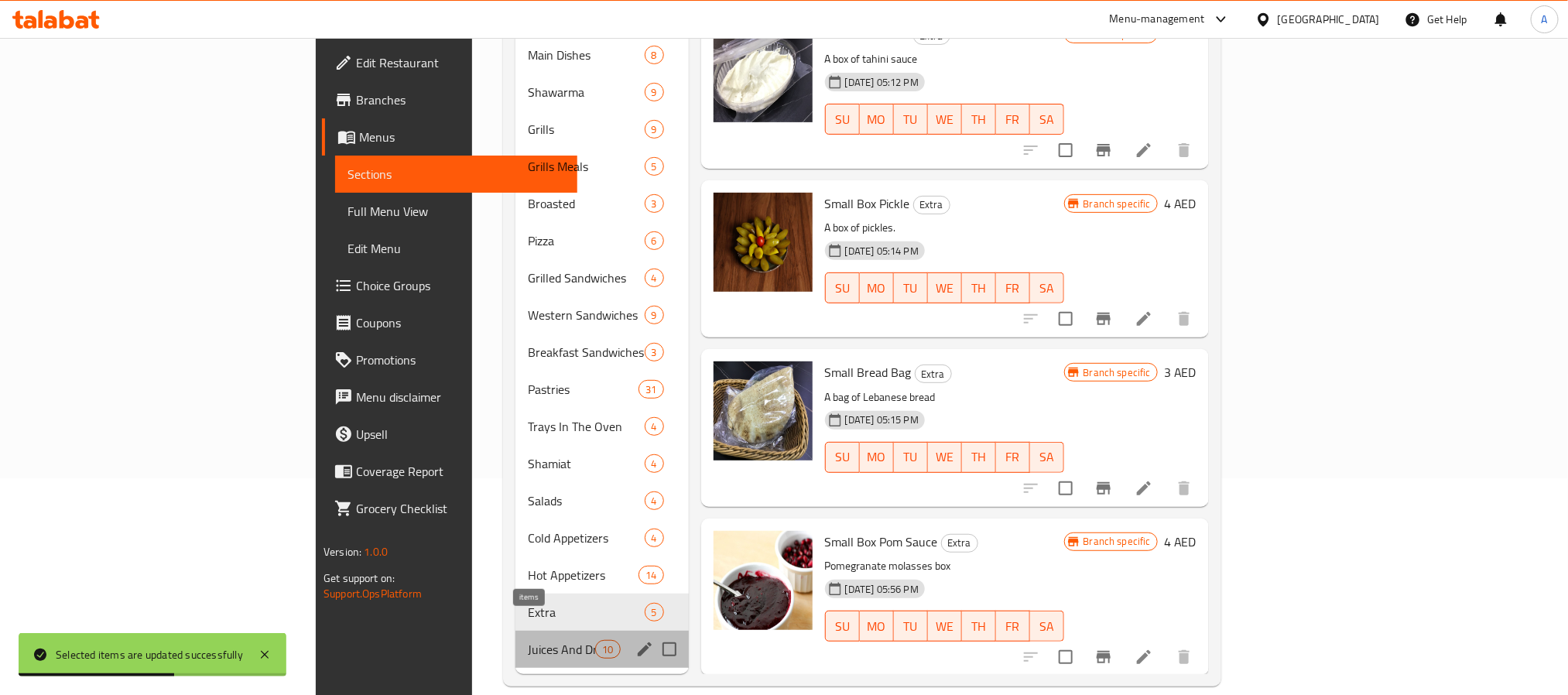
click at [596, 642] on span "10" at bounding box center [607, 650] width 23 height 15
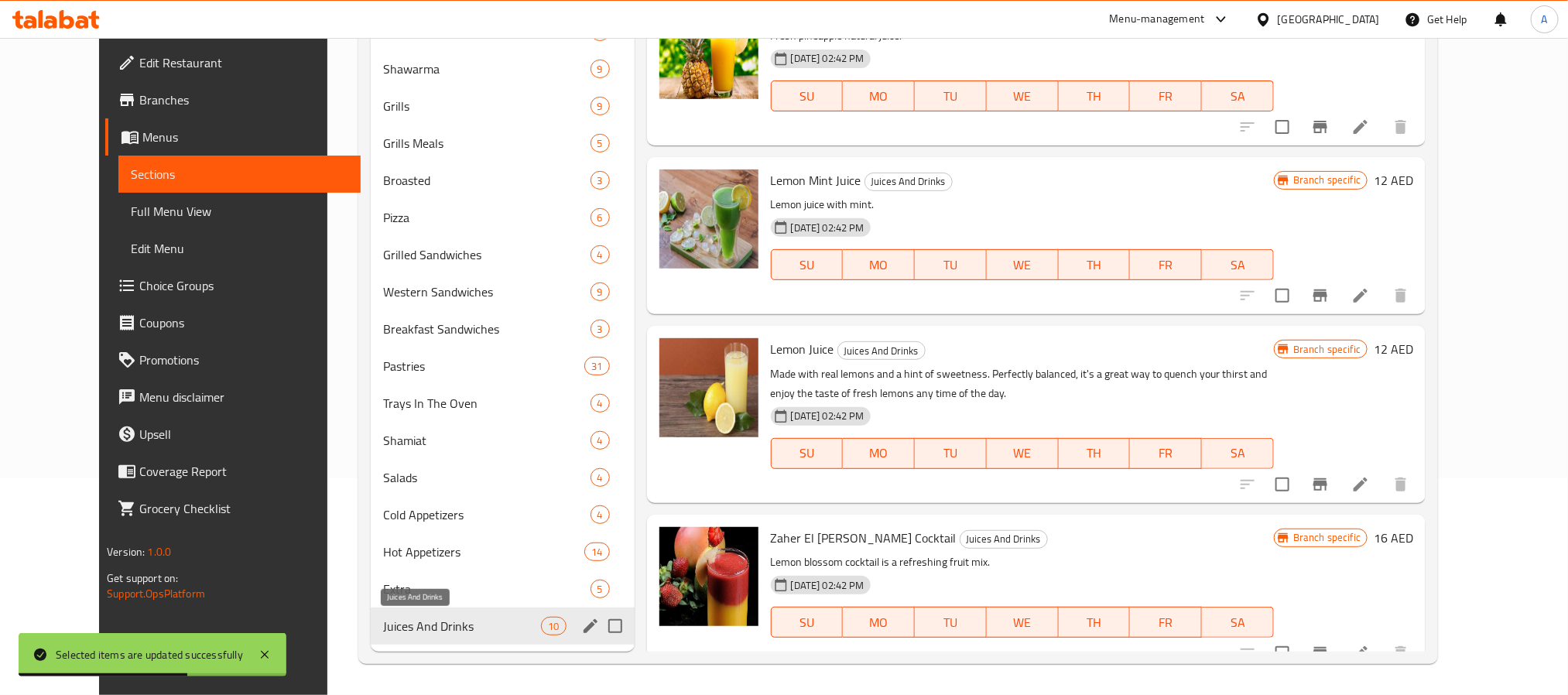
click at [488, 624] on span "Juices And Drinks" at bounding box center [462, 625] width 158 height 19
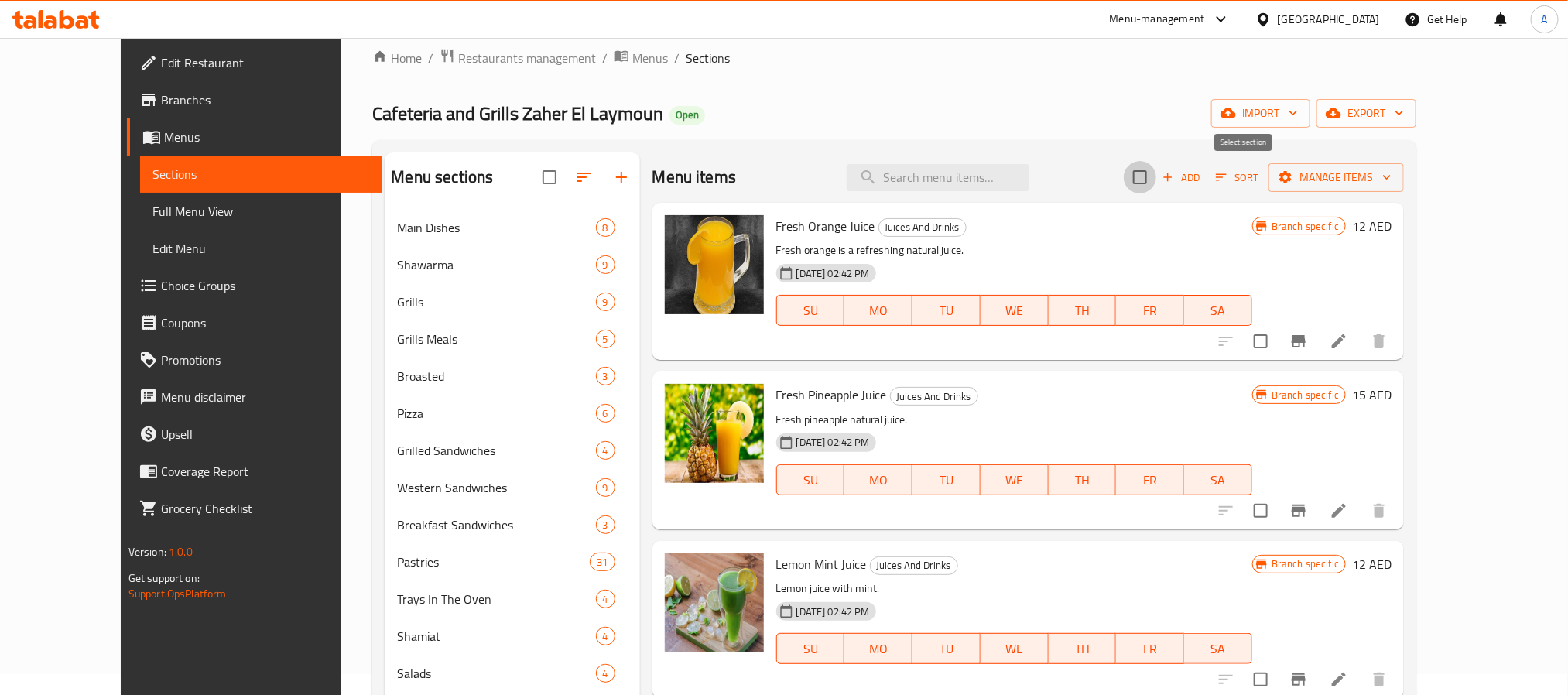
click at [1157, 180] on input "checkbox" at bounding box center [1140, 177] width 33 height 33
checkbox input "true"
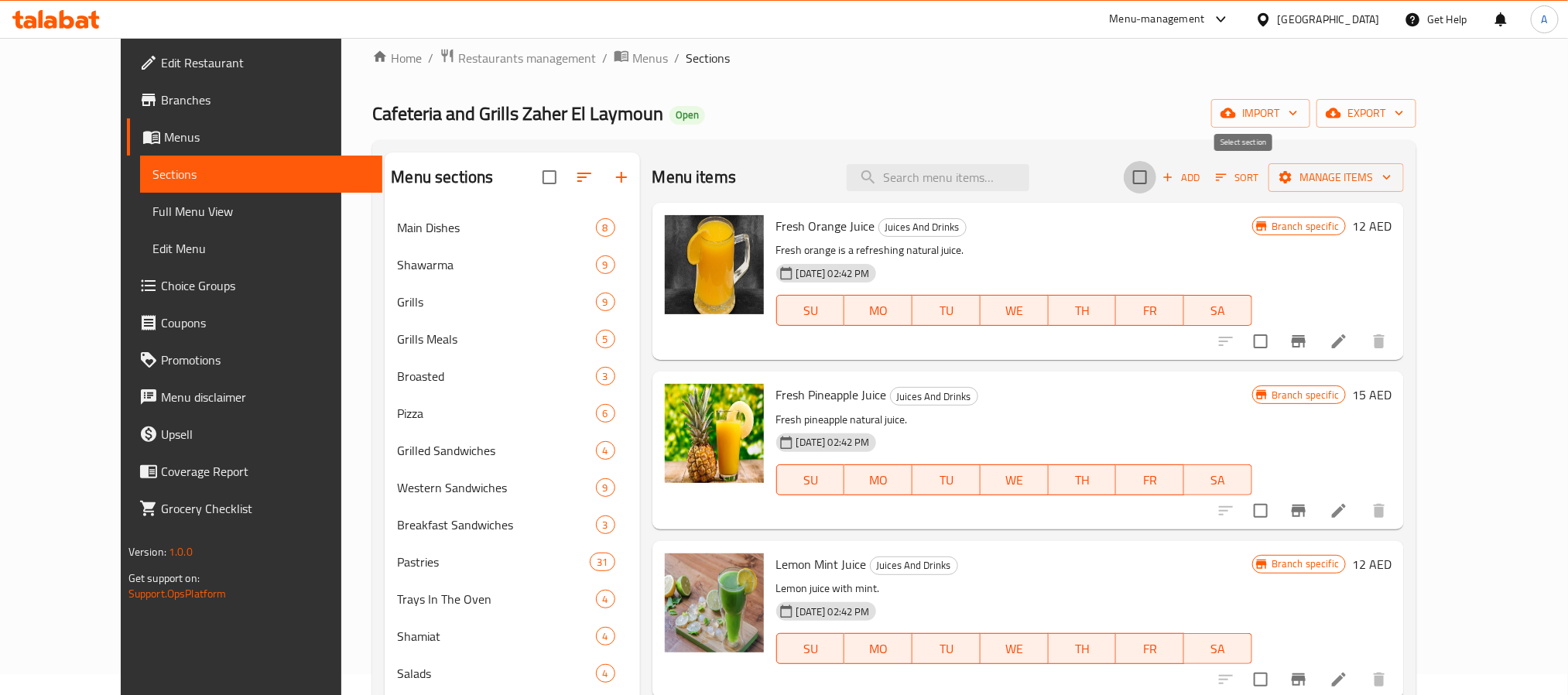
checkbox input "true"
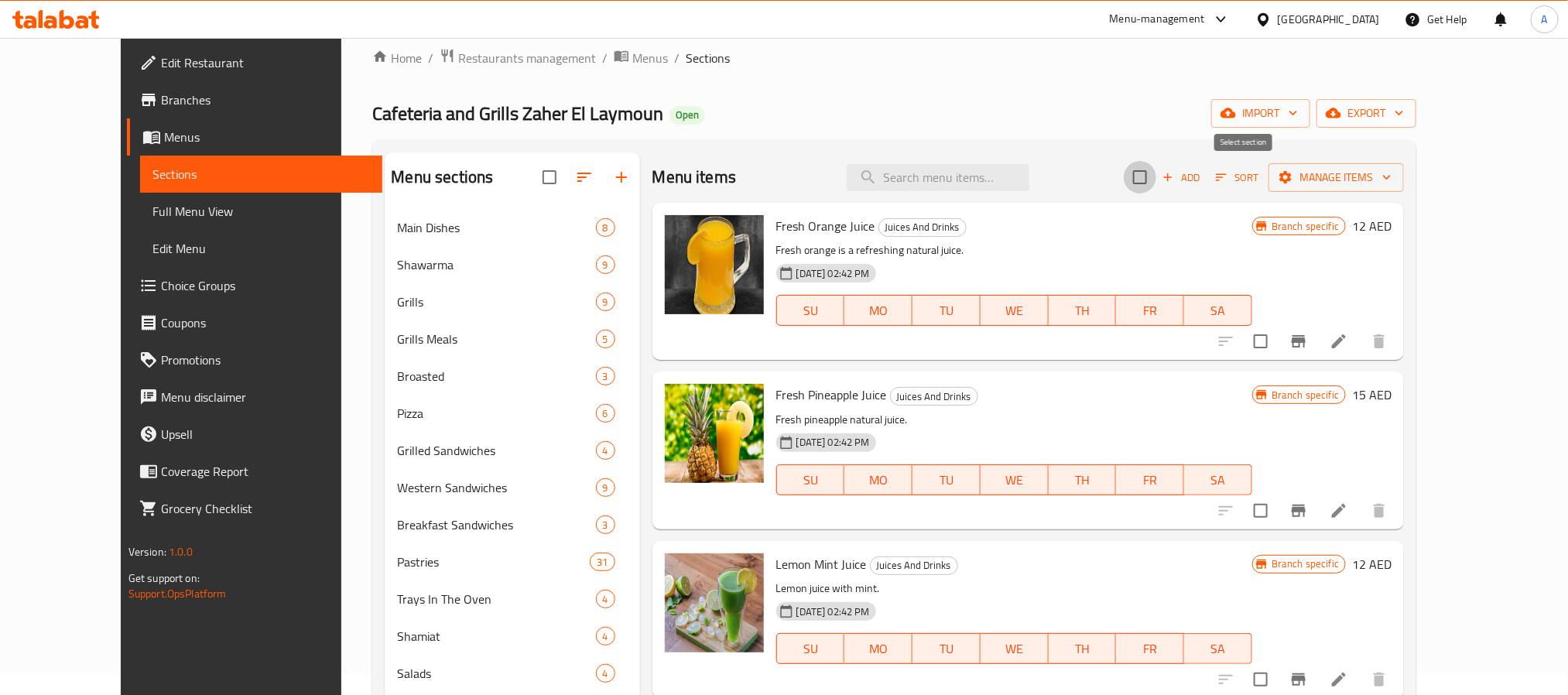
checkbox input "true"
click at [1391, 176] on span "Manage items" at bounding box center [1336, 178] width 111 height 20
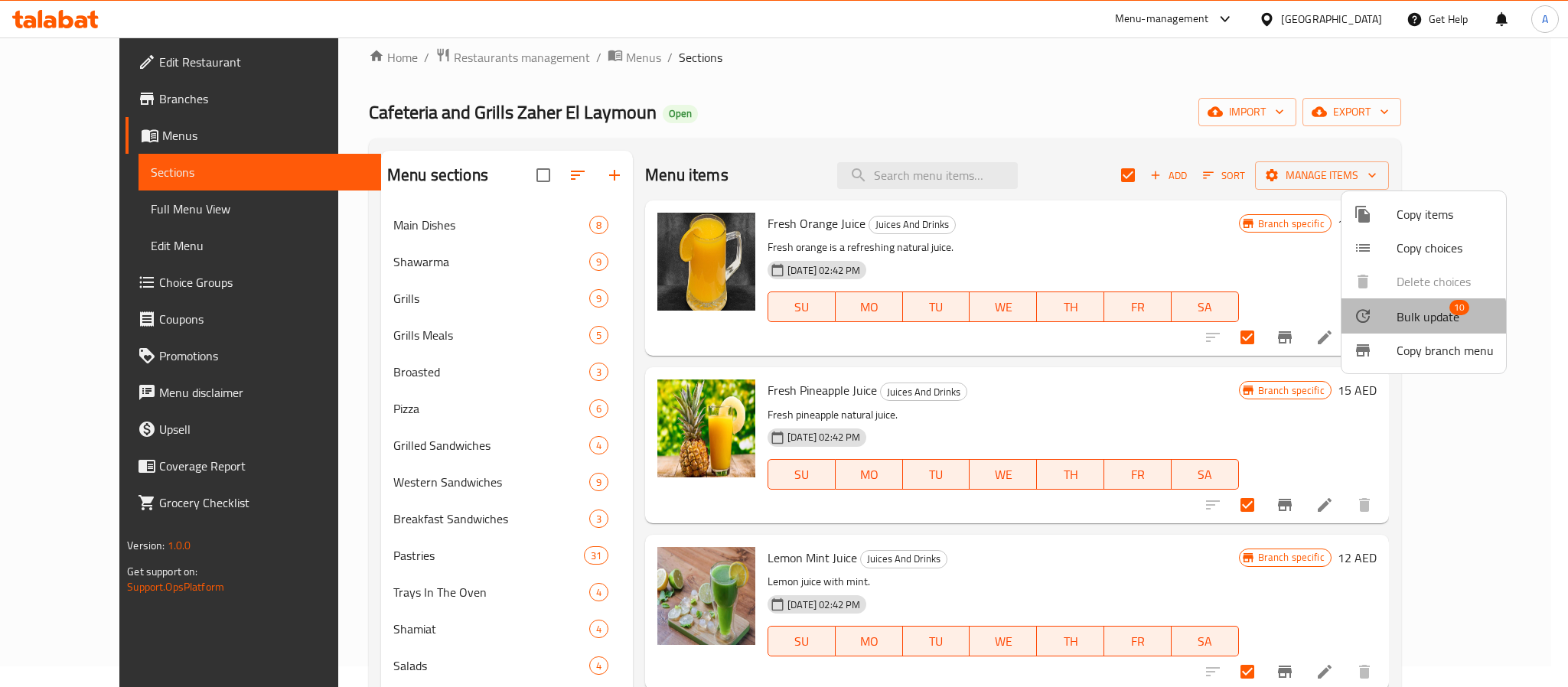
click at [1421, 317] on span "Bulk update" at bounding box center [1428, 316] width 62 height 19
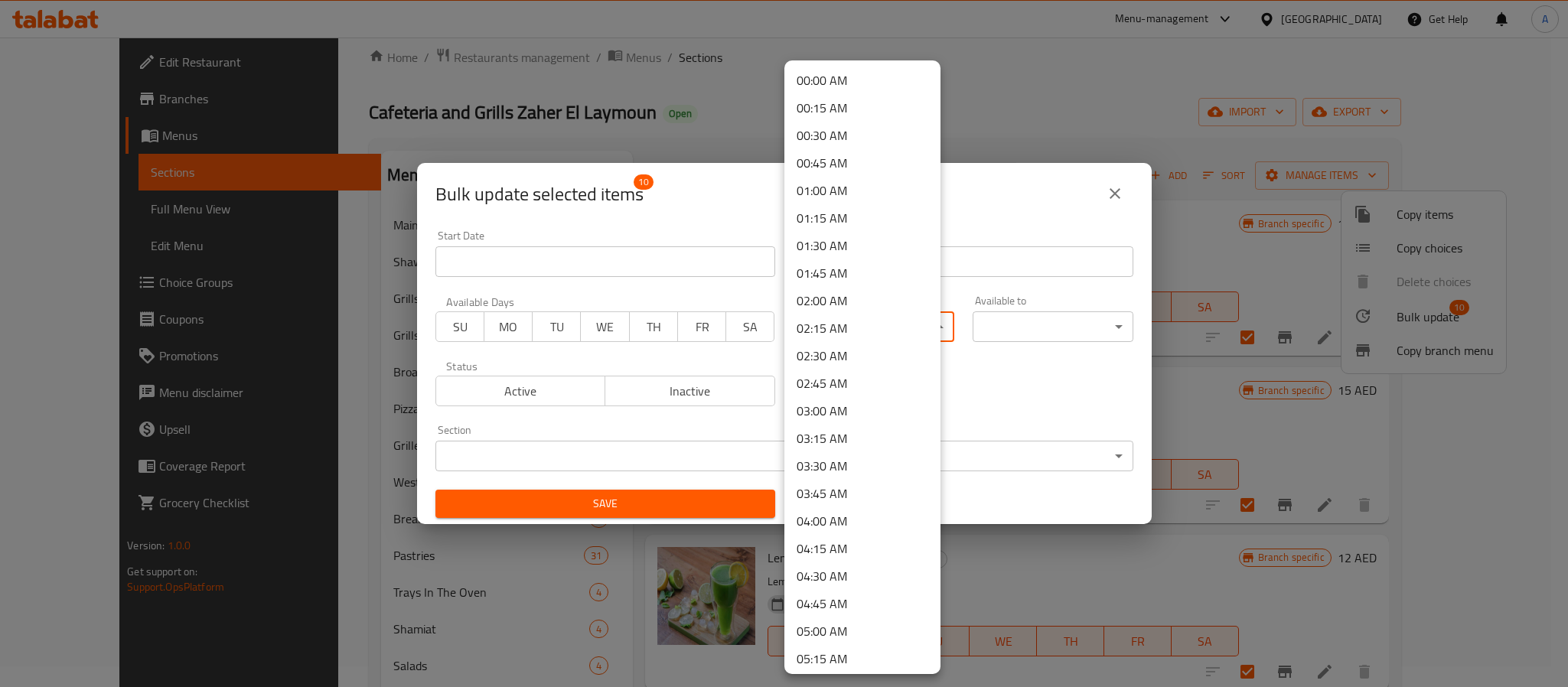
click at [891, 333] on body "​ Menu-management United Arab Emirates Get Help A Edit Restaurant Branches Menu…" at bounding box center [784, 341] width 1568 height 650
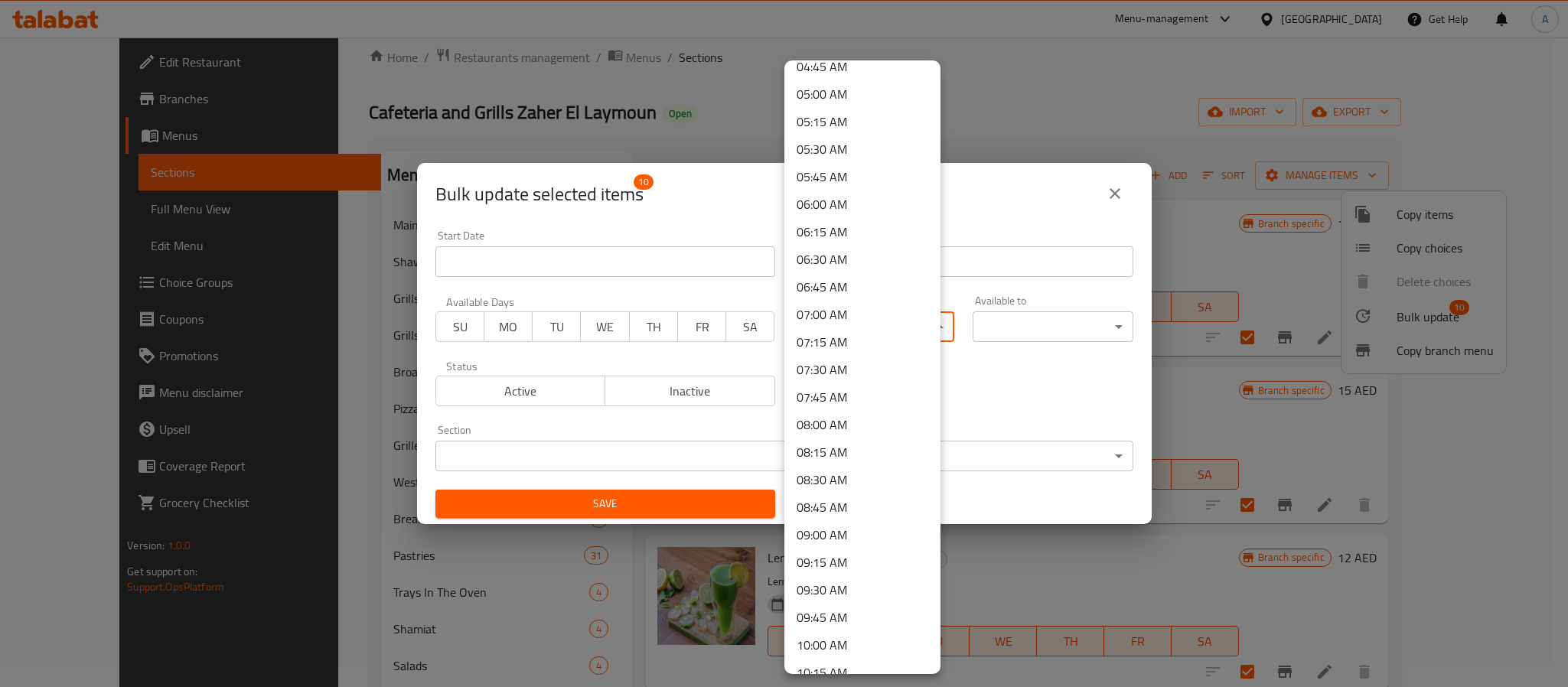
scroll to position [553, 0]
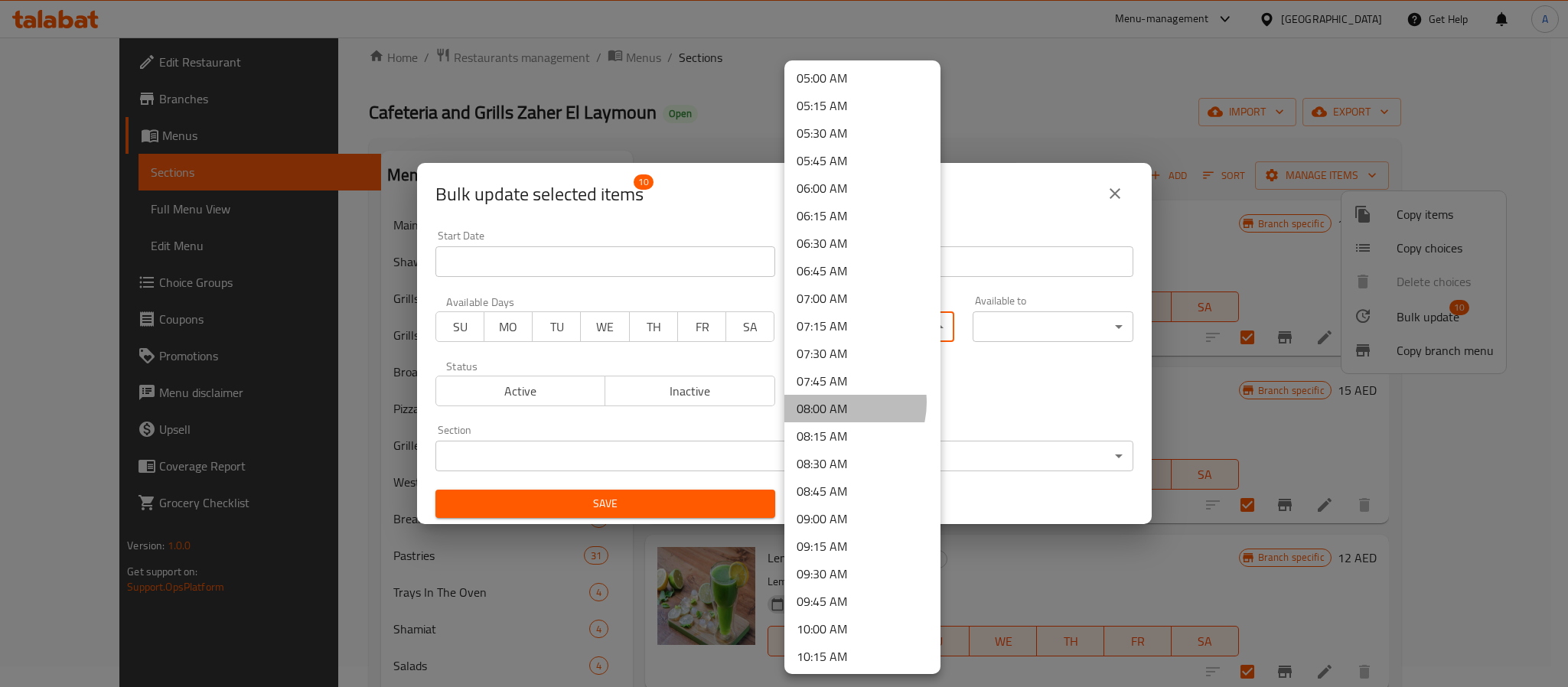
click at [834, 402] on li "08:00 AM" at bounding box center [862, 409] width 156 height 28
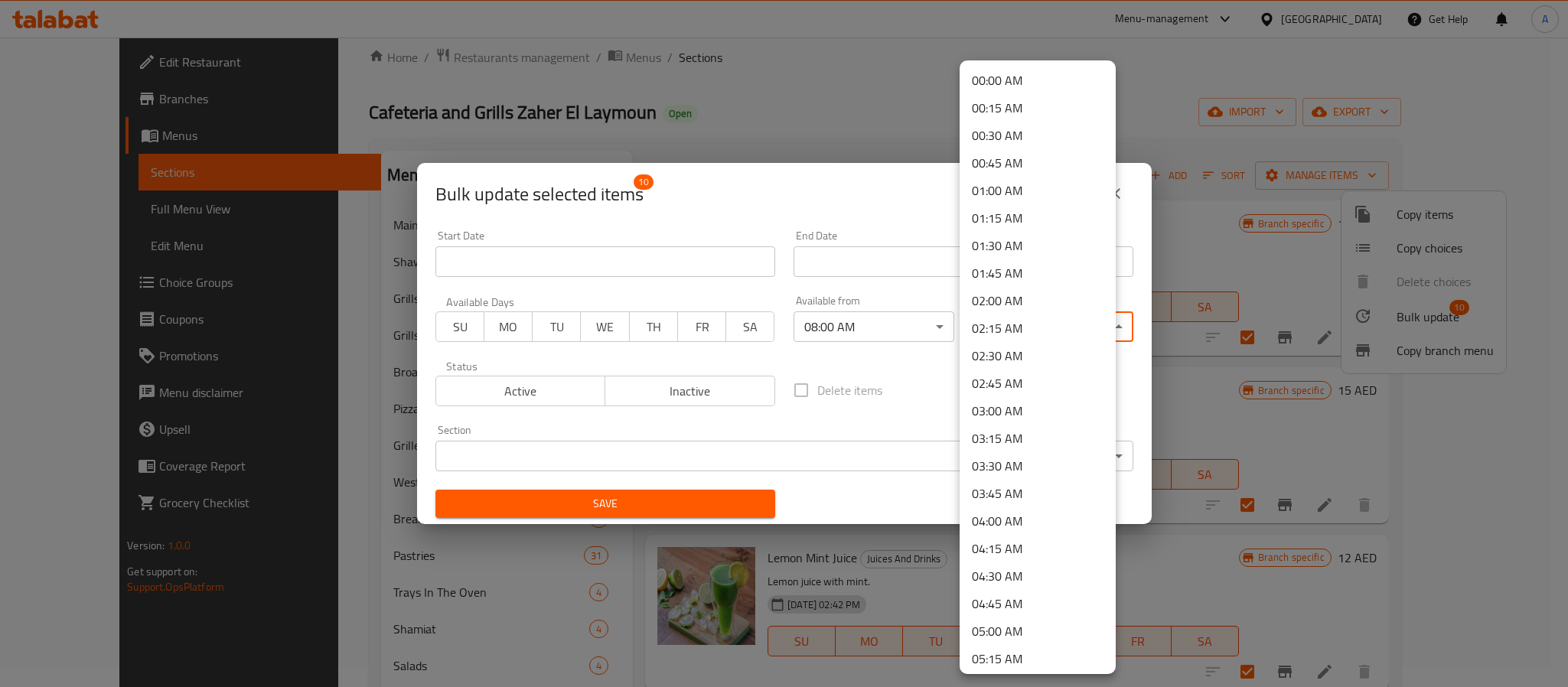
click at [1043, 328] on body "​ Menu-management United Arab Emirates Get Help A Edit Restaurant Branches Menu…" at bounding box center [784, 341] width 1568 height 650
click at [1050, 140] on li "00:30 AM" at bounding box center [1037, 135] width 156 height 28
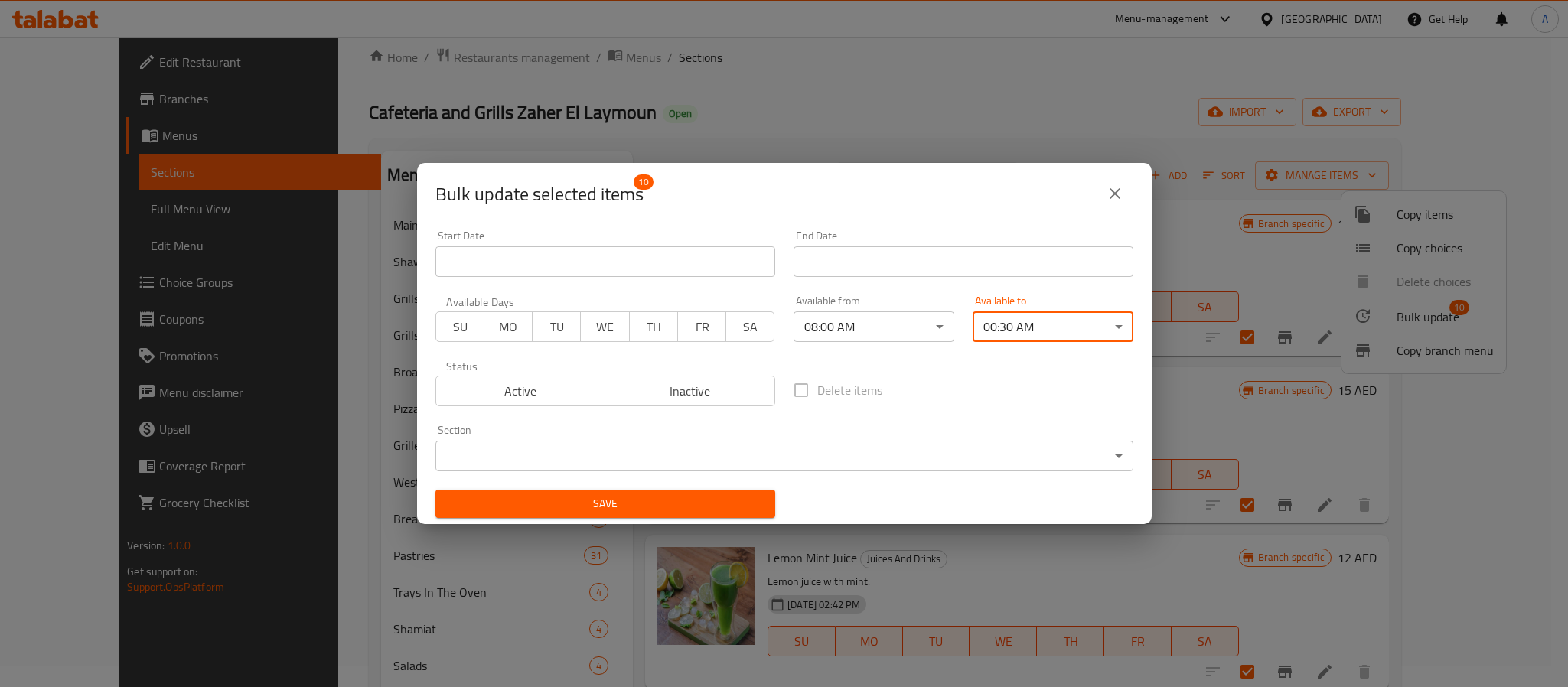
click at [707, 494] on span "Save" at bounding box center [605, 504] width 315 height 19
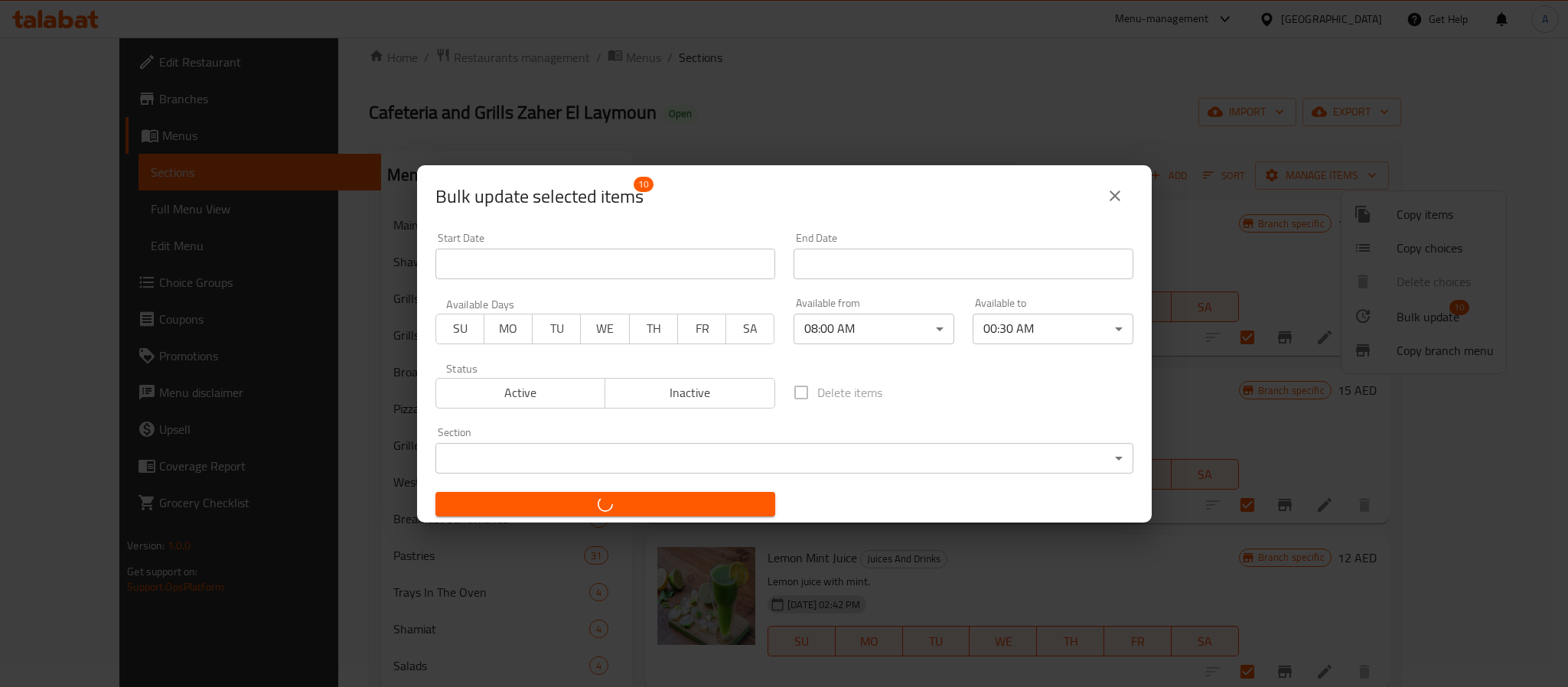
checkbox input "false"
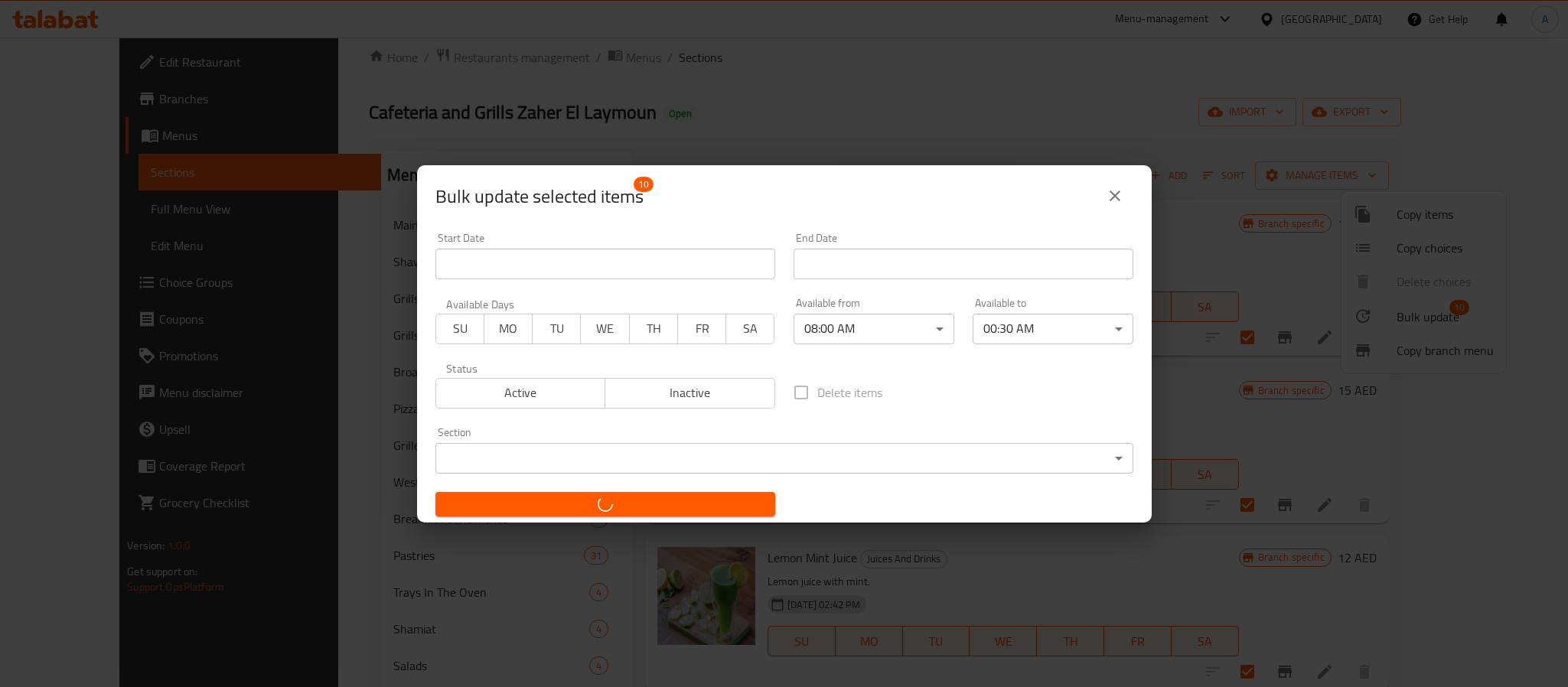
checkbox input "false"
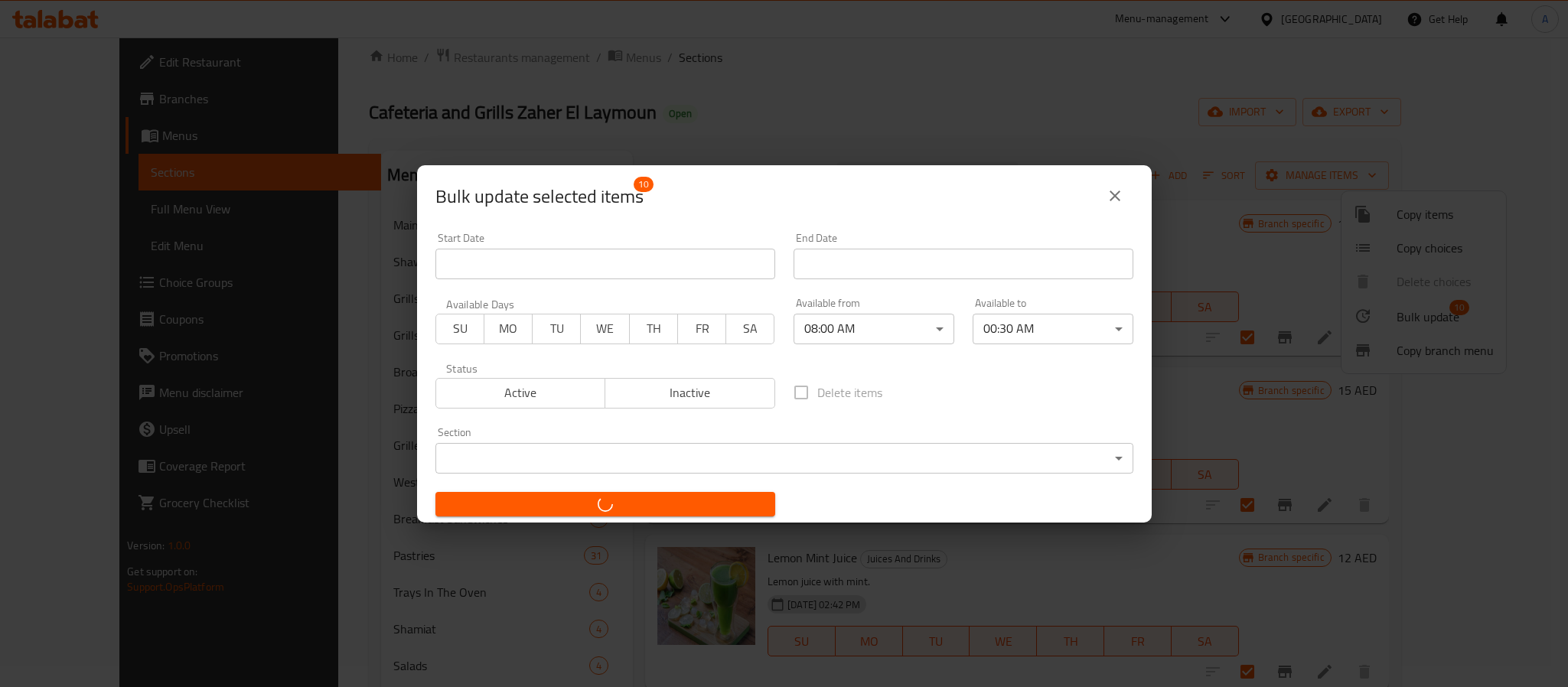
checkbox input "false"
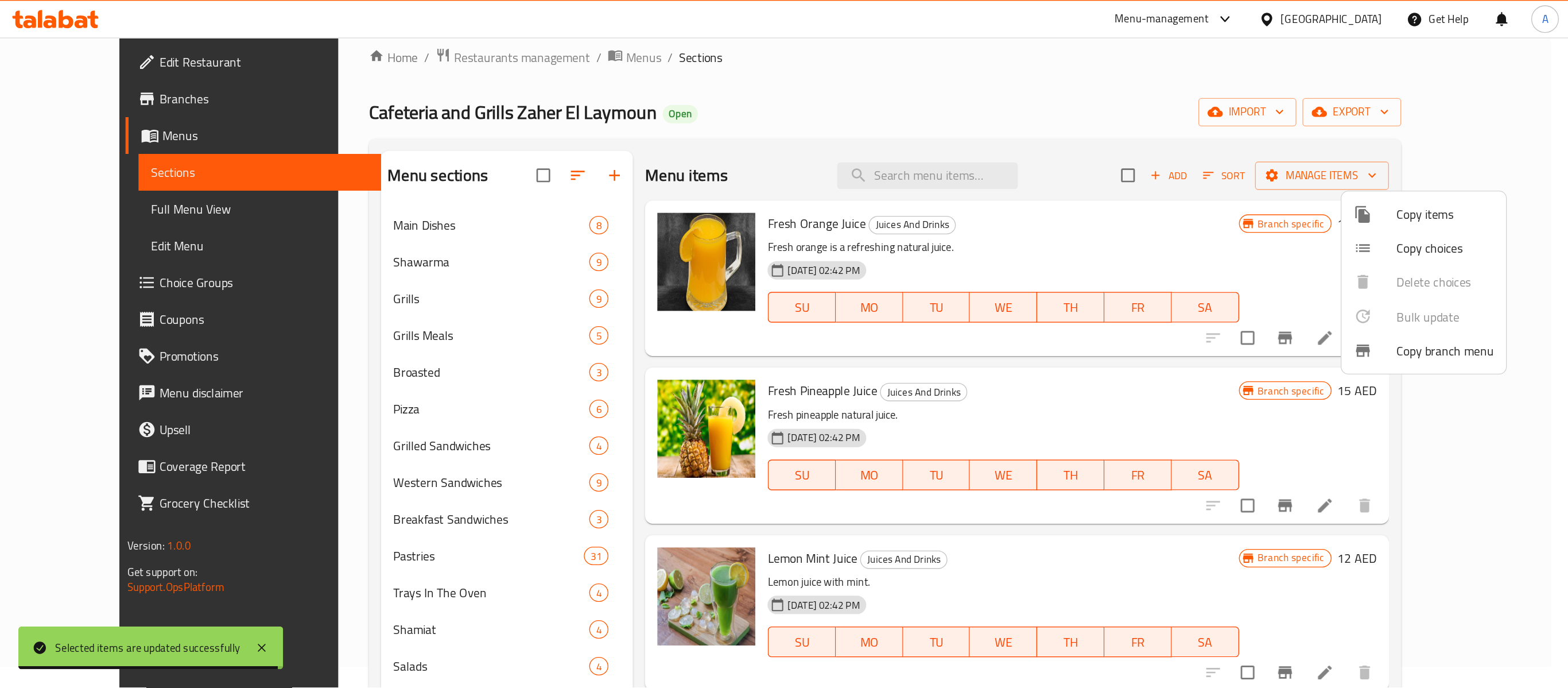
scroll to position [16, 0]
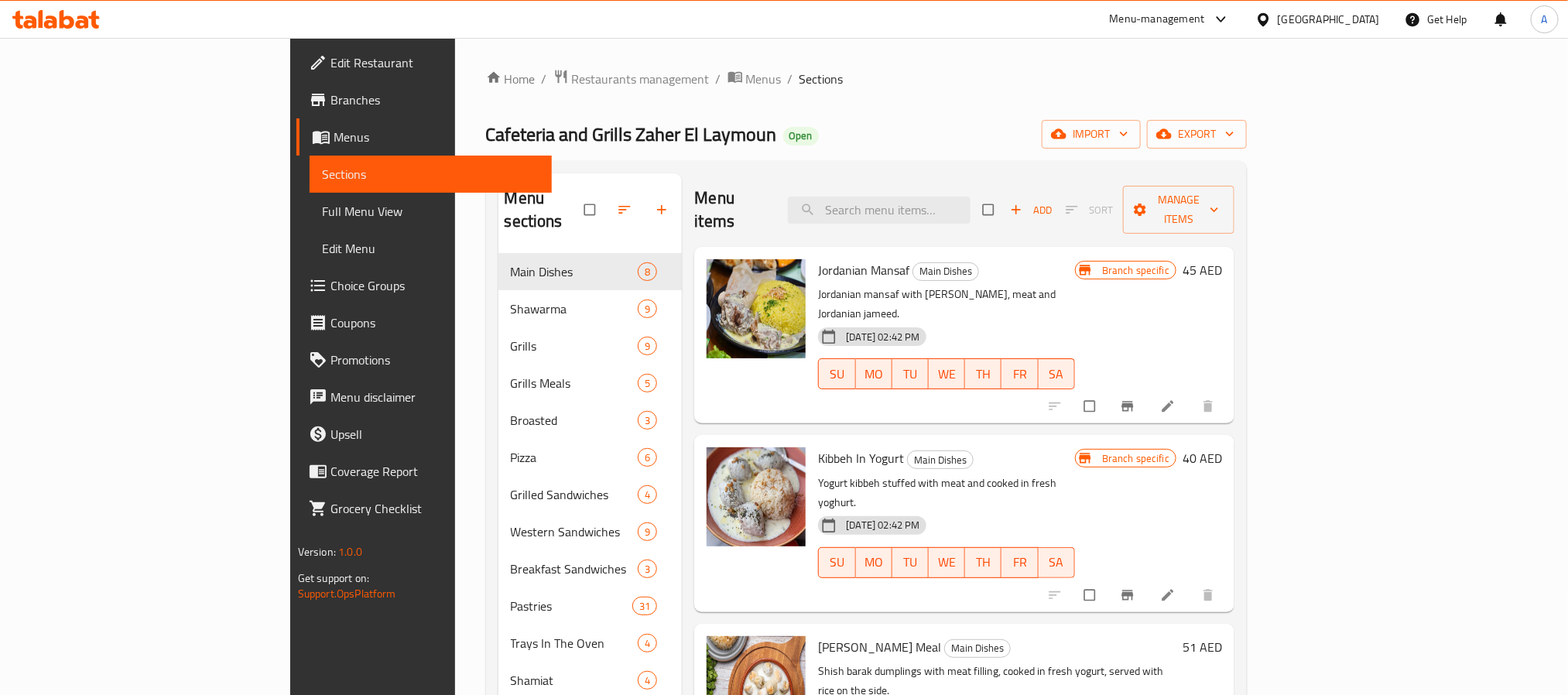
click at [322, 210] on span "Full Menu View" at bounding box center [430, 211] width 218 height 19
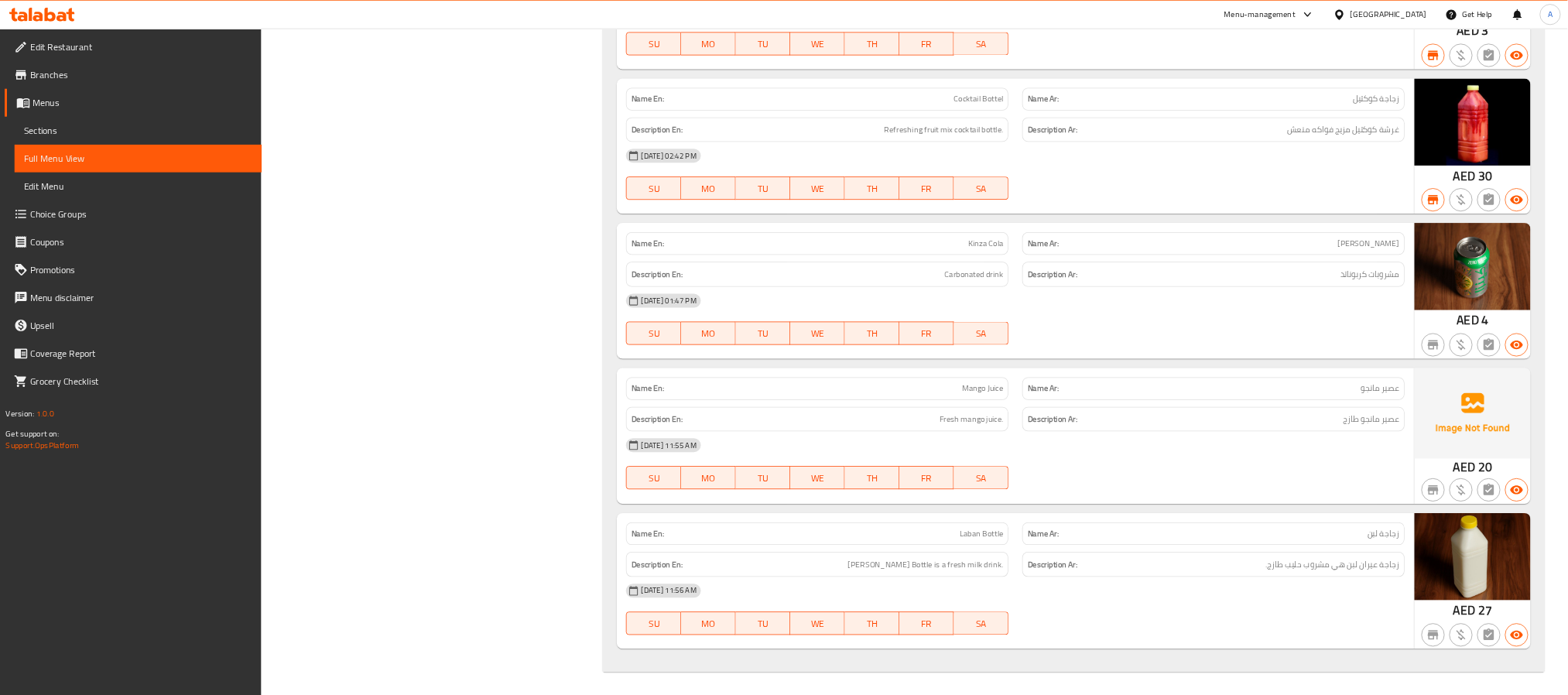
scroll to position [30968, 0]
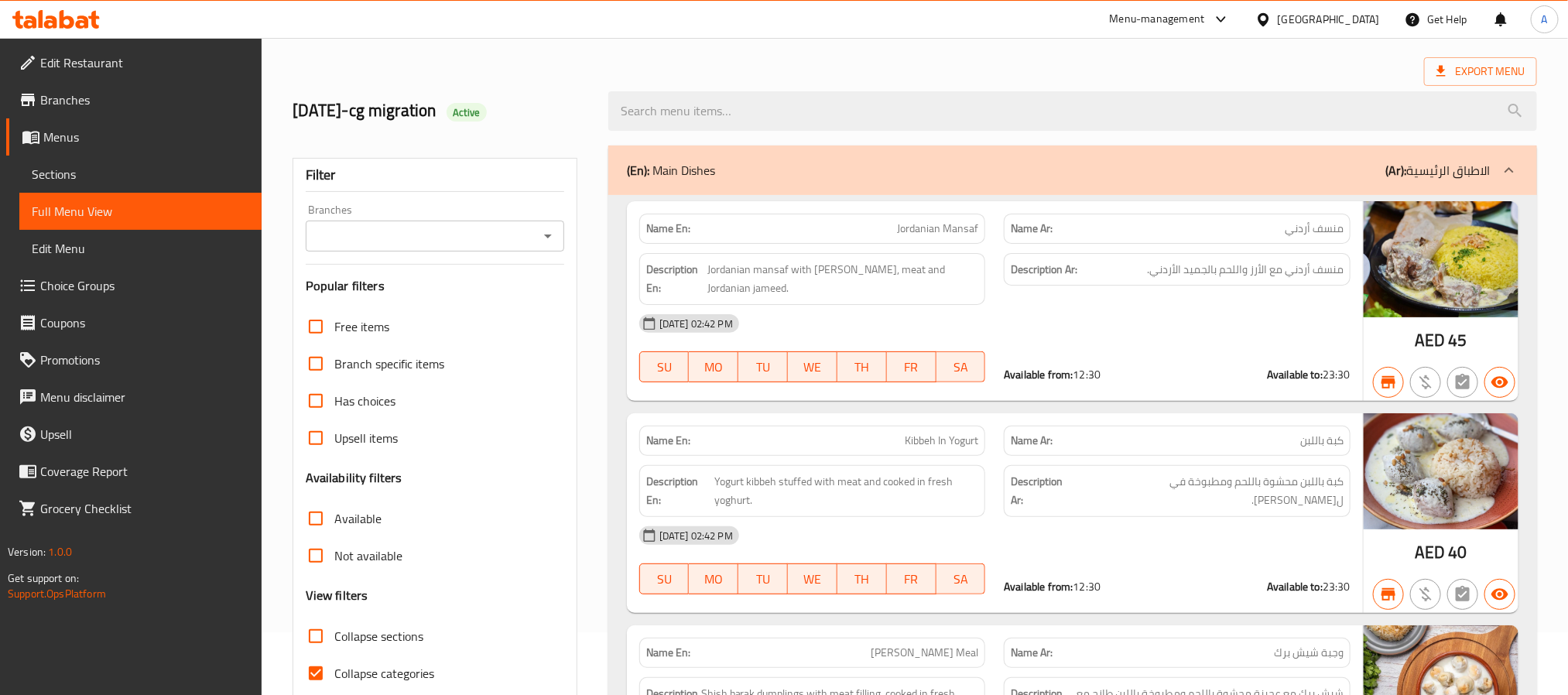
scroll to position [116, 0]
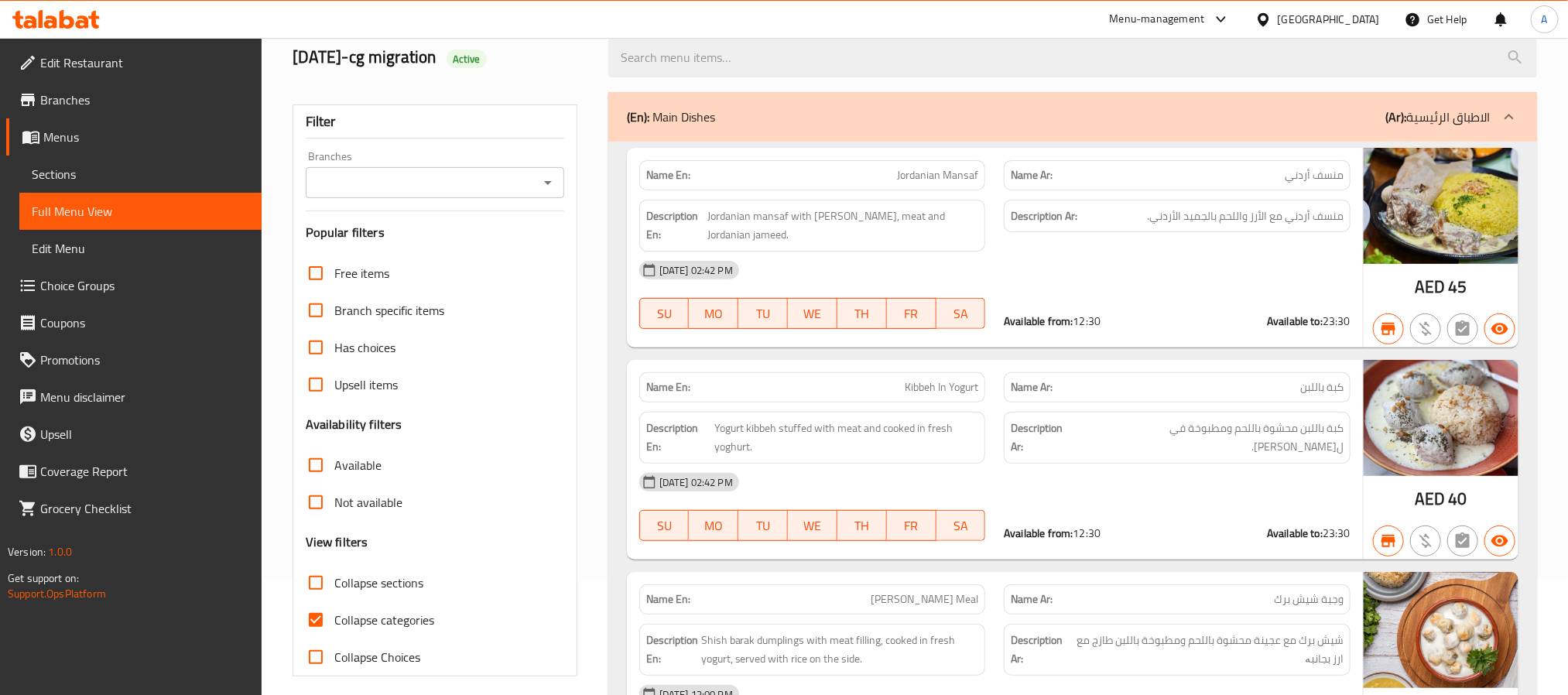
click at [323, 588] on input "Collapse sections" at bounding box center [315, 582] width 37 height 37
checkbox input "true"
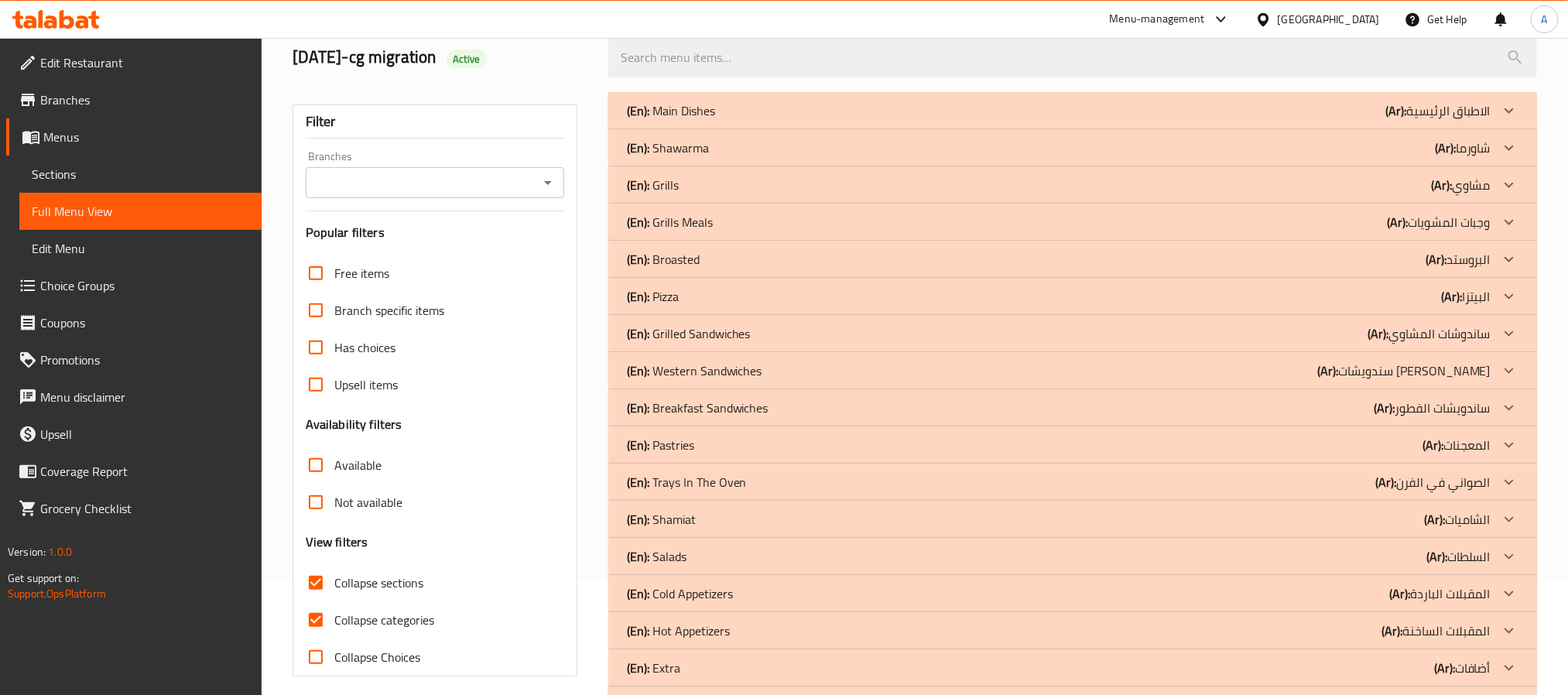
scroll to position [175, 0]
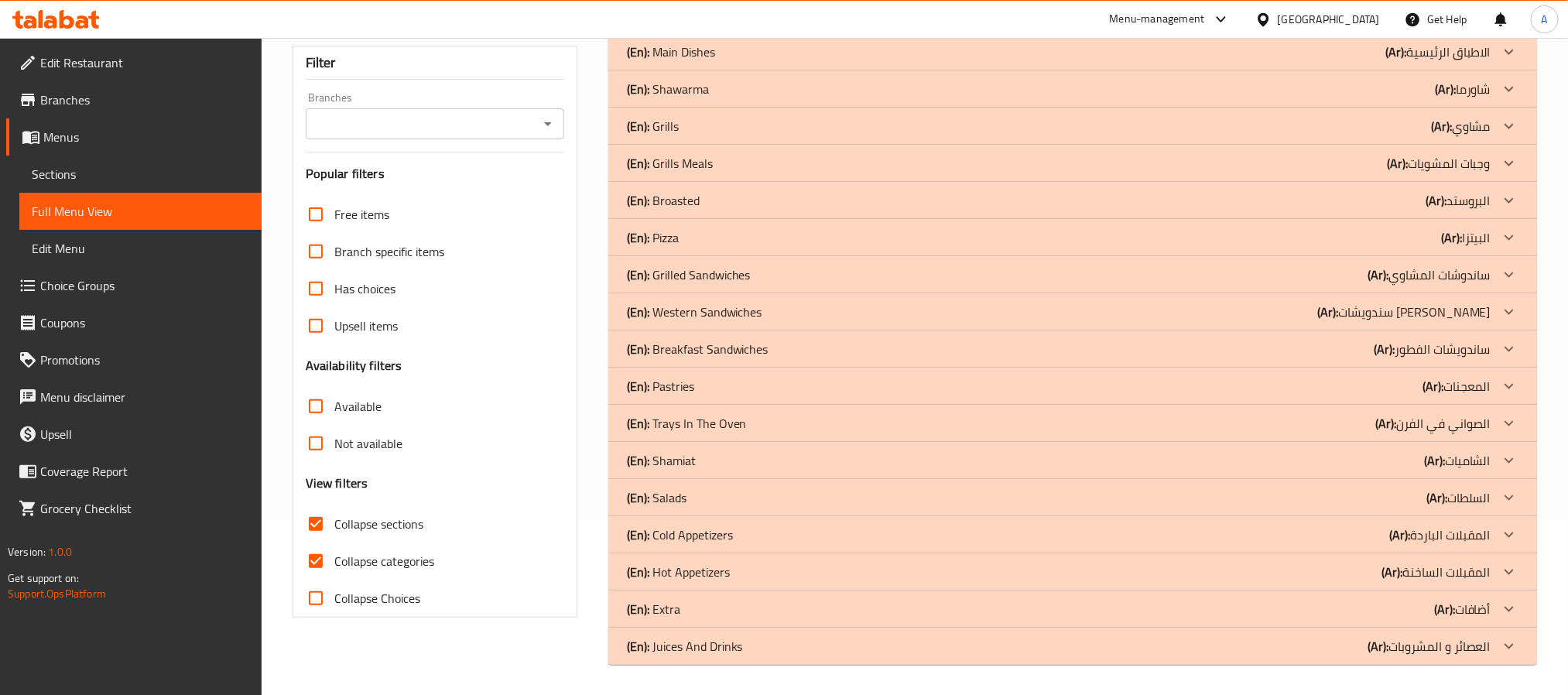
click at [695, 645] on p "(En): Juices And Drinks" at bounding box center [685, 646] width 116 height 19
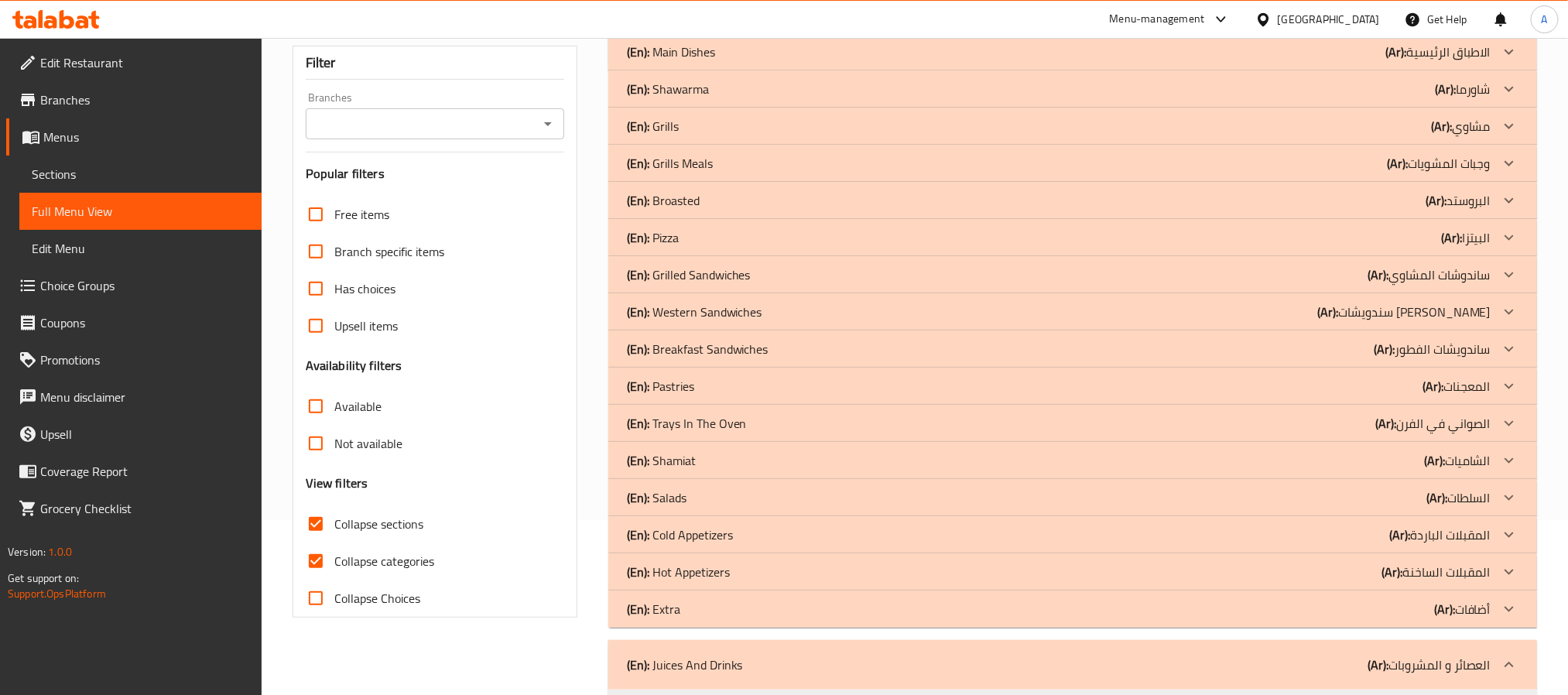
click at [693, 615] on div "(En): Extra (Ar): أضافات" at bounding box center [1059, 609] width 864 height 19
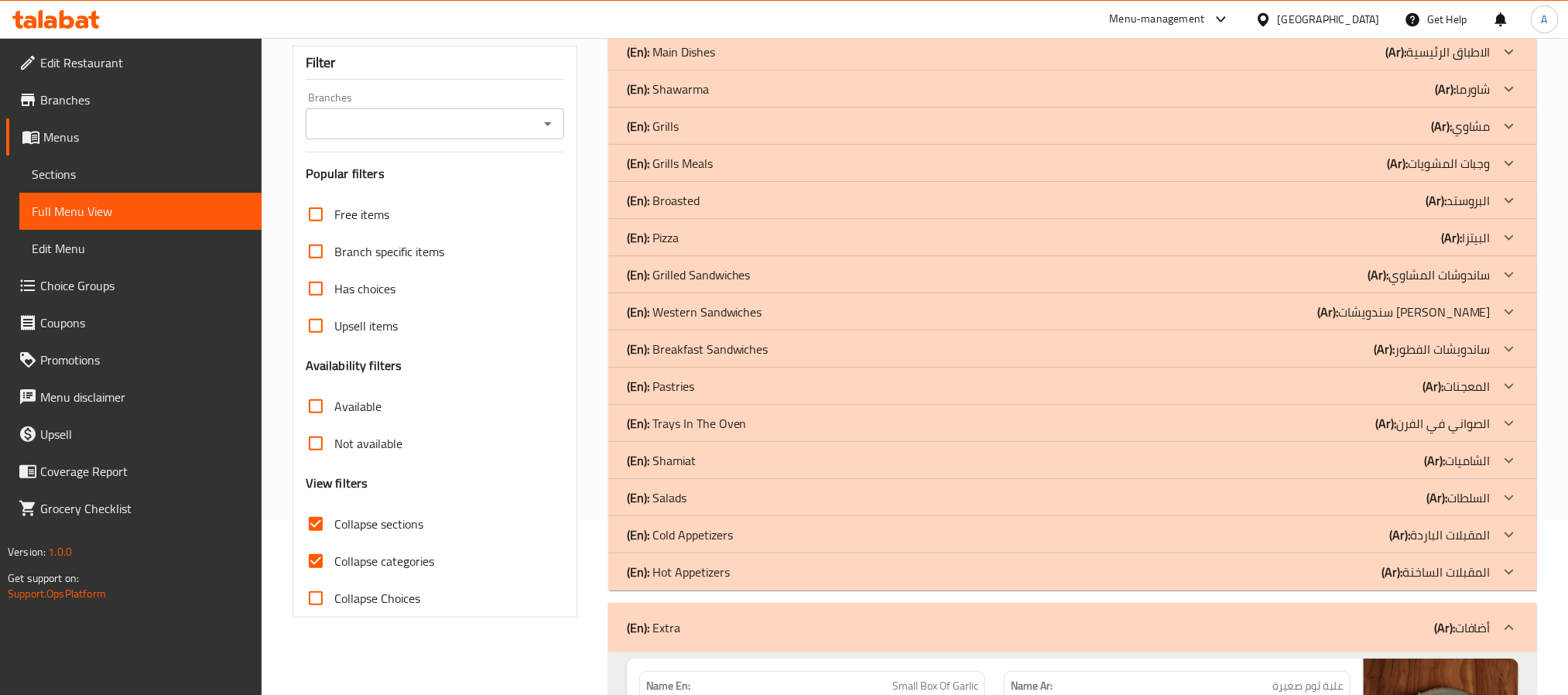
click at [695, 578] on p "(En): Hot Appetizers" at bounding box center [678, 571] width 103 height 19
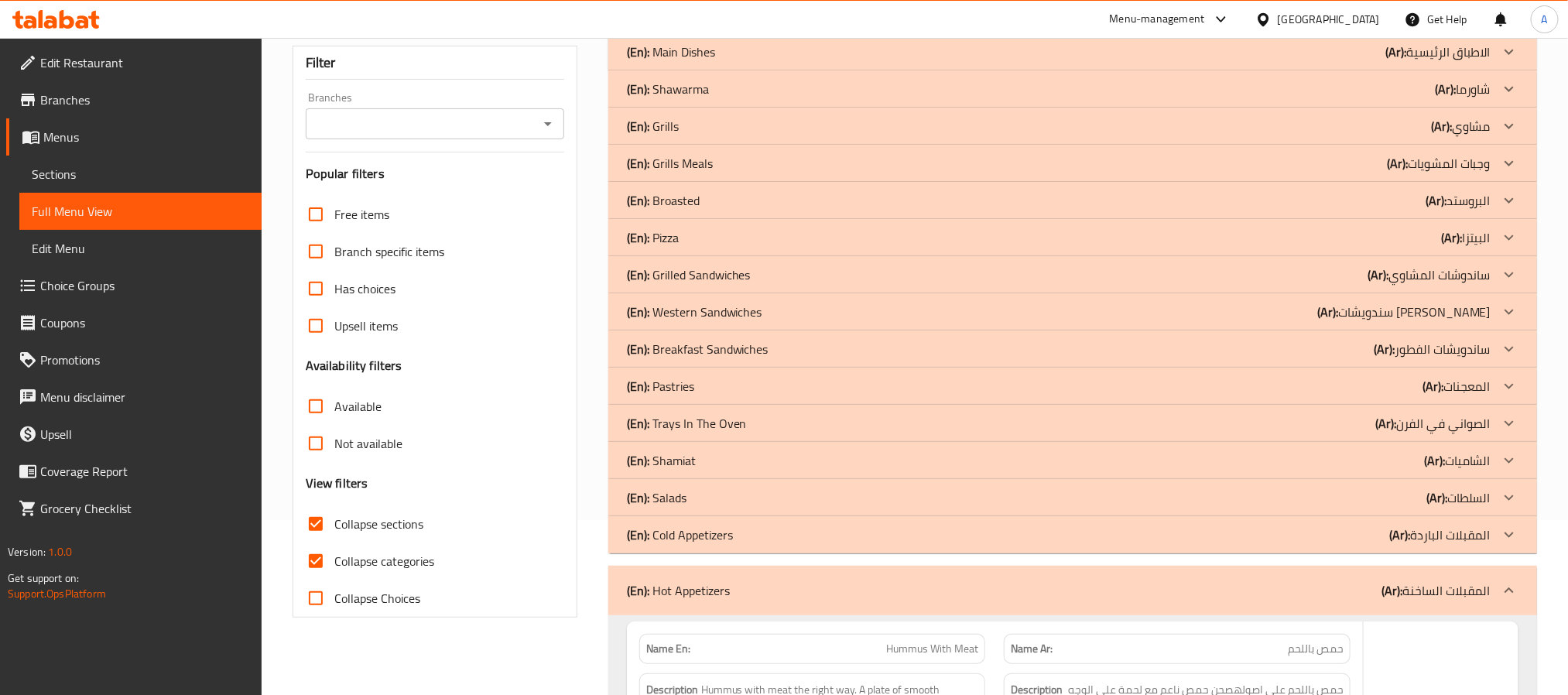
click at [695, 539] on p "(En): Cold Appetizers" at bounding box center [680, 534] width 106 height 19
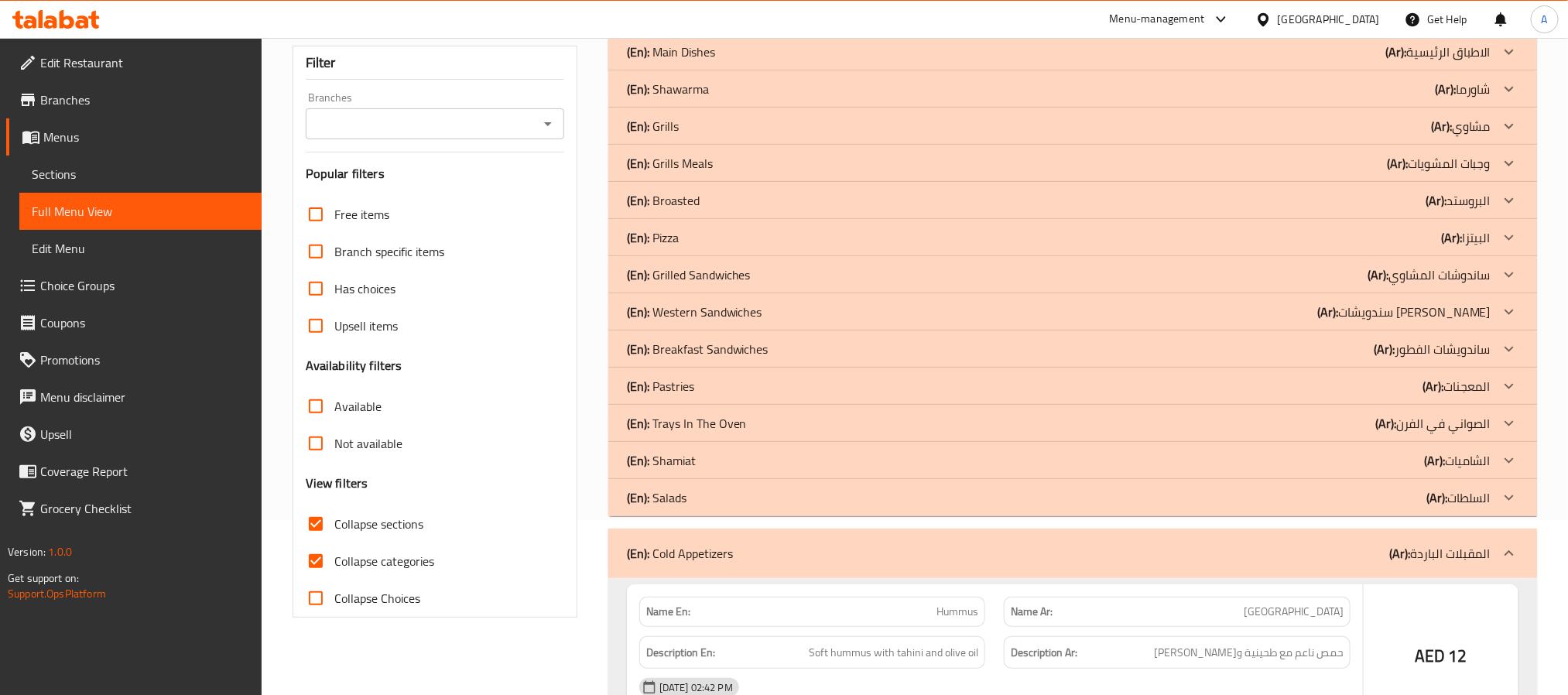
click at [690, 496] on div "(En): Salads (Ar): السلطات" at bounding box center [1059, 497] width 864 height 19
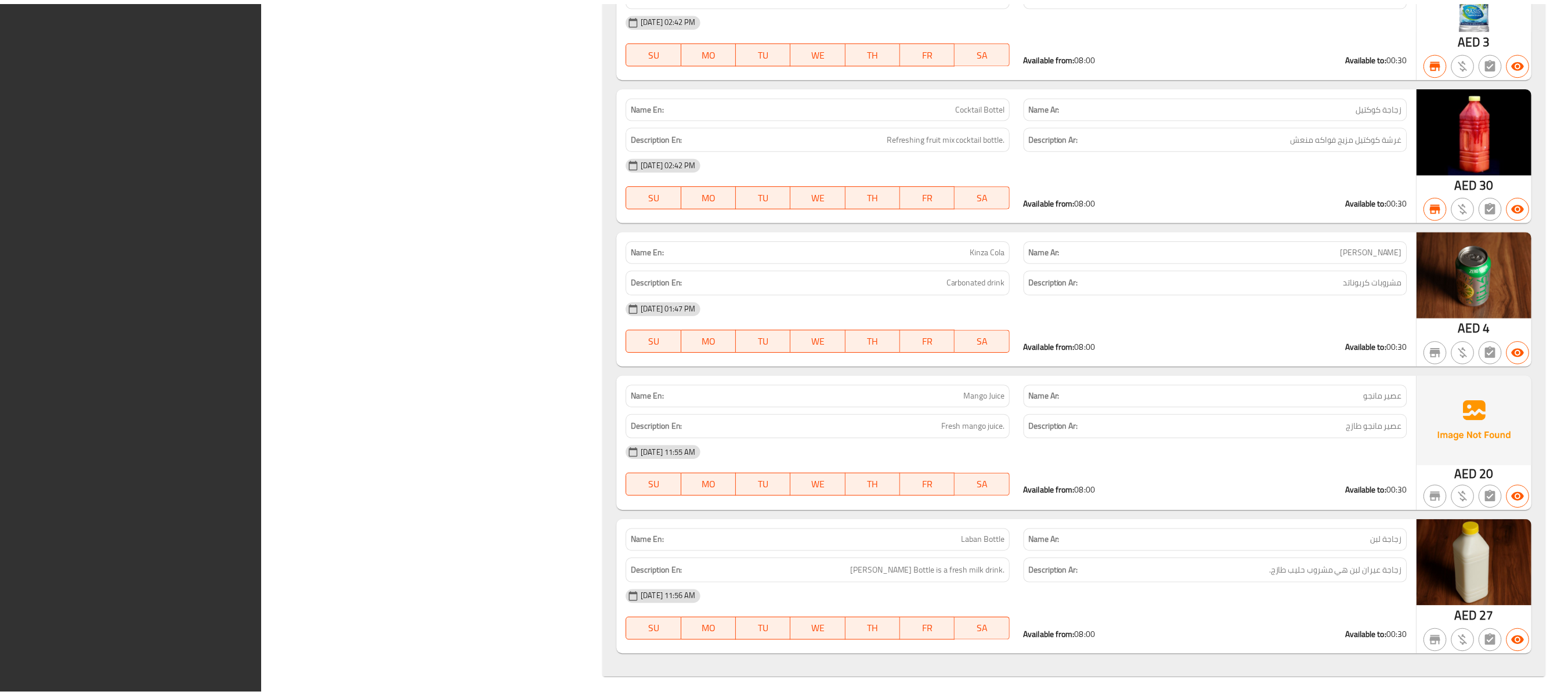
scroll to position [5871, 0]
